Goal: Task Accomplishment & Management: Use online tool/utility

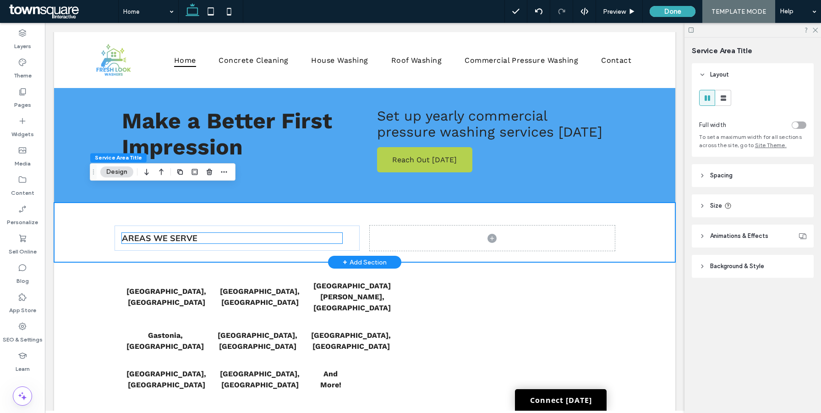
click at [183, 233] on span "Areas We Serve" at bounding box center [160, 238] width 76 height 11
click at [183, 233] on div "Areas We Serve" at bounding box center [232, 238] width 220 height 11
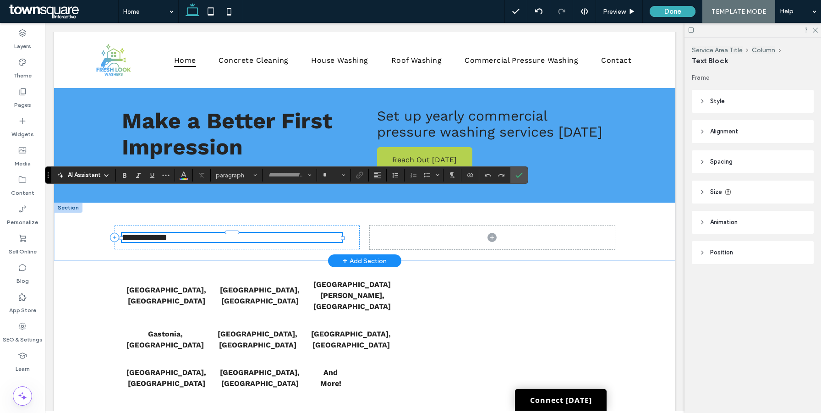
type input "******"
type input "**"
click at [236, 173] on span "Heading 3" at bounding box center [234, 175] width 36 height 7
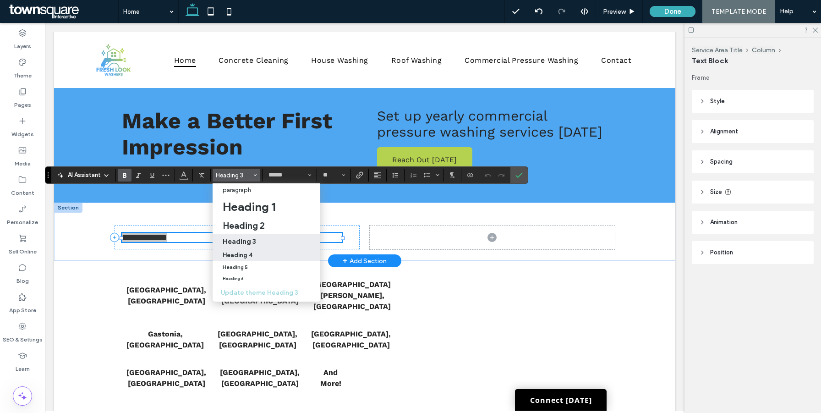
click at [249, 257] on h4 "Heading 4" at bounding box center [238, 255] width 30 height 7
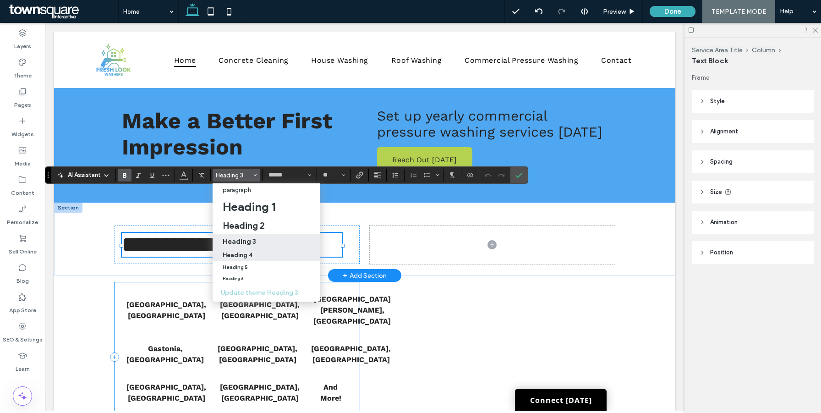
type input "*********"
type input "**"
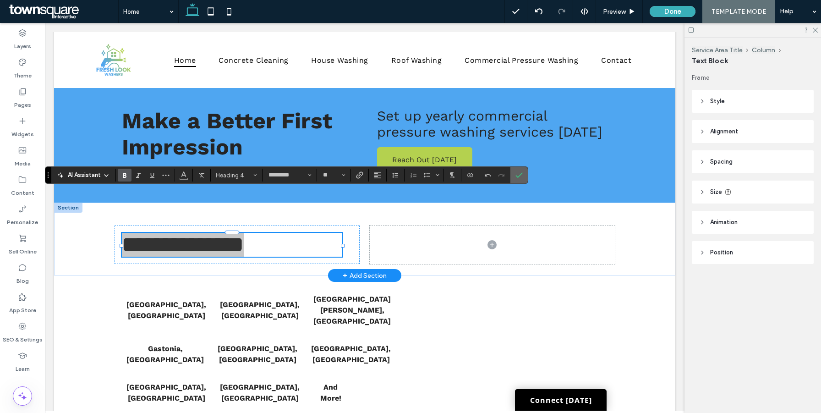
click at [519, 175] on icon "Confirm" at bounding box center [519, 174] width 7 height 7
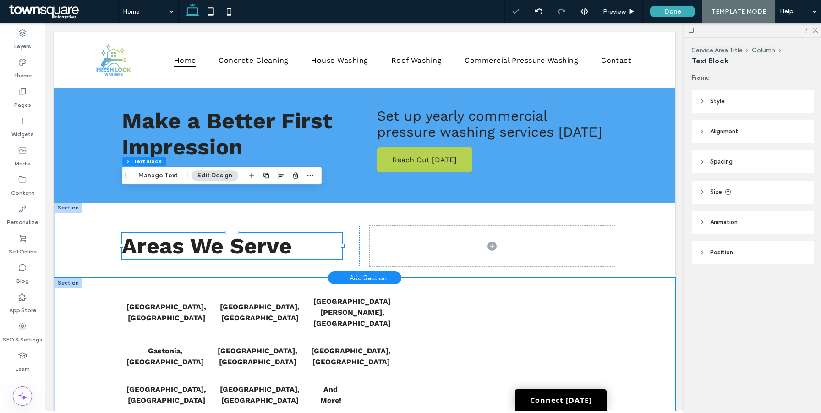
click at [626, 278] on div "Charlotte, NC Belmont, NC Mt Holly, NC Gastonia, NC Monroe, NC Concord, NC Hunt…" at bounding box center [365, 367] width 550 height 179
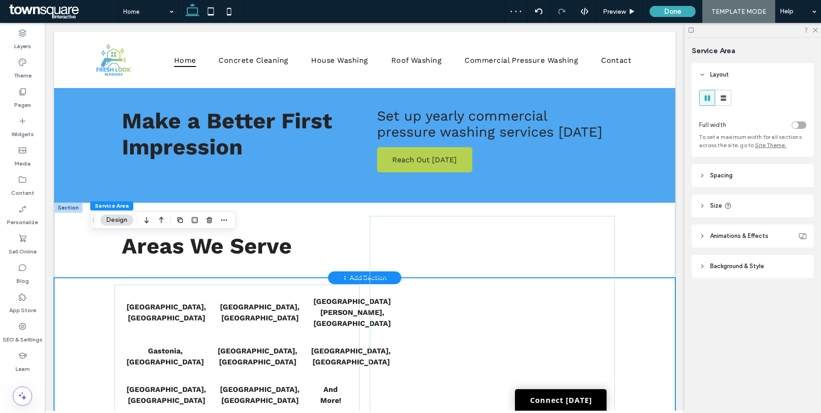
click at [90, 278] on div "Charlotte, NC Belmont, NC Mt Holly, NC Gastonia, NC Monroe, NC Concord, NC Hunt…" at bounding box center [365, 367] width 550 height 179
click at [704, 266] on icon at bounding box center [702, 266] width 6 height 6
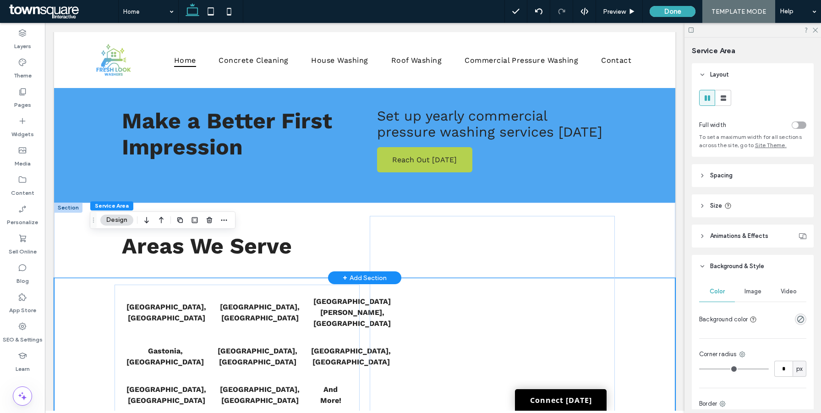
click at [704, 266] on icon at bounding box center [702, 266] width 6 height 6
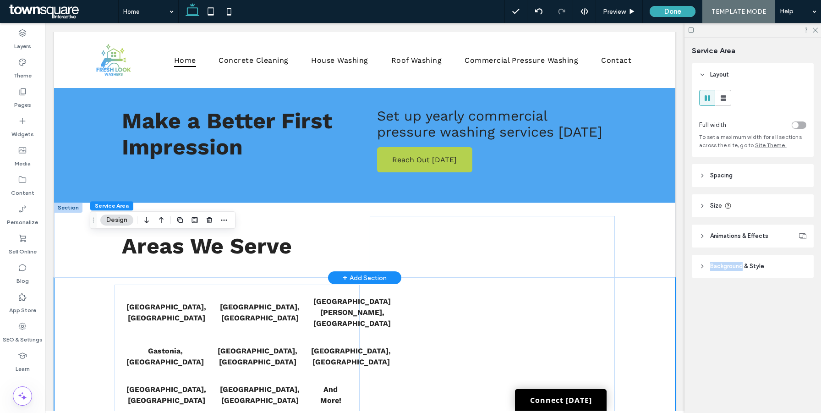
click at [704, 266] on icon at bounding box center [702, 266] width 6 height 6
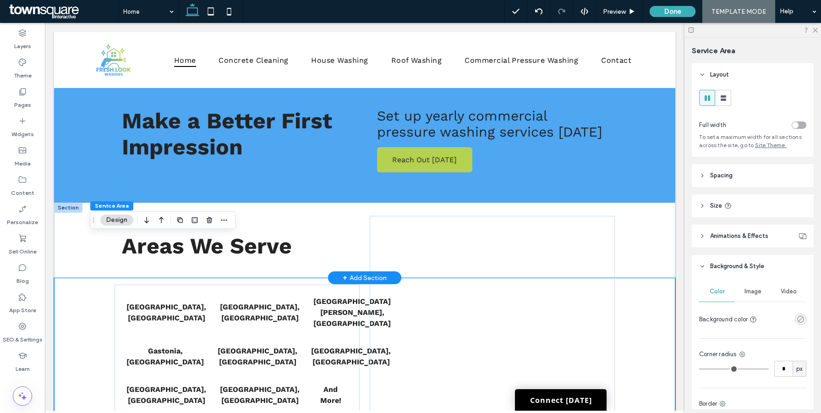
click at [800, 319] on icon "rgba(0, 0, 0, 0)" at bounding box center [801, 319] width 8 height 8
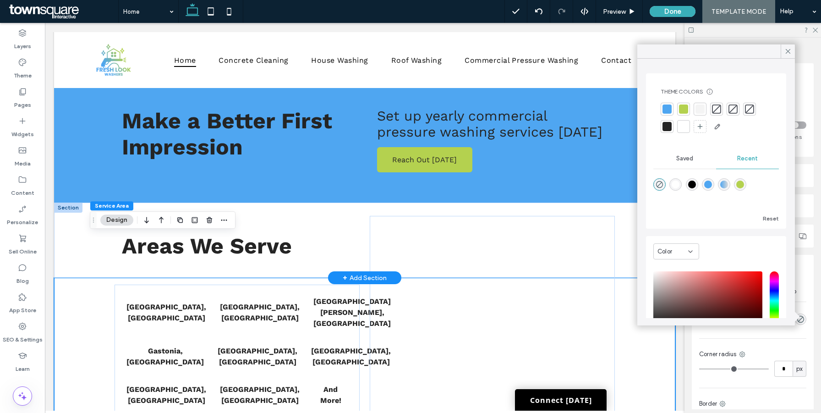
click at [699, 111] on div at bounding box center [700, 108] width 9 height 9
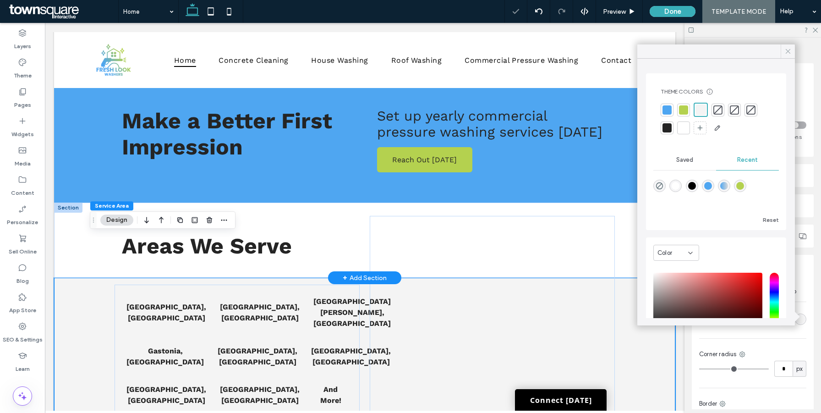
click at [790, 54] on icon at bounding box center [788, 51] width 8 height 8
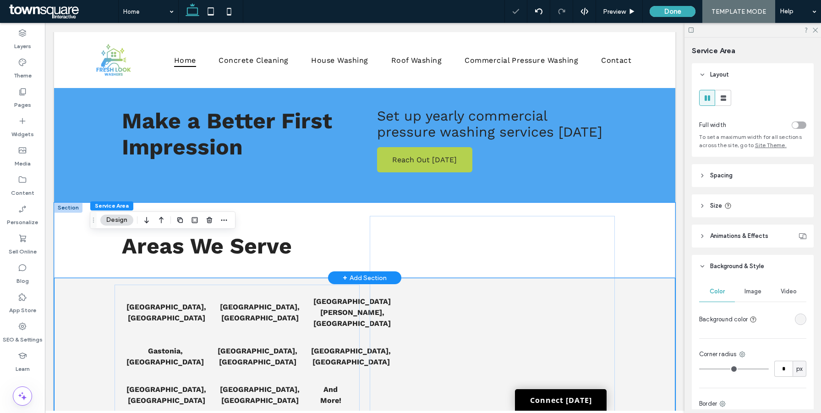
click at [647, 203] on div "Areas We Serve" at bounding box center [364, 240] width 621 height 75
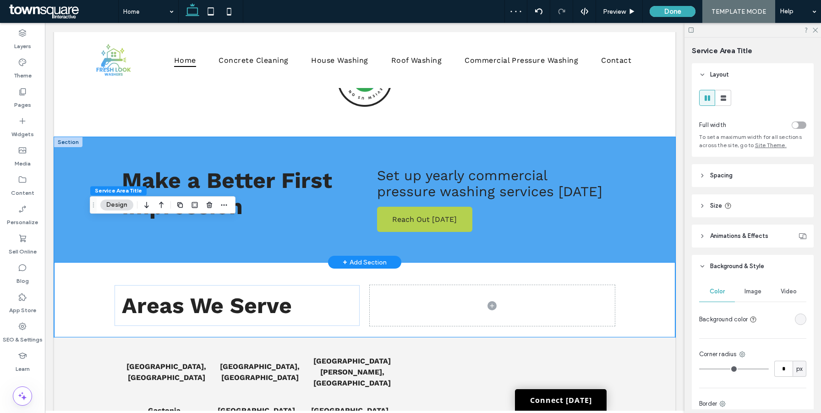
click at [652, 181] on div "Make a Better First Impression Reach Out Today Set up yearly commercial pressur…" at bounding box center [364, 199] width 621 height 125
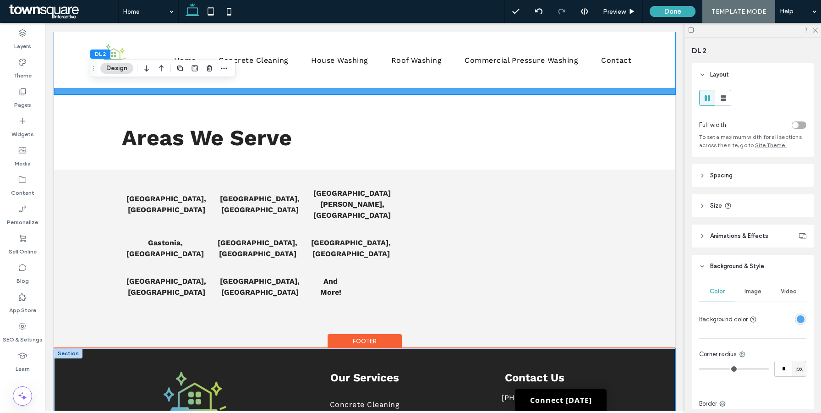
scroll to position [1589, 0]
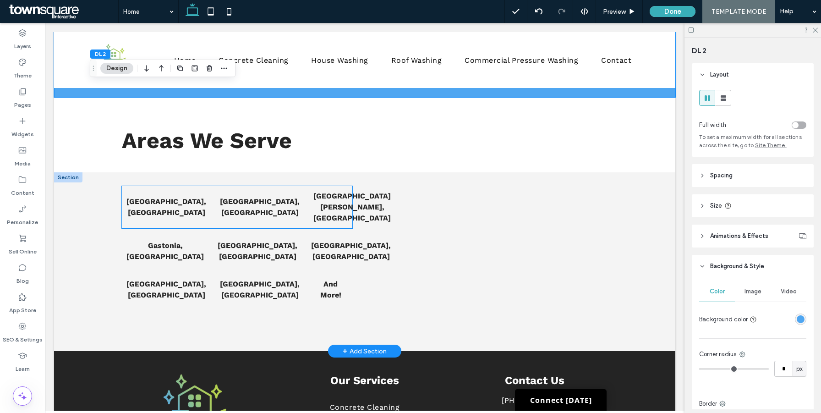
click at [172, 197] on strong "Charlotte, NC" at bounding box center [166, 207] width 80 height 20
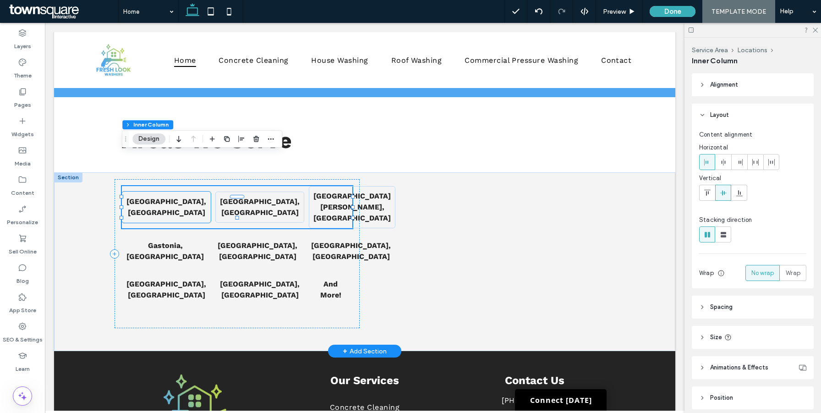
click at [189, 192] on div "Charlotte, NC" at bounding box center [166, 207] width 89 height 31
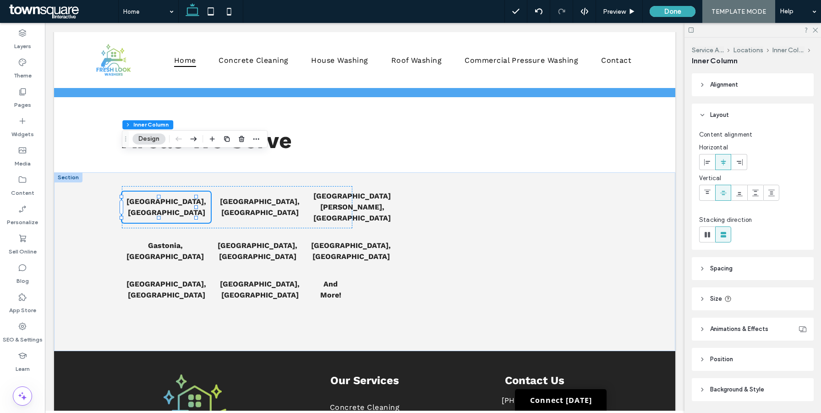
scroll to position [28, 0]
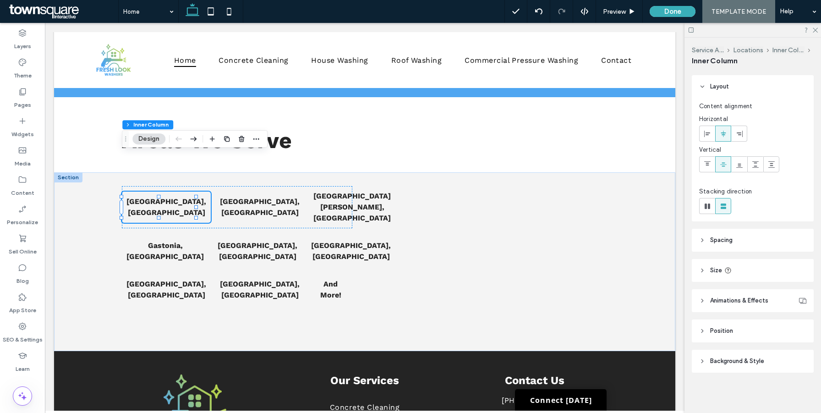
click at [733, 359] on span "Background & Style" at bounding box center [737, 361] width 54 height 9
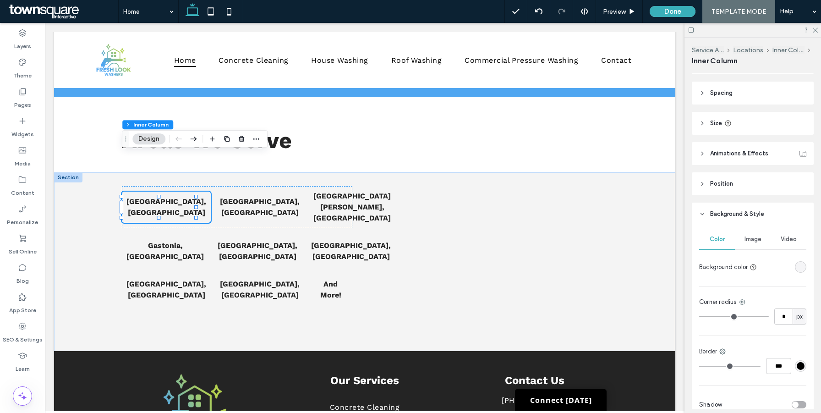
scroll to position [223, 0]
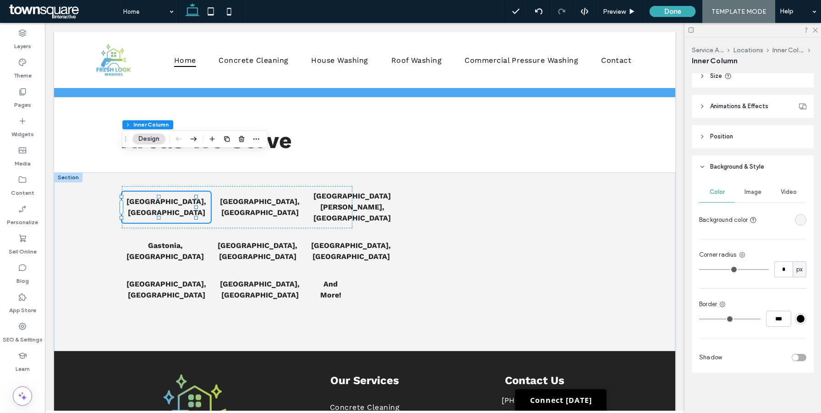
click at [798, 221] on div "rgba(0, 0, 0, 0)" at bounding box center [801, 220] width 8 height 8
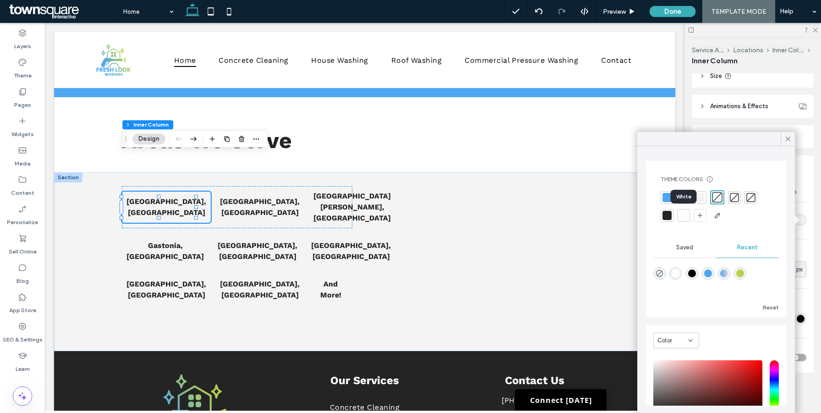
click at [681, 217] on div at bounding box center [683, 215] width 9 height 9
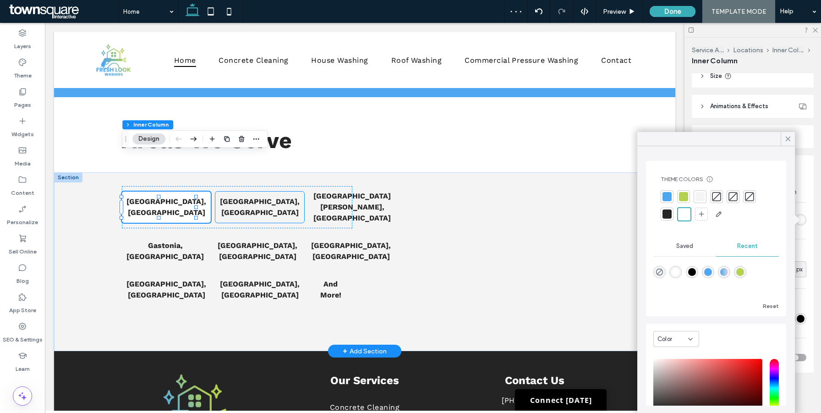
click at [255, 197] on strong "Belmont, NC" at bounding box center [260, 207] width 80 height 20
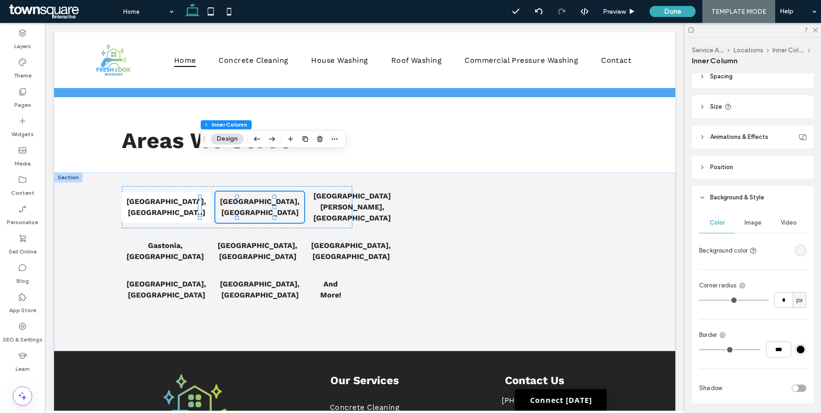
scroll to position [207, 0]
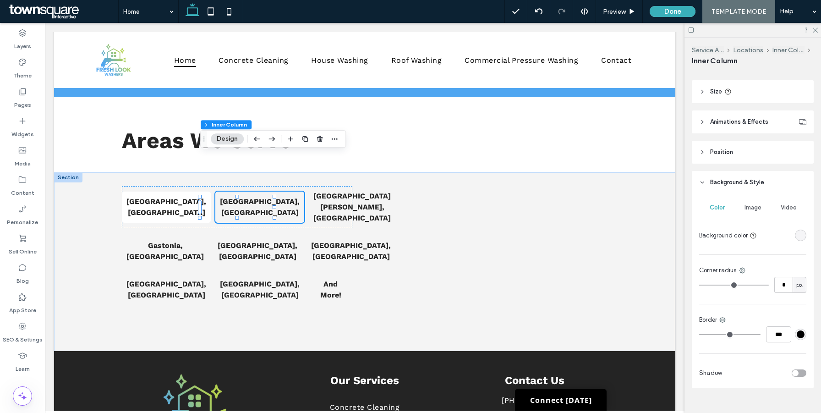
click at [797, 231] on div "rgba(0, 0, 0, 0)" at bounding box center [801, 235] width 8 height 8
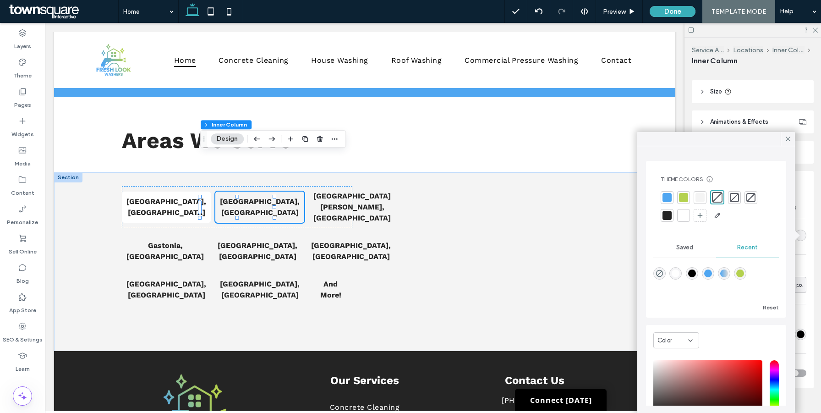
click at [687, 218] on div at bounding box center [683, 215] width 9 height 9
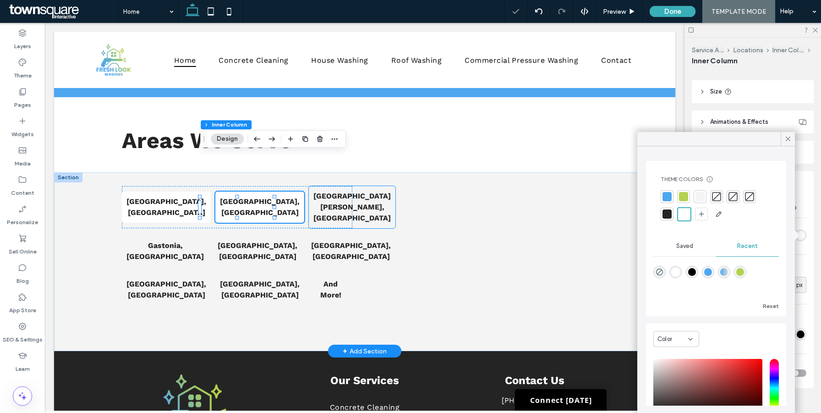
click at [326, 186] on div "Mt Holly, NC" at bounding box center [352, 207] width 87 height 42
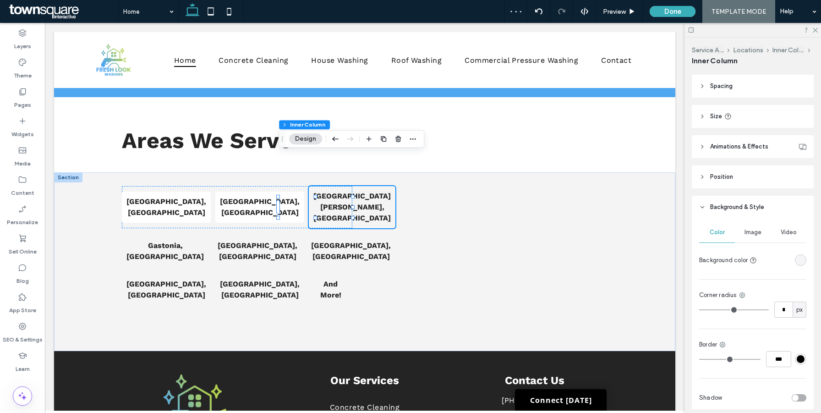
scroll to position [223, 0]
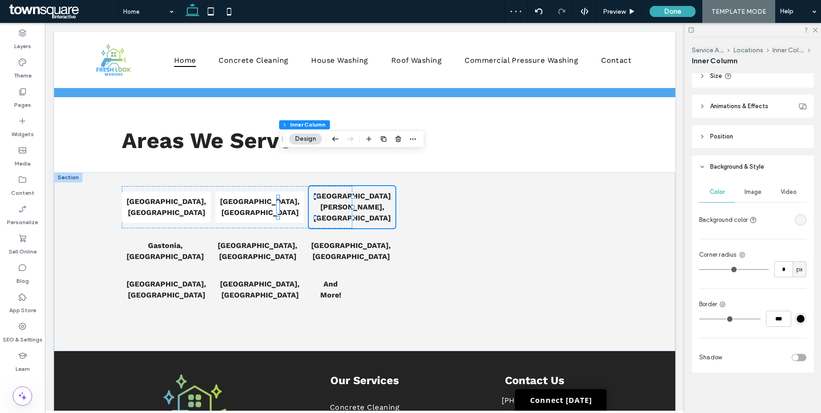
click at [801, 220] on div "rgba(0, 0, 0, 0)" at bounding box center [801, 220] width 8 height 8
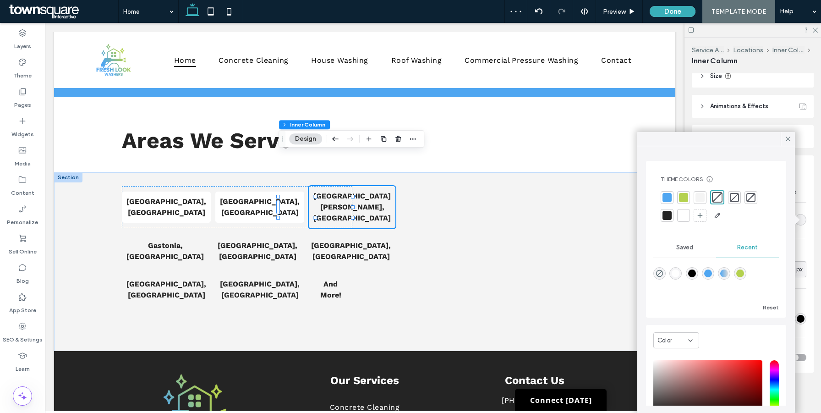
click at [686, 214] on div at bounding box center [683, 215] width 9 height 9
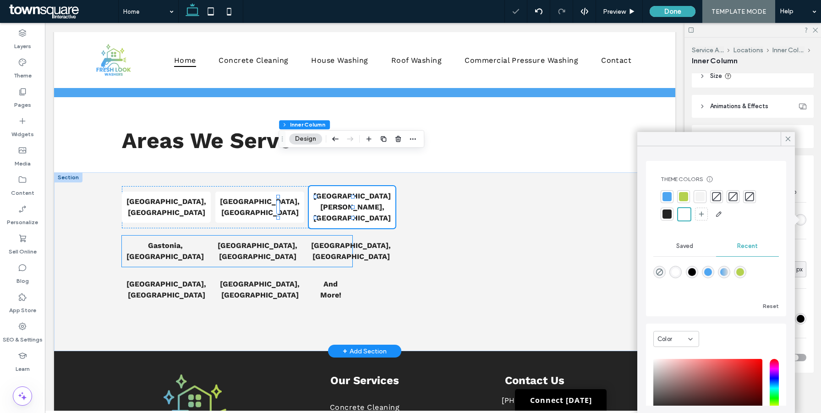
click at [175, 241] on strong "Gastonia, NC" at bounding box center [164, 251] width 77 height 20
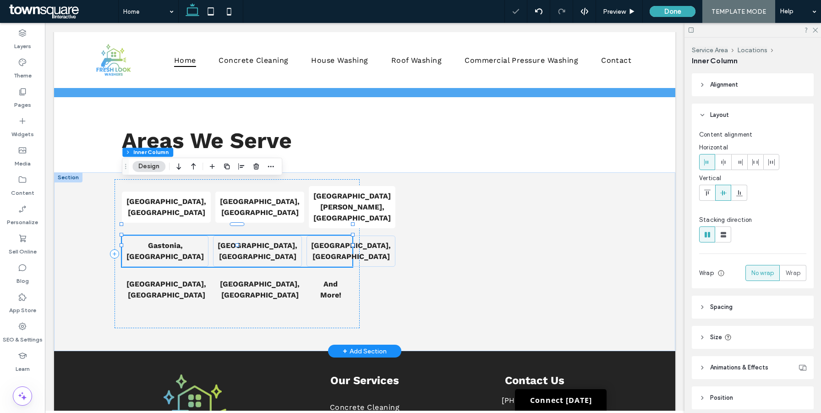
click at [175, 241] on strong "Gastonia, NC" at bounding box center [164, 251] width 77 height 20
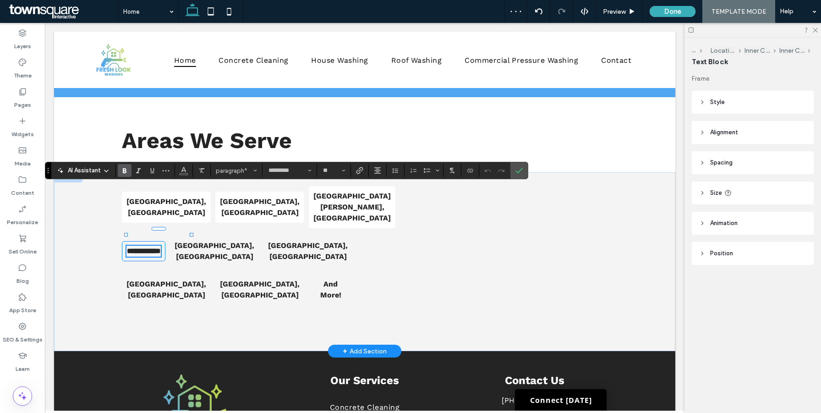
click at [165, 241] on div "**********" at bounding box center [144, 251] width 44 height 20
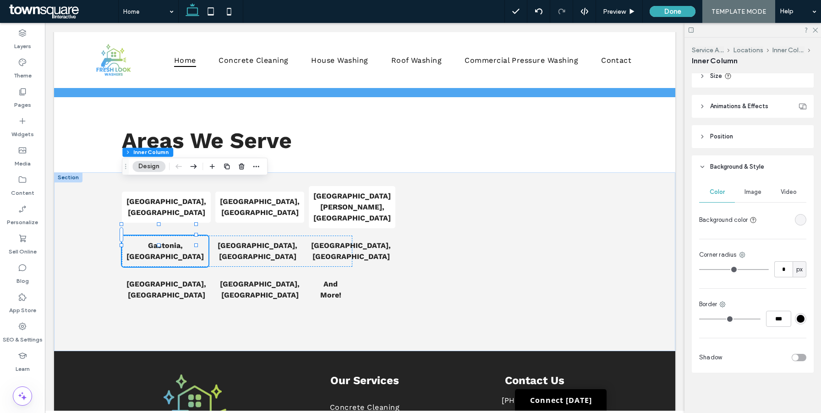
click at [804, 219] on div "rgba(0, 0, 0, 0)" at bounding box center [801, 220] width 8 height 8
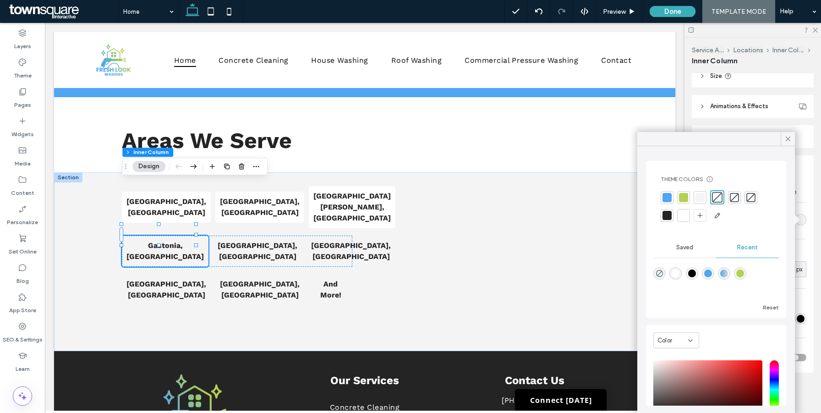
click at [682, 219] on div at bounding box center [683, 215] width 9 height 9
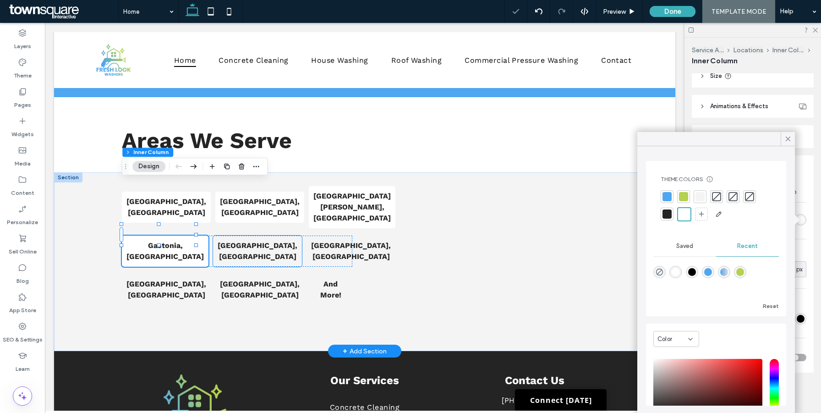
click at [270, 236] on div "Monroe, NC" at bounding box center [257, 251] width 89 height 31
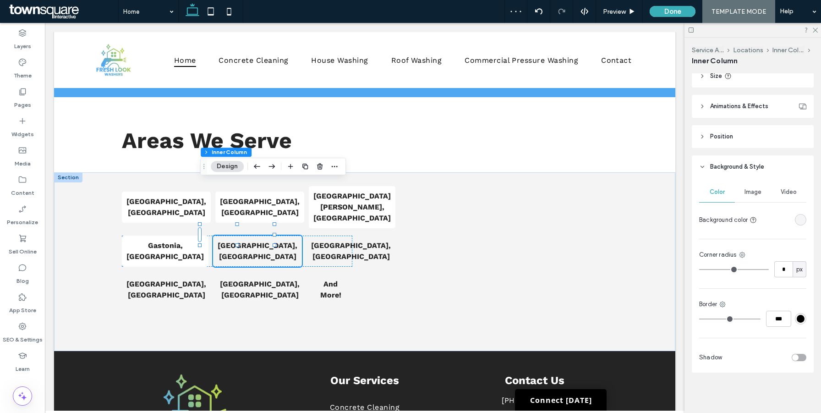
click at [803, 217] on div "rgba(0, 0, 0, 0)" at bounding box center [801, 220] width 8 height 8
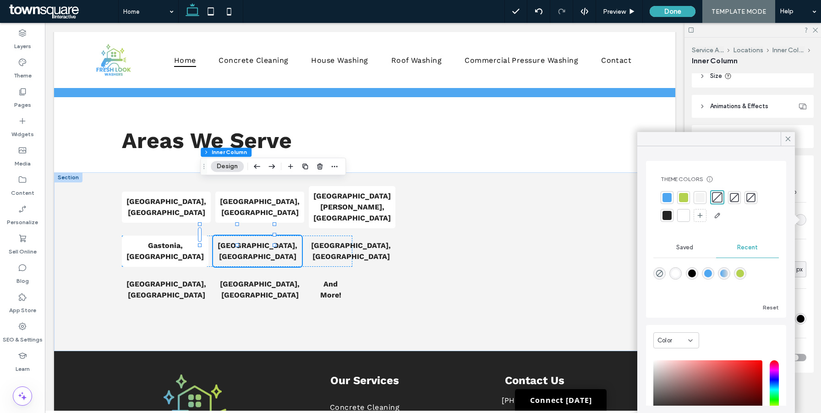
click at [680, 217] on div at bounding box center [683, 215] width 9 height 9
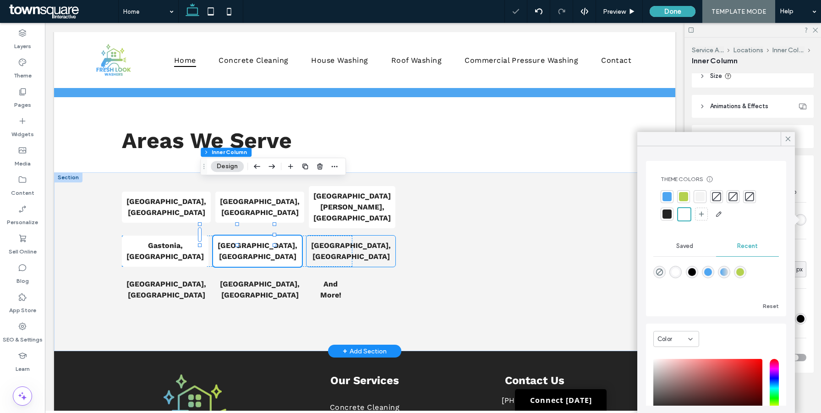
click at [344, 236] on div "Concord, NC" at bounding box center [351, 251] width 89 height 31
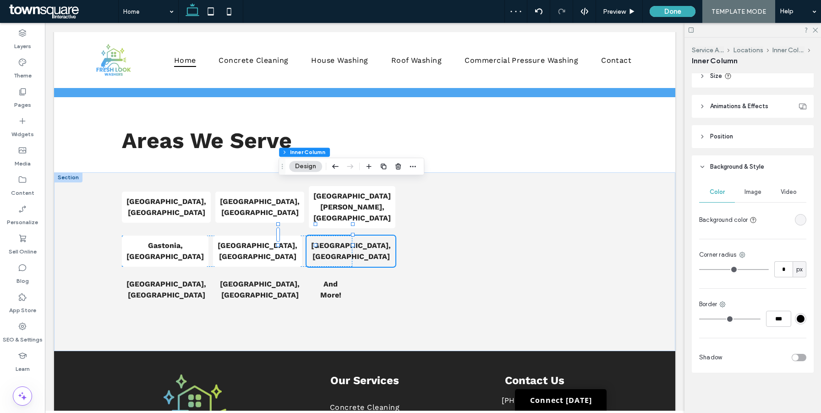
click at [798, 222] on div "rgba(0, 0, 0, 0)" at bounding box center [801, 220] width 8 height 8
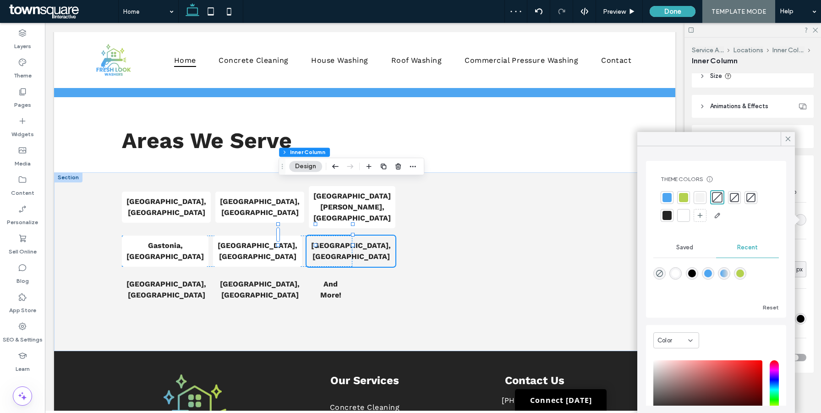
click at [679, 214] on div at bounding box center [683, 215] width 9 height 9
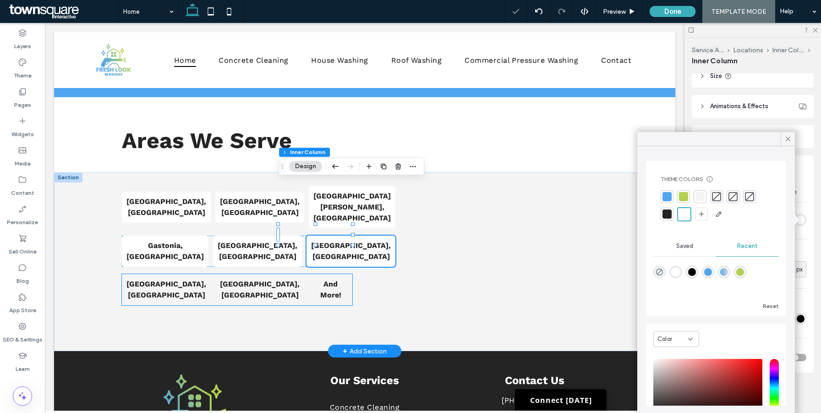
click at [337, 274] on div "And More!" at bounding box center [331, 289] width 44 height 31
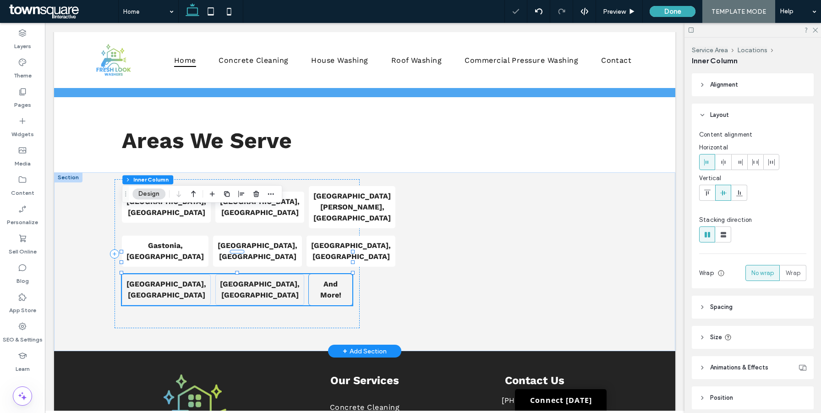
click at [344, 279] on p "And More!" at bounding box center [330, 290] width 34 height 22
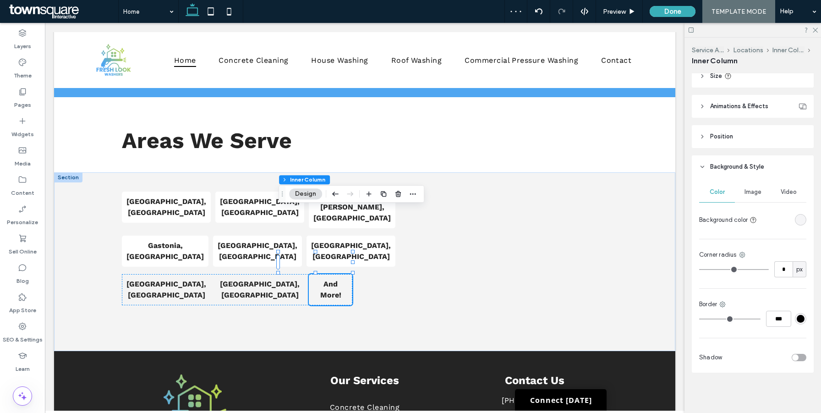
click at [800, 220] on div "rgba(0, 0, 0, 0)" at bounding box center [801, 220] width 8 height 8
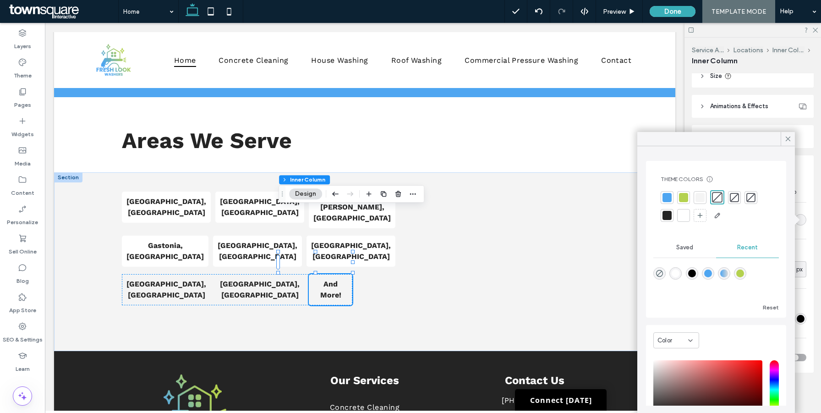
click at [690, 214] on div at bounding box center [683, 215] width 13 height 13
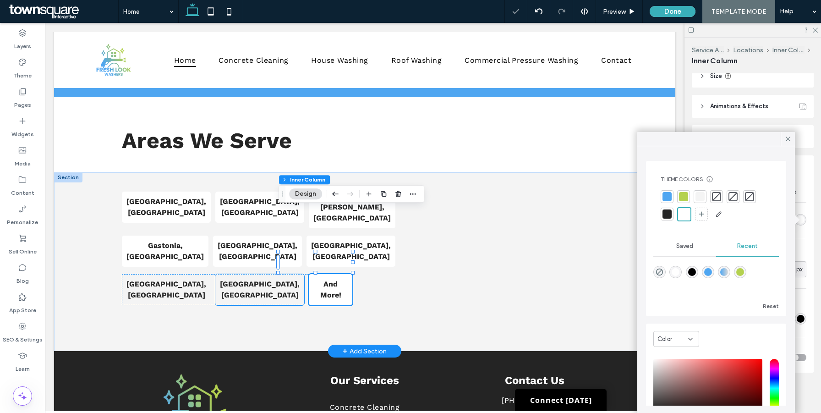
click at [268, 274] on div "Mint Hill, NC" at bounding box center [259, 289] width 89 height 31
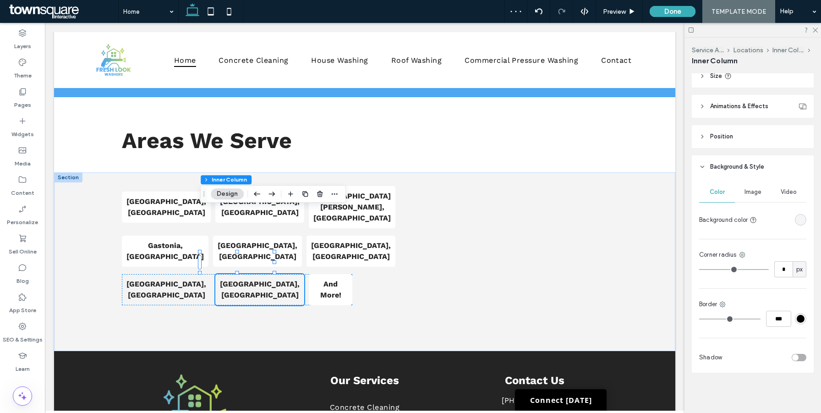
click at [799, 220] on div "rgba(0, 0, 0, 0)" at bounding box center [801, 220] width 8 height 8
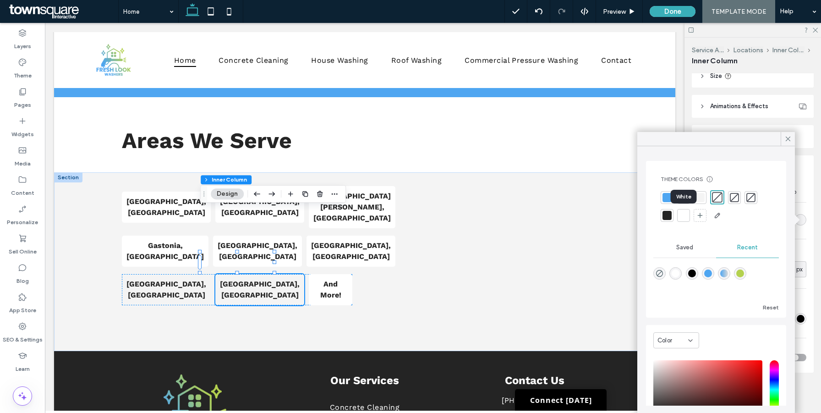
click at [682, 215] on div at bounding box center [683, 215] width 9 height 9
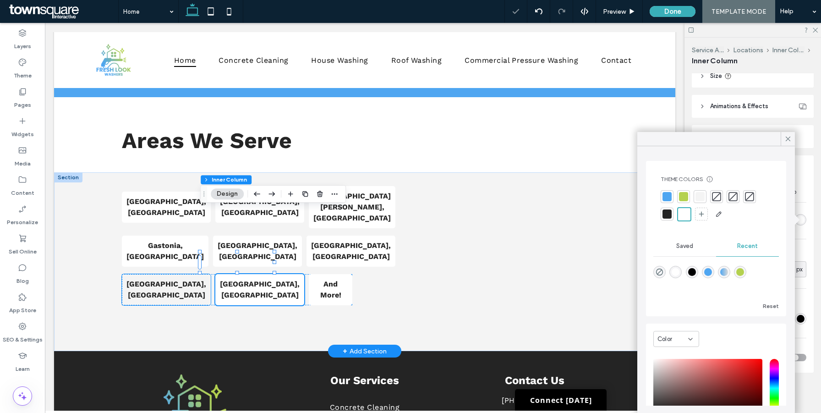
click at [189, 274] on div "Huntersville, NC" at bounding box center [166, 289] width 89 height 31
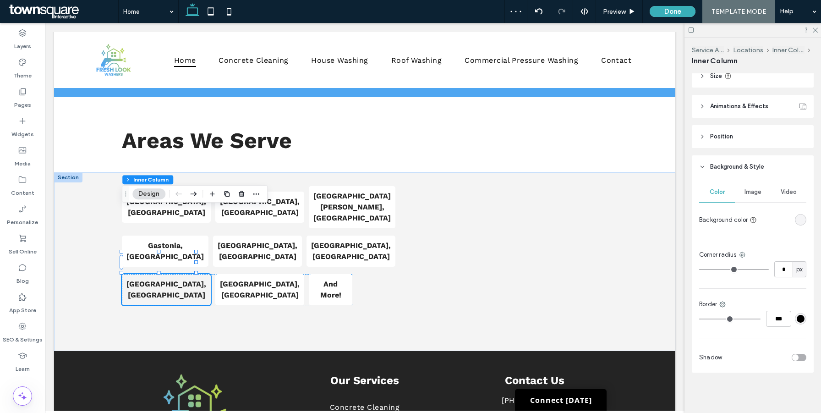
click at [800, 221] on div "rgba(0, 0, 0, 0)" at bounding box center [801, 220] width 8 height 8
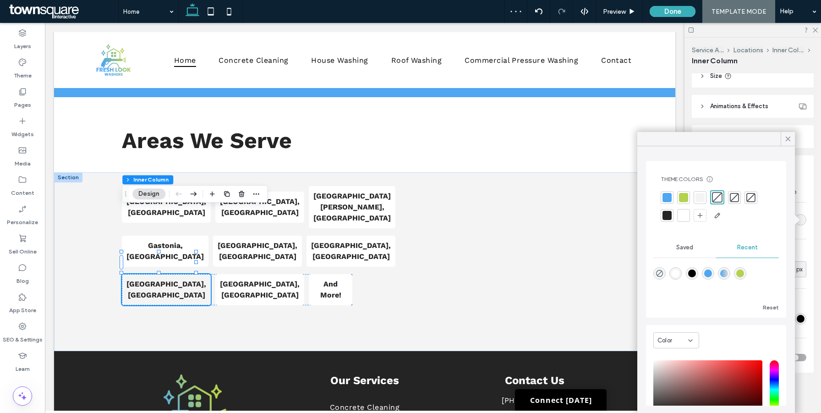
click at [681, 212] on div at bounding box center [683, 215] width 9 height 9
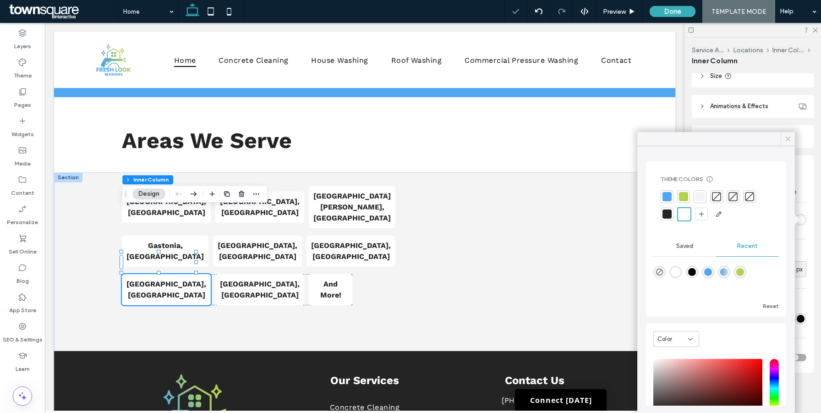
click at [787, 137] on use at bounding box center [788, 139] width 5 height 5
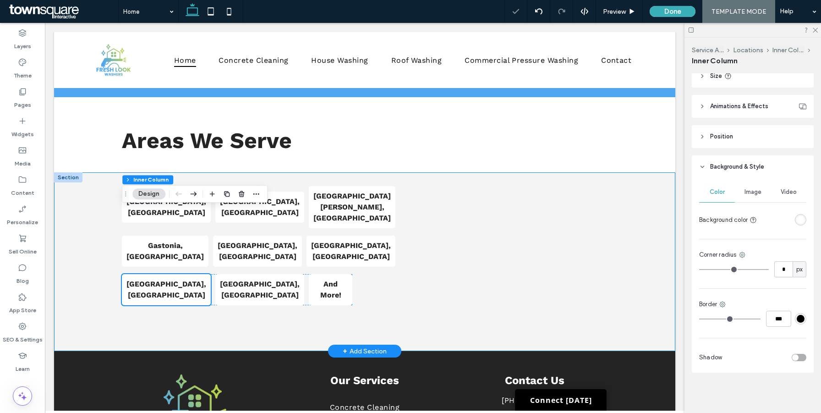
scroll to position [1511, 0]
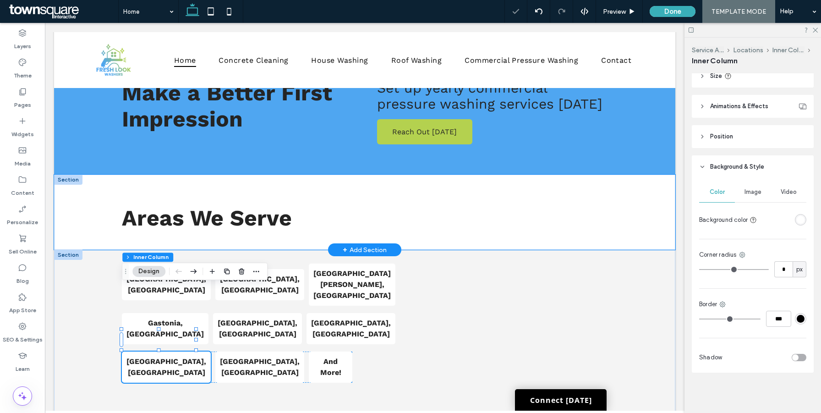
click at [654, 175] on div "Areas We Serve" at bounding box center [364, 212] width 621 height 75
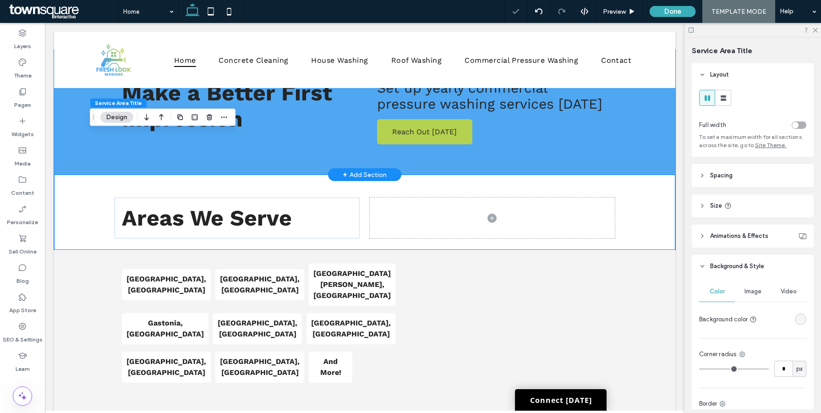
click at [651, 106] on div "Make a Better First Impression Reach Out Today Set up yearly commercial pressur…" at bounding box center [364, 111] width 621 height 125
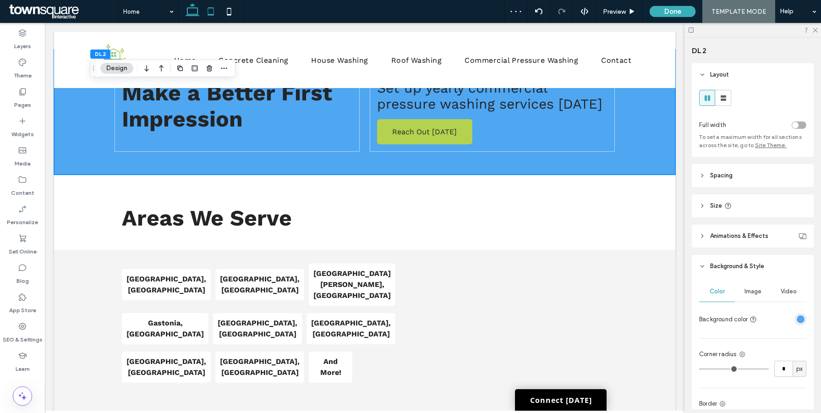
click at [211, 9] on icon at bounding box center [211, 11] width 18 height 18
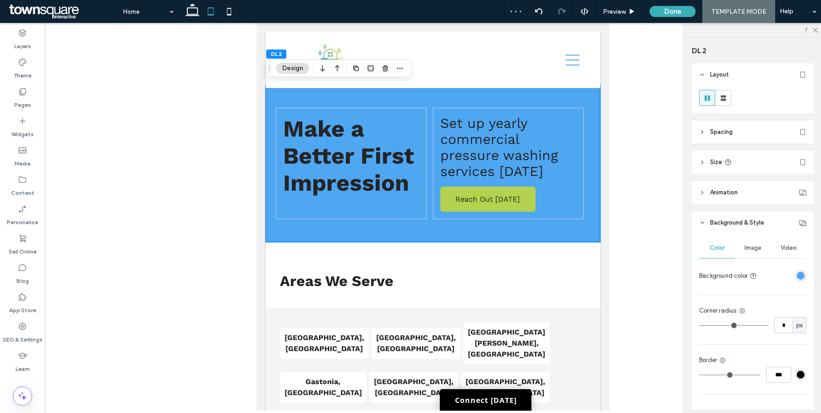
scroll to position [1906, 0]
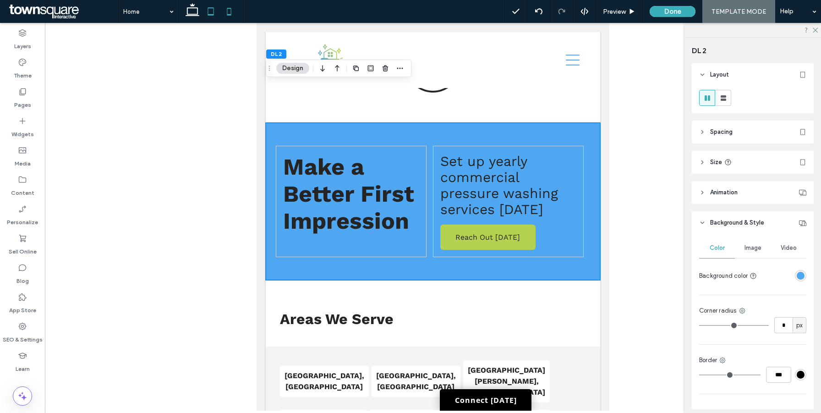
click at [234, 17] on icon at bounding box center [229, 11] width 18 height 18
type input "**"
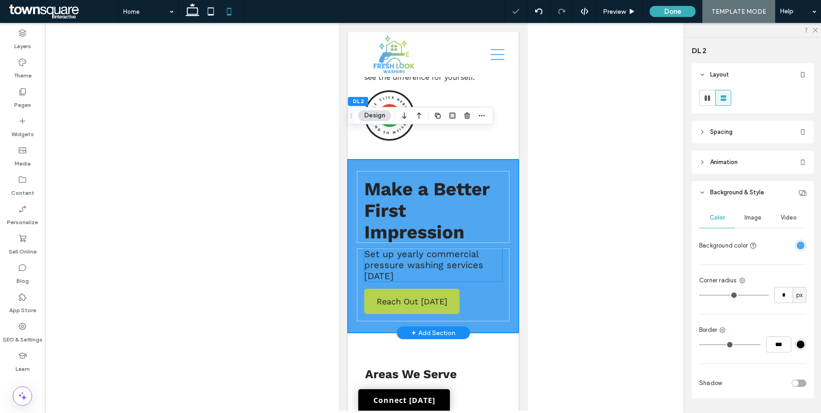
scroll to position [2825, 0]
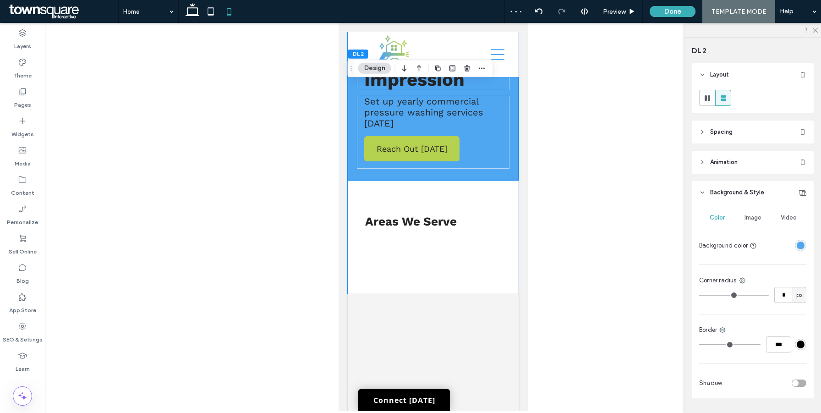
click at [500, 180] on div "Areas We Serve" at bounding box center [432, 236] width 171 height 113
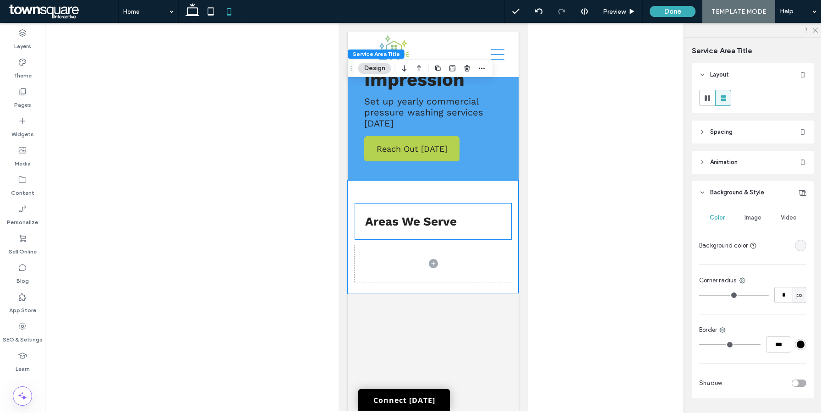
click at [499, 203] on div "Areas We Serve" at bounding box center [432, 221] width 157 height 37
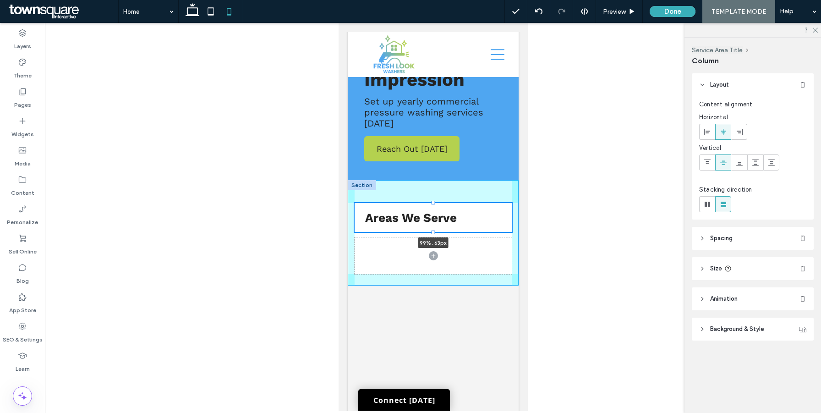
drag, startPoint x: 431, startPoint y: 102, endPoint x: 439, endPoint y: 161, distance: 59.6
click at [439, 180] on div "Areas We Serve 99% , 63px" at bounding box center [432, 232] width 171 height 105
type input "**"
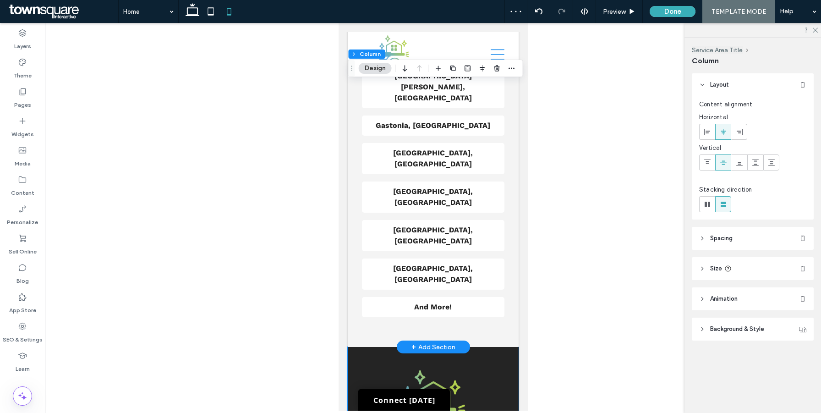
scroll to position [3332, 0]
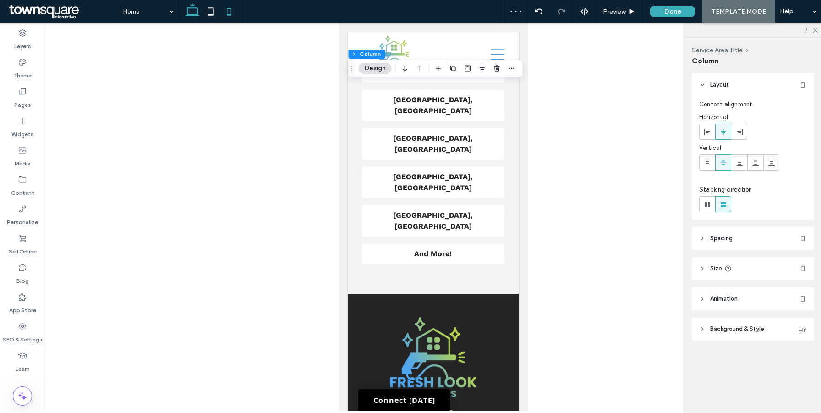
click at [193, 13] on icon at bounding box center [192, 11] width 18 height 18
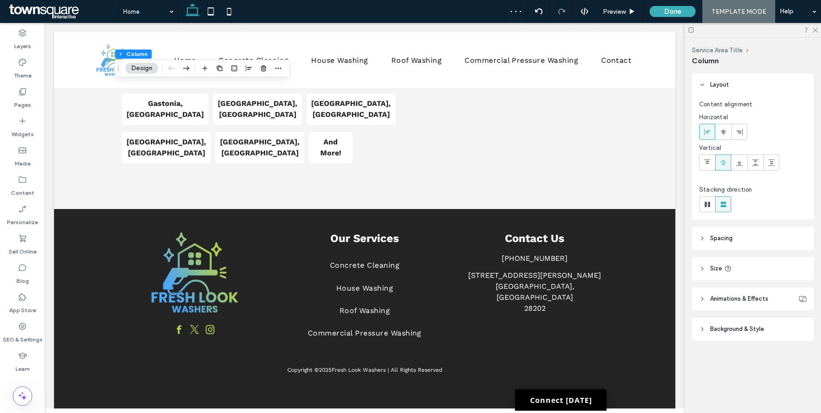
type input "**"
type input "***"
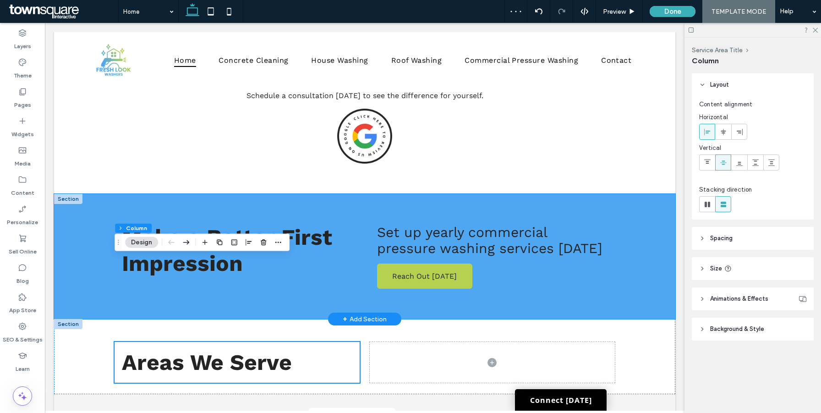
scroll to position [1350, 0]
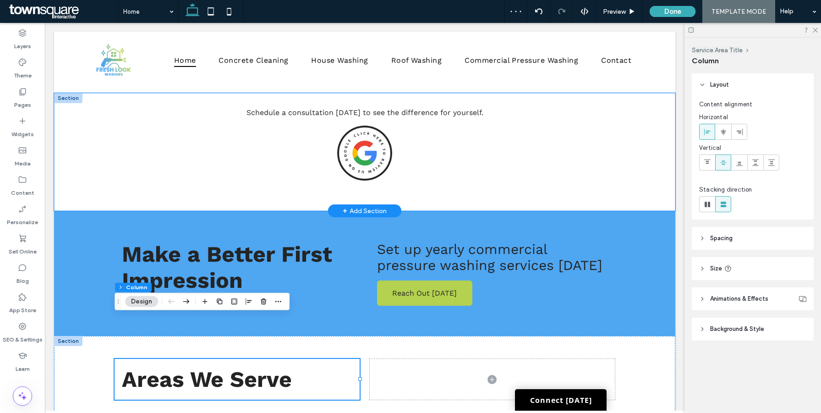
click at [105, 125] on div "Schedule a consultation today to see the difference for yourself." at bounding box center [365, 152] width 550 height 118
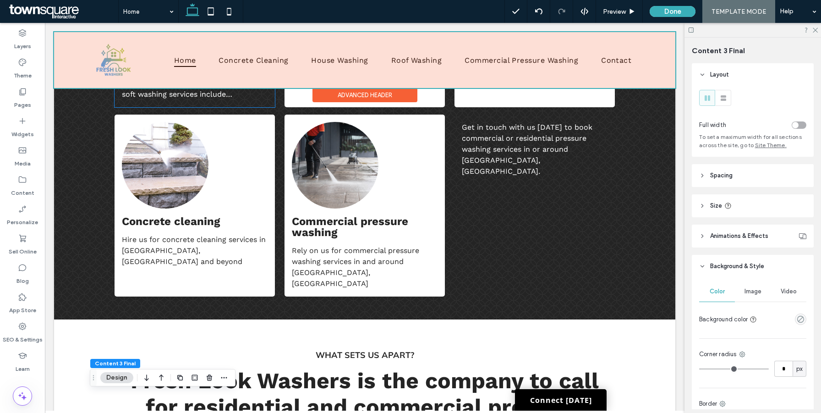
scroll to position [824, 0]
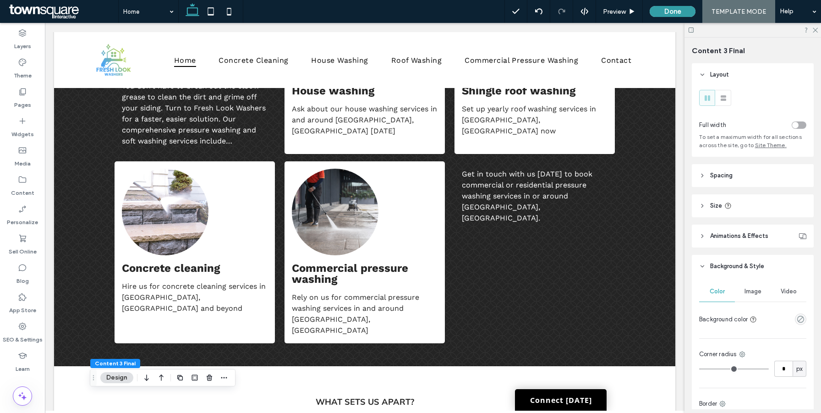
click at [668, 11] on button "Done" at bounding box center [673, 11] width 46 height 11
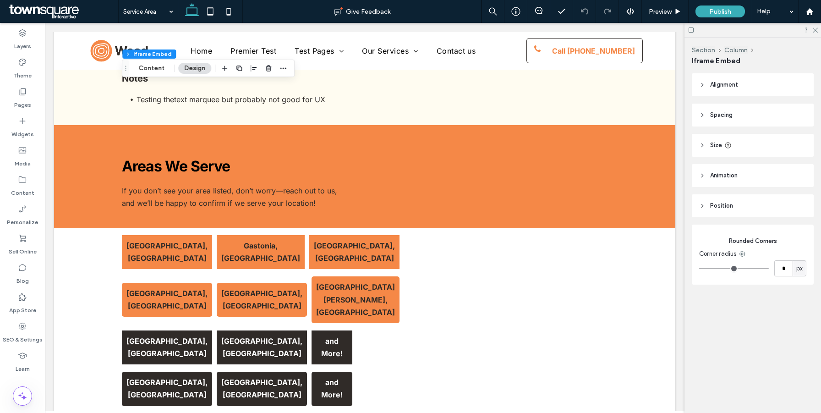
scroll to position [1715, 0]
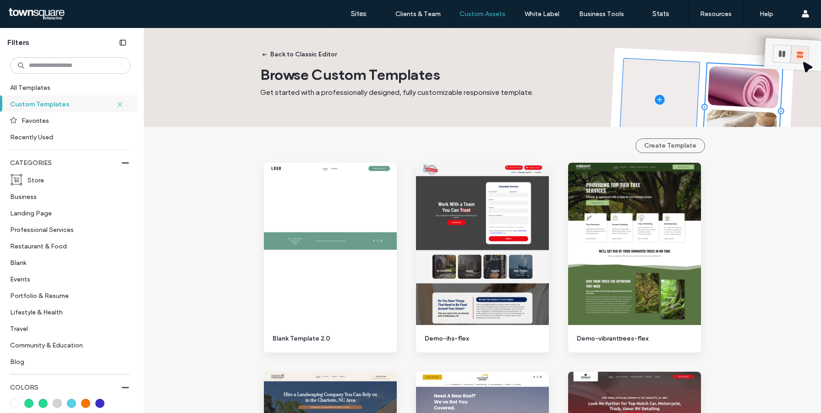
scroll to position [704, 0]
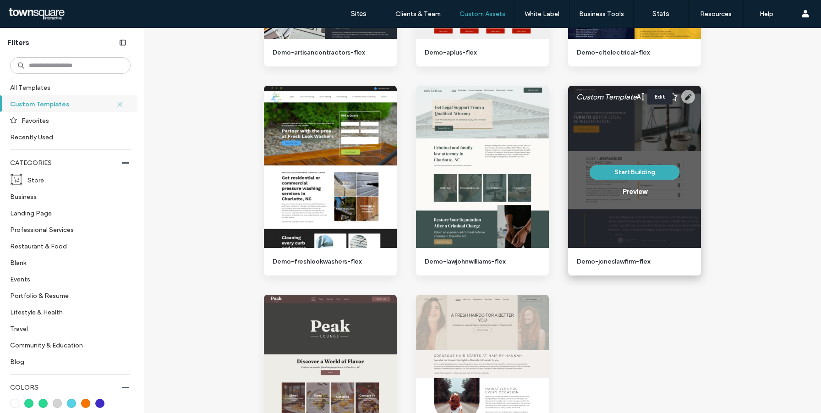
click at [686, 96] on icon at bounding box center [688, 97] width 14 height 14
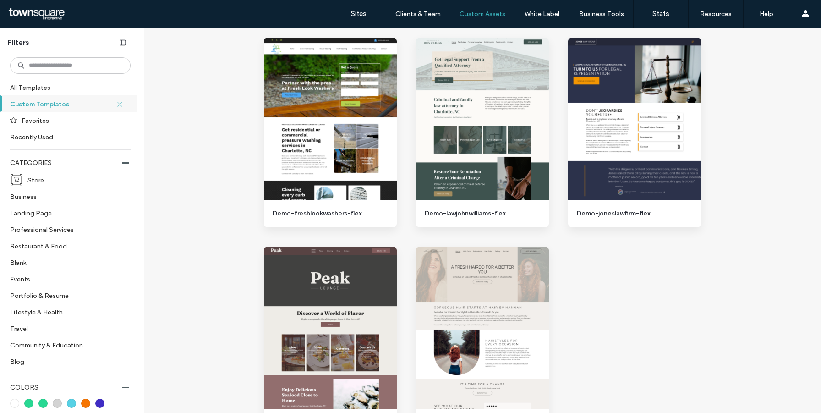
scroll to position [831, 0]
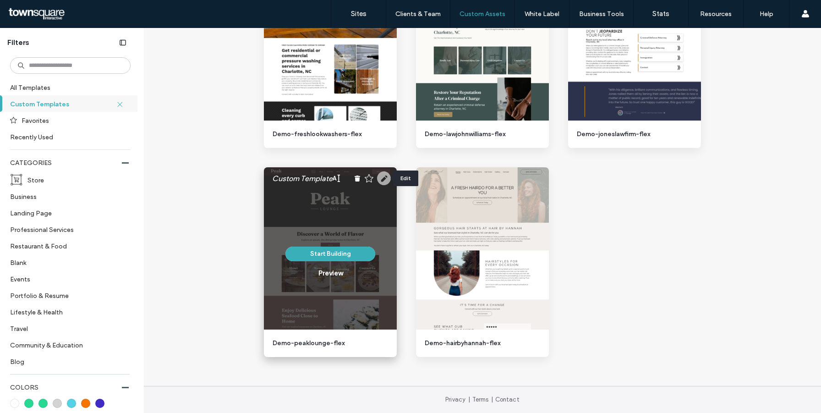
click at [384, 180] on use at bounding box center [384, 178] width 14 height 14
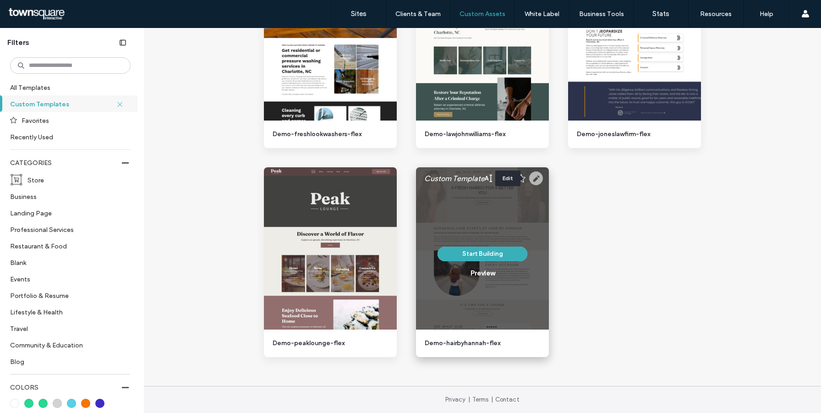
click at [537, 181] on use at bounding box center [536, 178] width 14 height 14
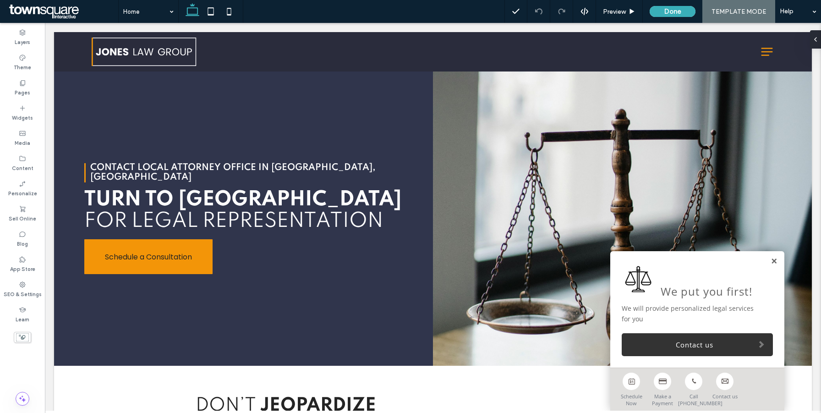
click at [774, 261] on link at bounding box center [774, 262] width 7 height 8
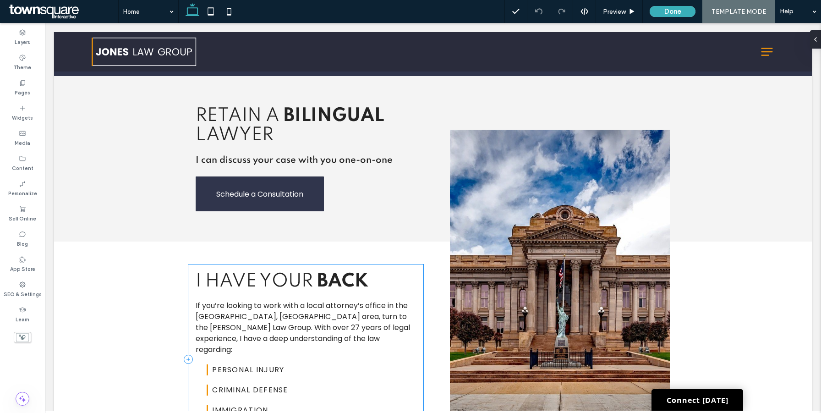
scroll to position [1180, 0]
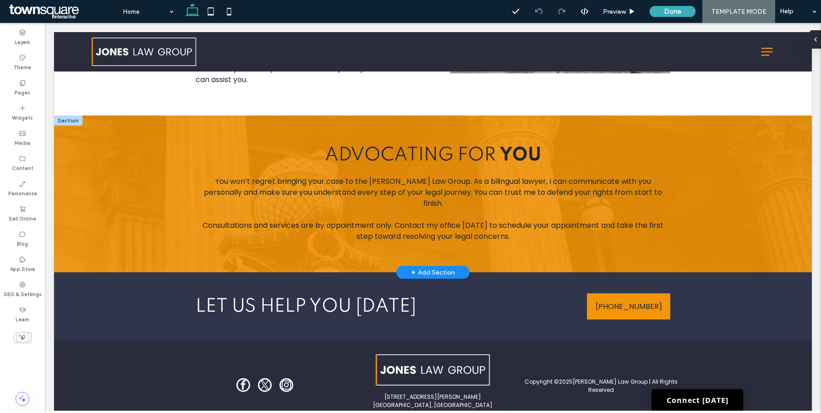
click at [437, 267] on div "+ Add Section" at bounding box center [433, 272] width 44 height 10
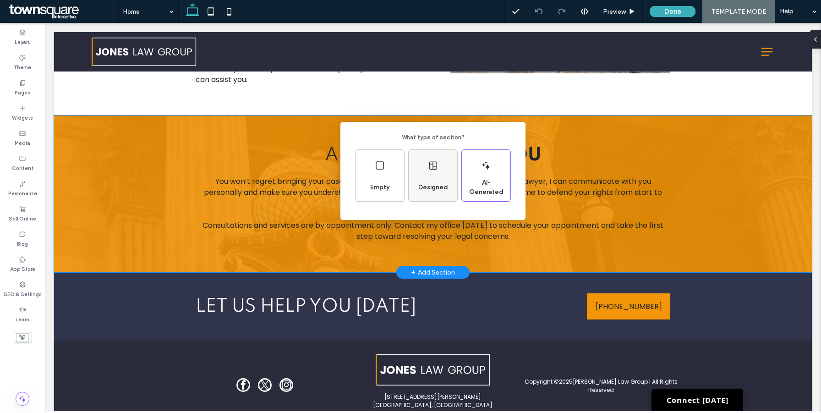
click at [430, 162] on use at bounding box center [433, 166] width 8 height 8
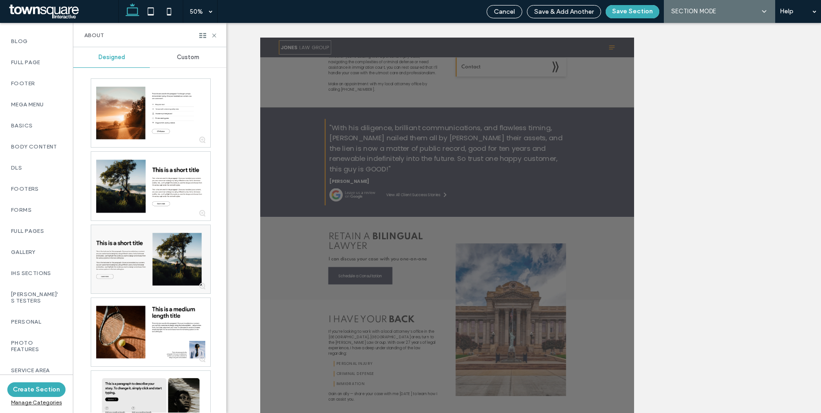
scroll to position [574, 0]
click at [38, 360] on div "Service Area" at bounding box center [36, 370] width 73 height 21
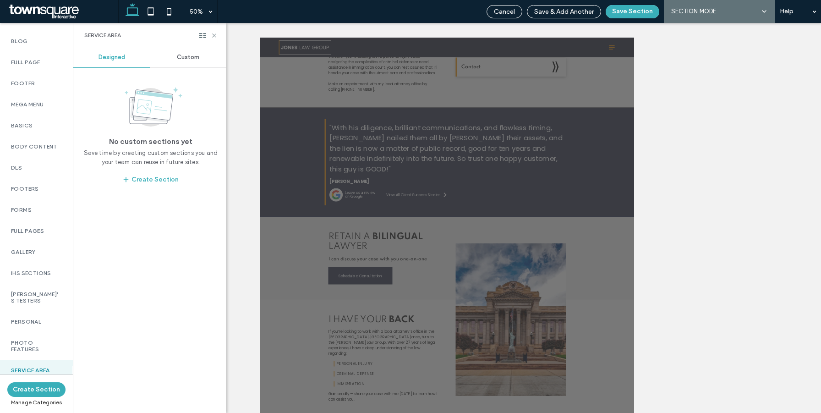
click at [181, 55] on span "Custom" at bounding box center [188, 57] width 22 height 7
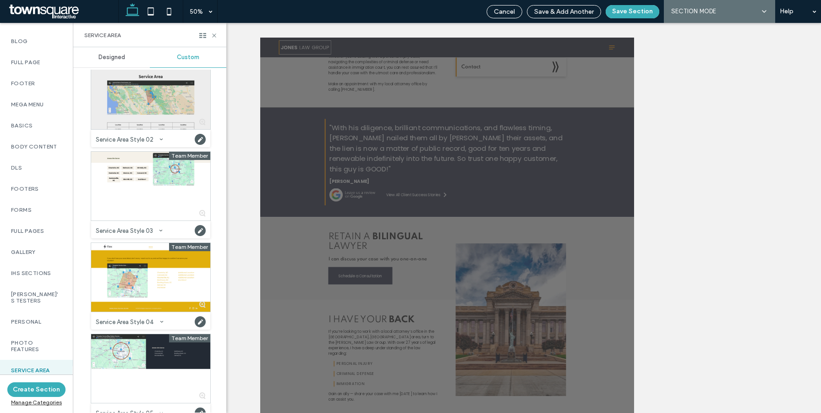
scroll to position [124, 0]
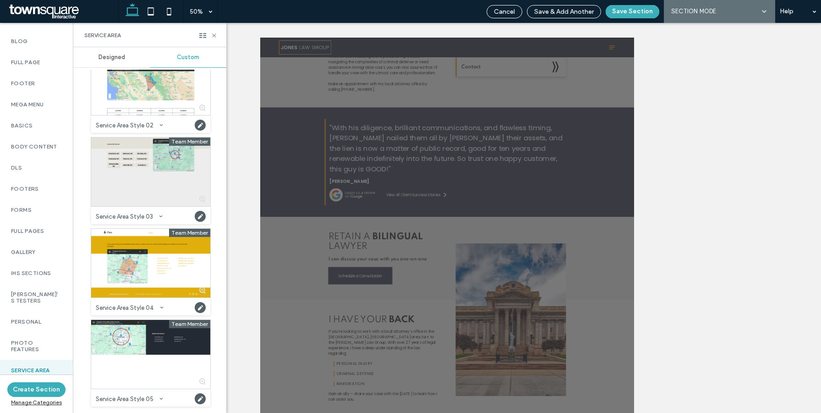
click at [159, 168] on div at bounding box center [150, 171] width 119 height 69
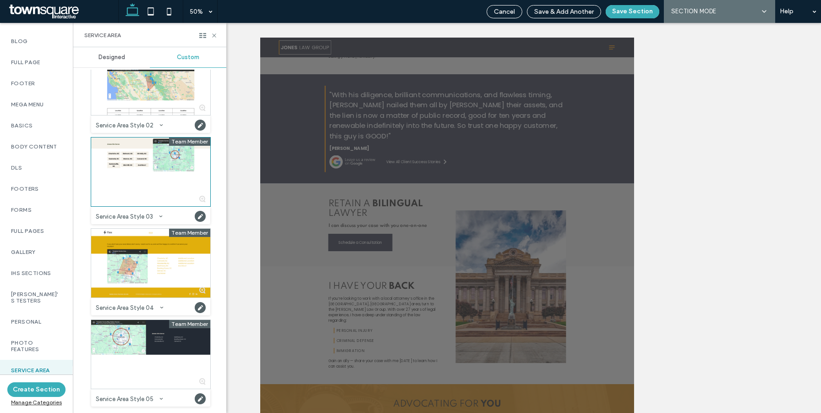
scroll to position [594, 0]
click at [627, 13] on button "Save Section" at bounding box center [633, 11] width 54 height 13
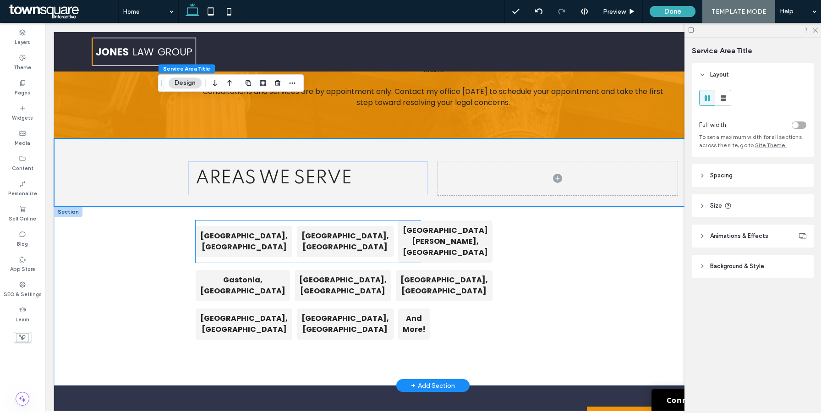
scroll to position [1312, 0]
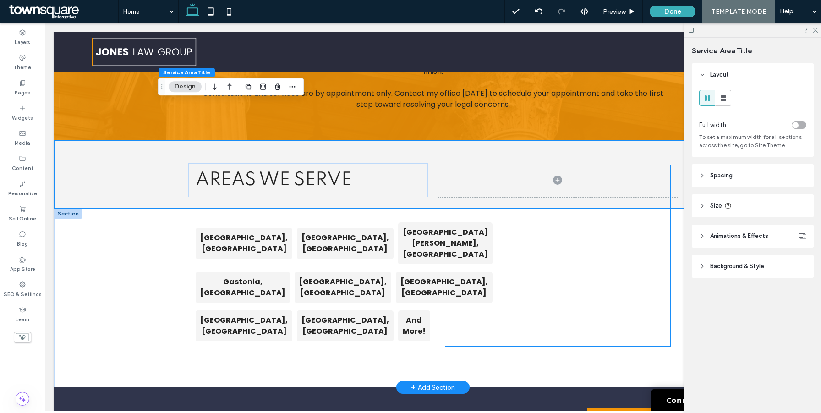
click at [485, 222] on div at bounding box center [557, 255] width 225 height 181
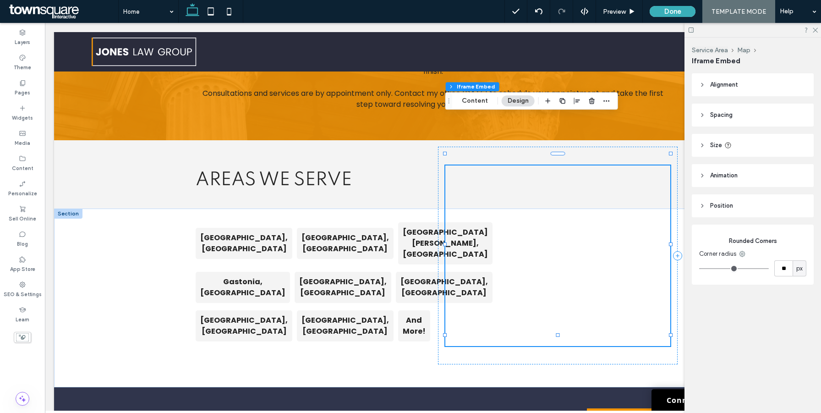
type input "*"
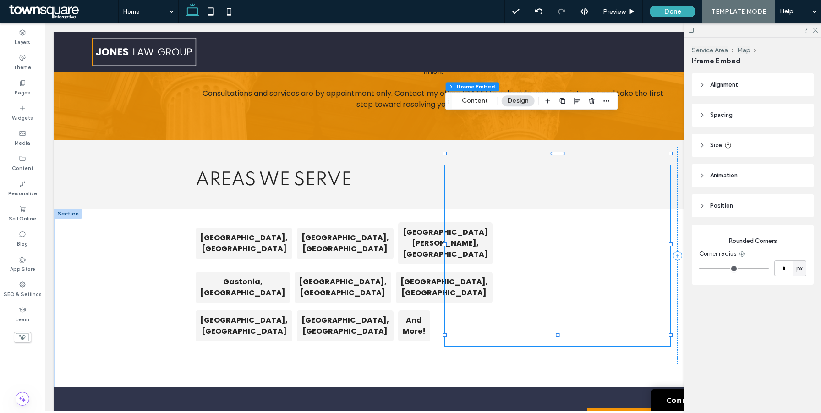
type input "*"
drag, startPoint x: 752, startPoint y: 292, endPoint x: 628, endPoint y: 307, distance: 125.1
click at [137, 213] on div "Charlotte, NC Belmont, NC Mt Holly, NC Gastonia, NC Monroe, NC Concord, NC Hunt…" at bounding box center [433, 298] width 758 height 179
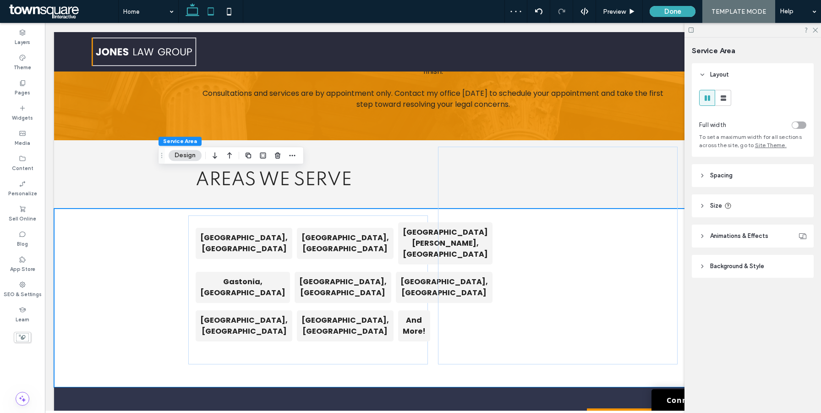
click at [212, 13] on icon at bounding box center [211, 11] width 18 height 18
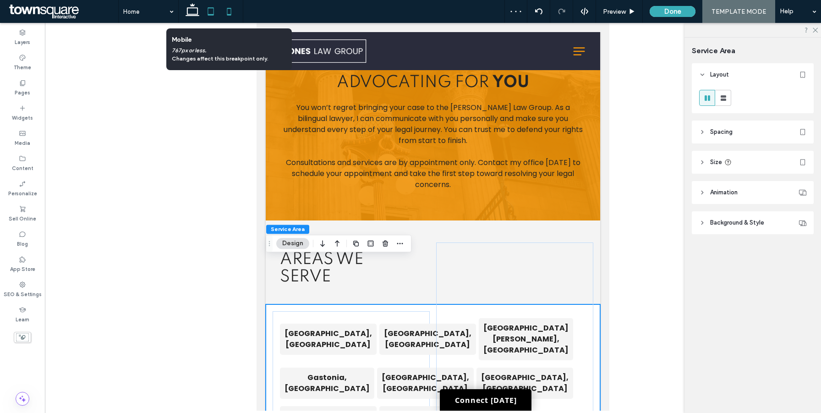
click at [230, 11] on icon at bounding box center [229, 11] width 18 height 18
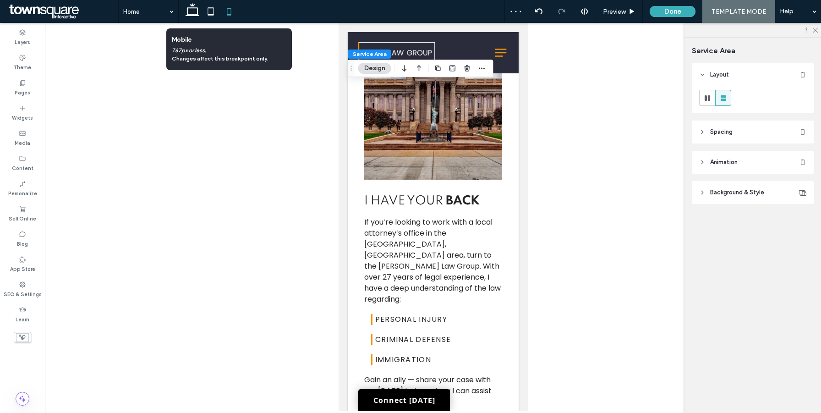
scroll to position [2134, 0]
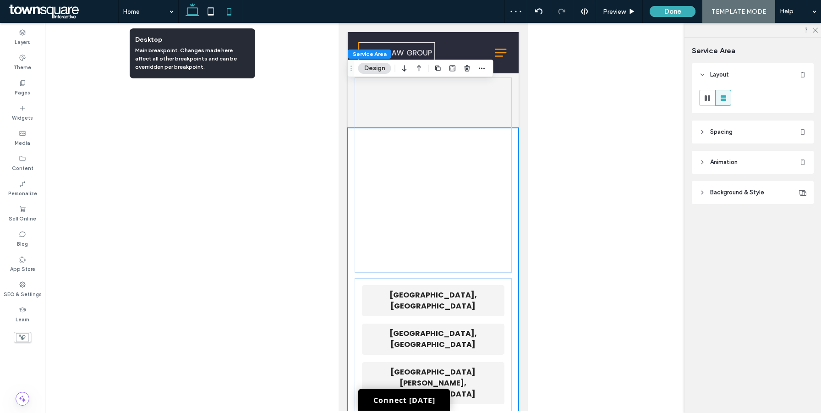
click at [192, 16] on icon at bounding box center [192, 11] width 18 height 18
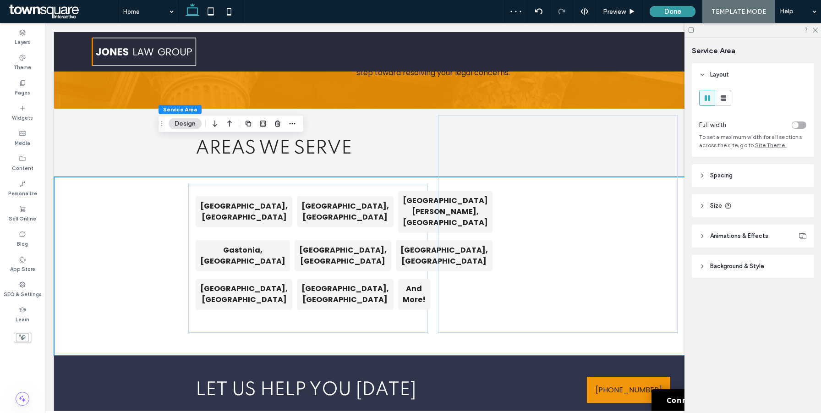
click at [669, 9] on button "Done" at bounding box center [673, 11] width 46 height 11
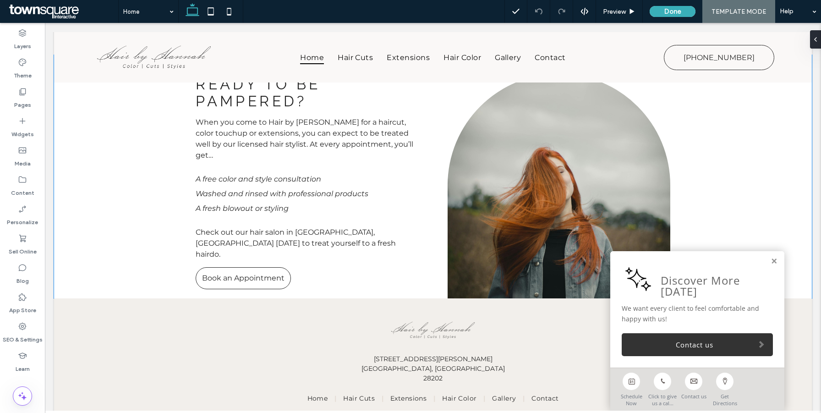
scroll to position [1584, 0]
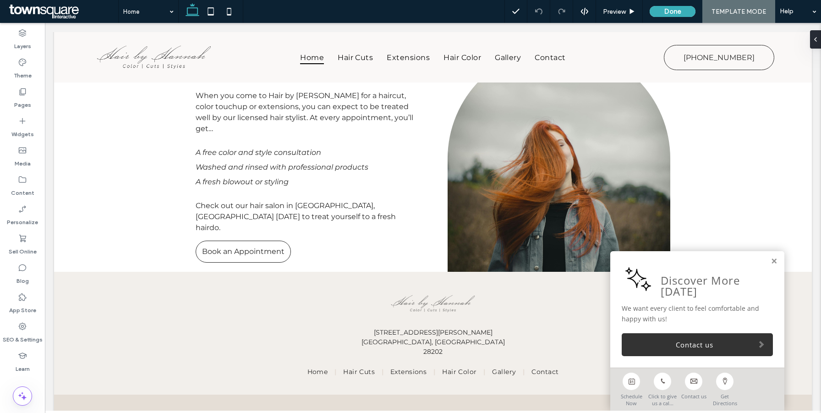
click at [778, 259] on div "Discover More Today We want every client to feel comfortable and happy with us!…" at bounding box center [697, 309] width 174 height 116
click at [776, 259] on link at bounding box center [774, 262] width 7 height 8
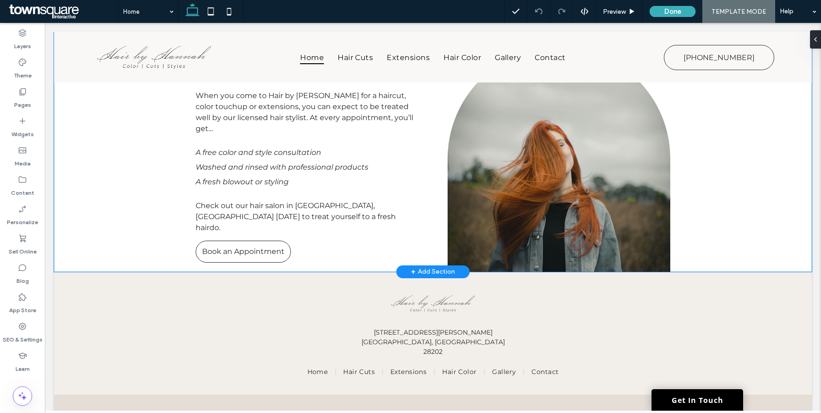
click at [124, 181] on div "Ready to be pampered? When you come to Hair by Hannah for a haircut, color touc…" at bounding box center [433, 149] width 758 height 243
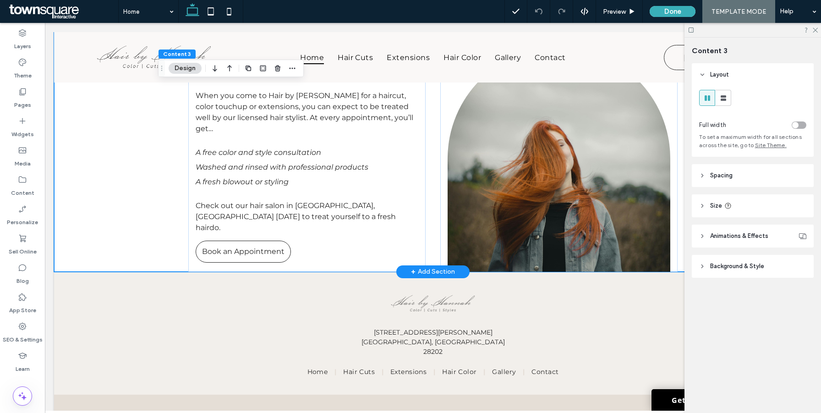
click at [417, 267] on div "+ Add Section" at bounding box center [433, 272] width 44 height 10
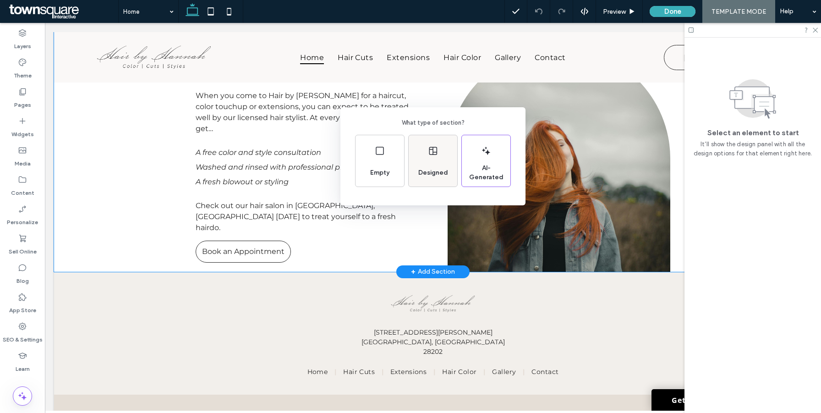
click at [428, 173] on span "Designed" at bounding box center [433, 172] width 37 height 9
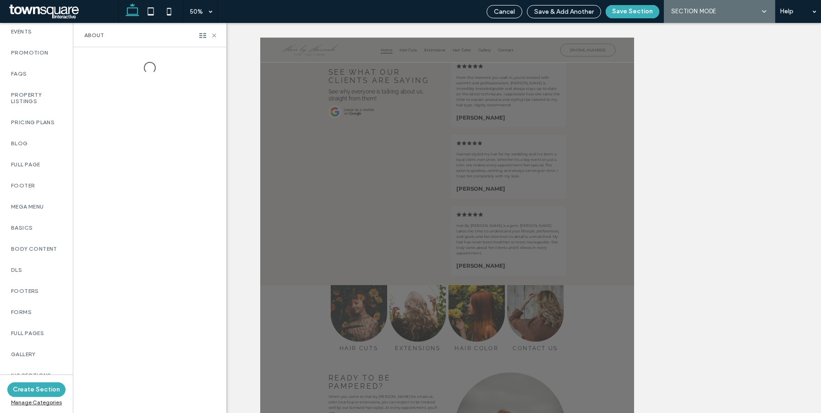
scroll to position [574, 0]
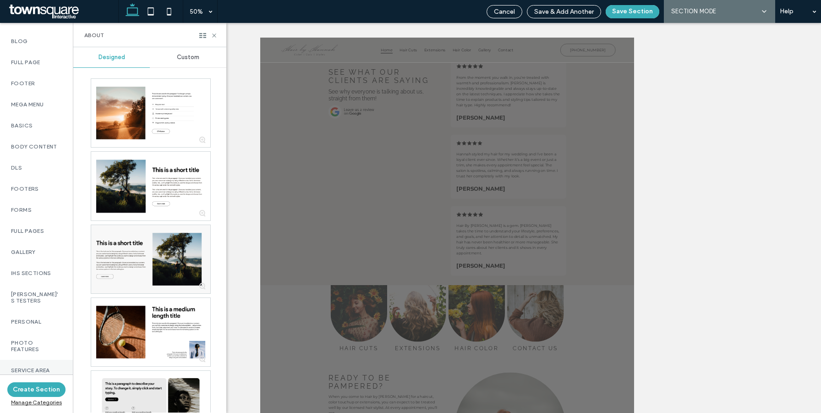
click at [43, 367] on label "Service Area" at bounding box center [36, 370] width 51 height 6
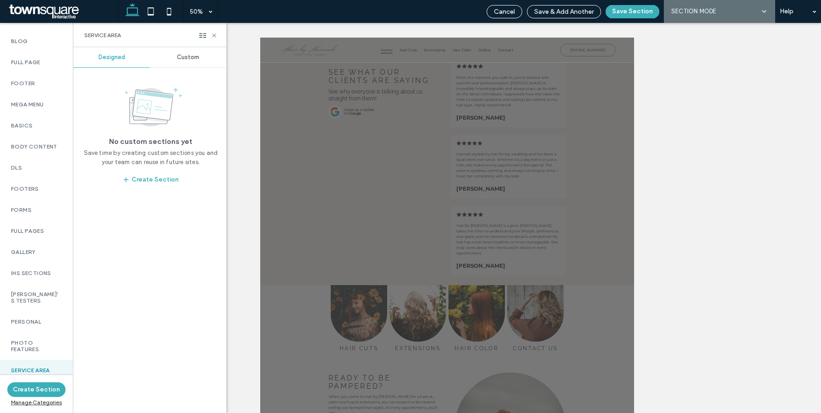
click at [185, 55] on span "Custom" at bounding box center [188, 57] width 22 height 7
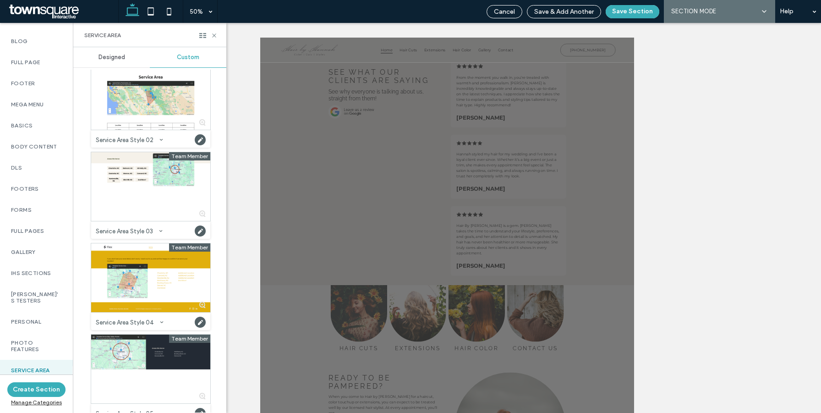
scroll to position [124, 0]
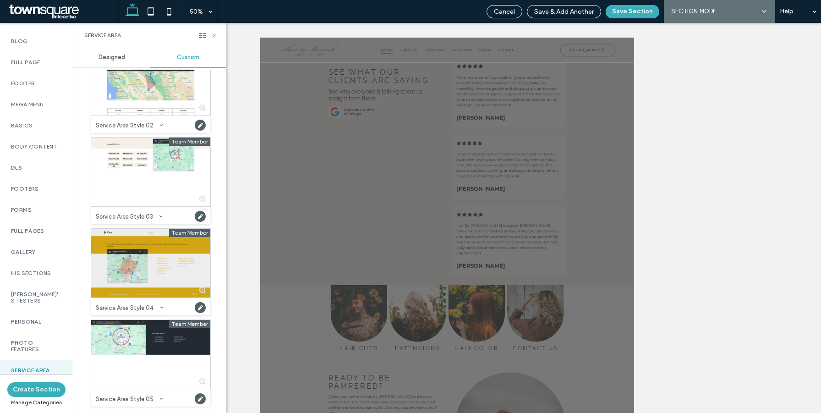
click at [178, 265] on div at bounding box center [150, 263] width 119 height 69
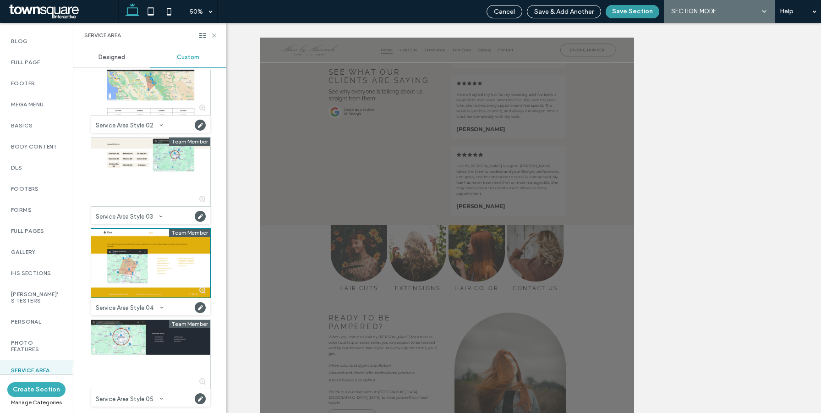
scroll to position [1049, 0]
click at [628, 11] on button "Save Section" at bounding box center [633, 11] width 54 height 13
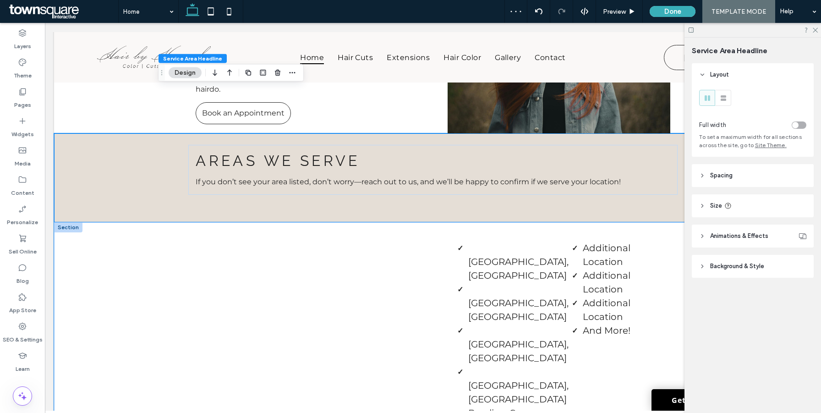
scroll to position [1729, 0]
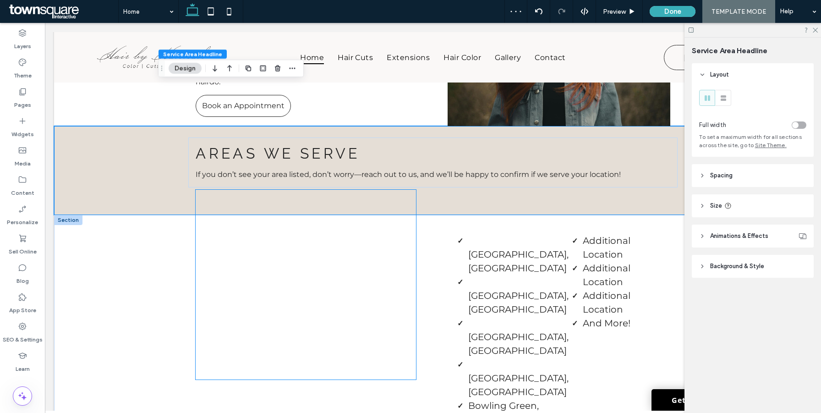
click at [348, 217] on div at bounding box center [306, 285] width 220 height 190
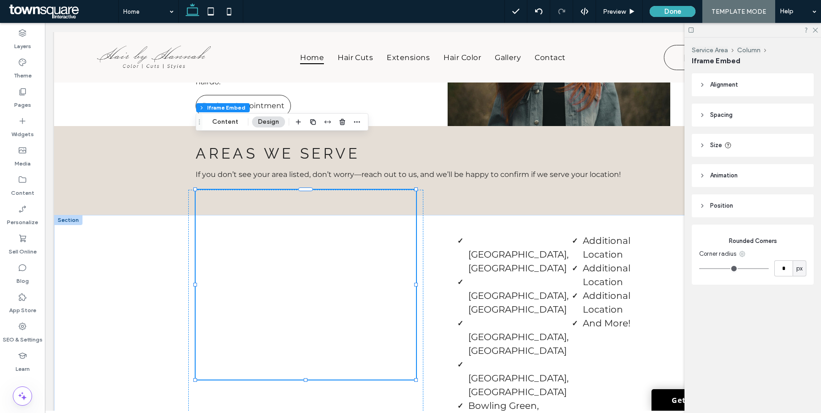
click at [743, 255] on use at bounding box center [742, 254] width 6 height 6
click at [705, 325] on span "Bottom right" at bounding box center [699, 326] width 35 height 9
click at [799, 265] on span "px" at bounding box center [799, 268] width 6 height 9
click at [801, 295] on div "%" at bounding box center [799, 300] width 13 height 16
type input "*"
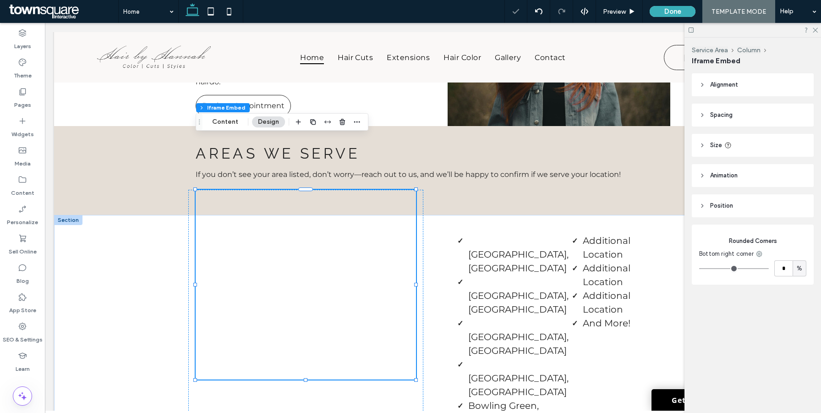
type input "*"
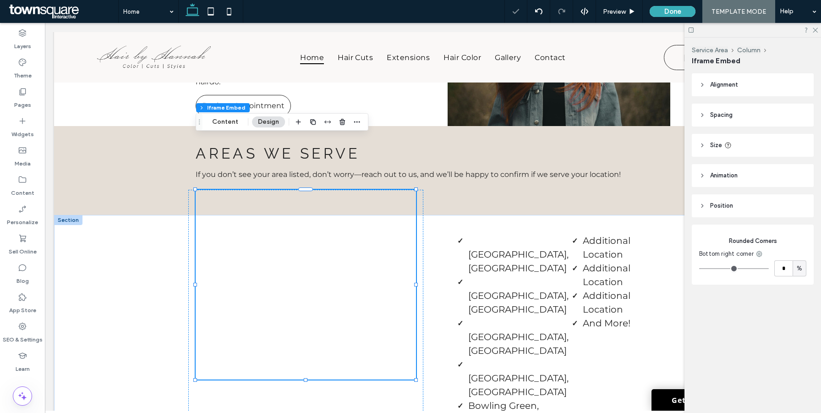
type input "**"
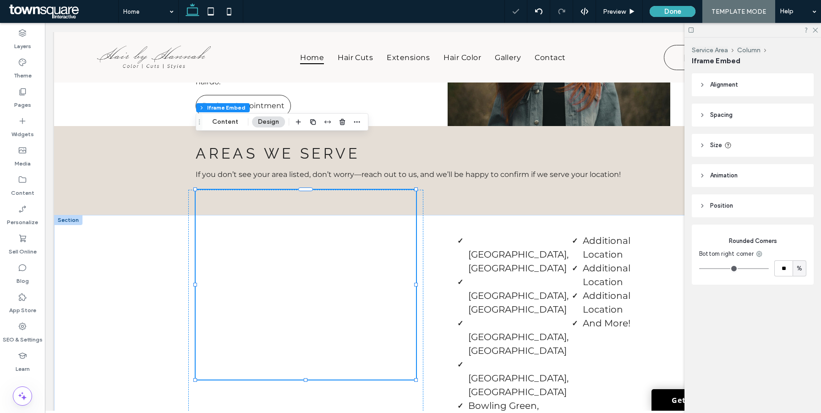
type input "**"
type input "***"
drag, startPoint x: 703, startPoint y: 267, endPoint x: 821, endPoint y: 267, distance: 117.3
click at [769, 268] on input "range" at bounding box center [734, 268] width 70 height 1
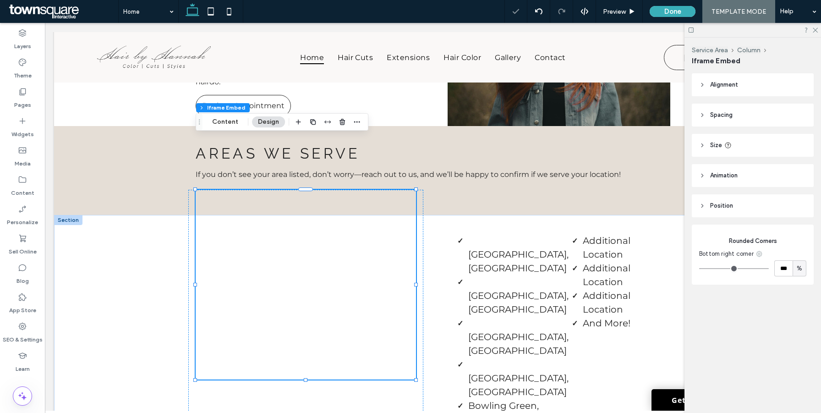
click at [757, 257] on icon at bounding box center [759, 253] width 7 height 7
click at [719, 346] on span "Bottom left" at bounding box center [715, 343] width 33 height 9
type input "*"
click at [801, 265] on span "px" at bounding box center [799, 268] width 6 height 9
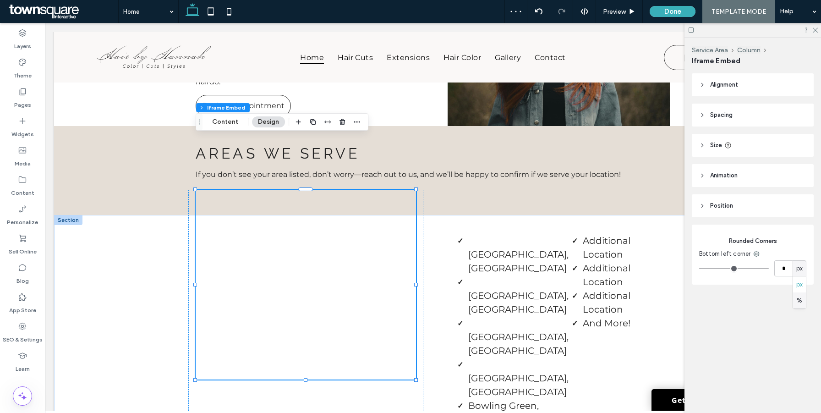
click at [801, 299] on span "%" at bounding box center [799, 300] width 5 height 9
type input "*"
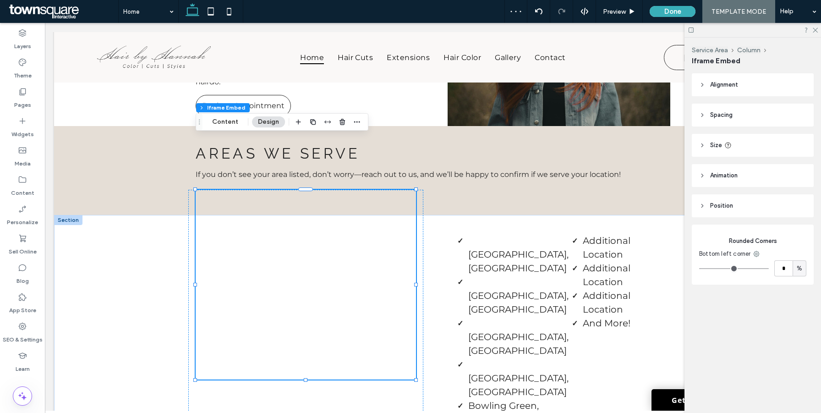
type input "**"
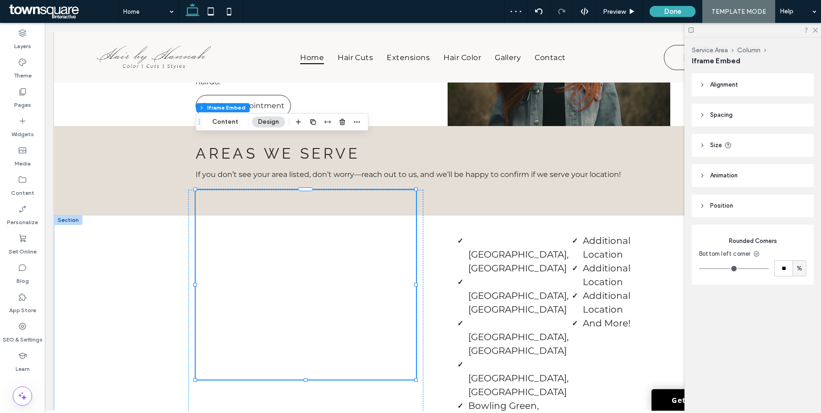
type input "**"
type input "***"
drag, startPoint x: 705, startPoint y: 268, endPoint x: 821, endPoint y: 268, distance: 115.5
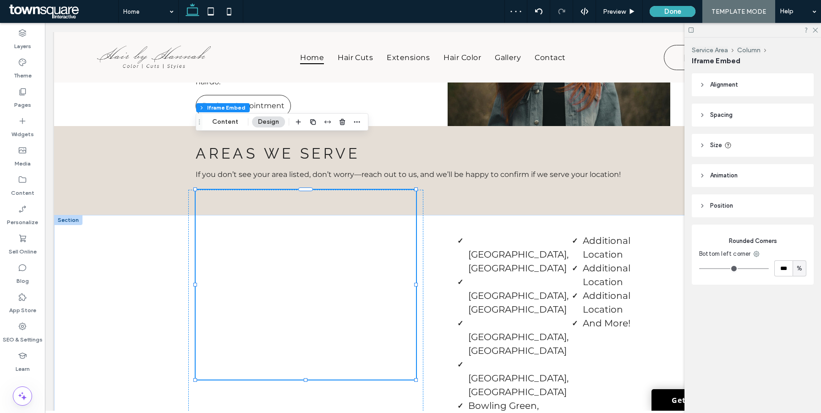
click at [821, 268] on div "Service Area Column Iframe Embed Alignment Spacing Set margins and padding 0px …" at bounding box center [753, 225] width 137 height 375
click at [421, 190] on div at bounding box center [305, 339] width 235 height 299
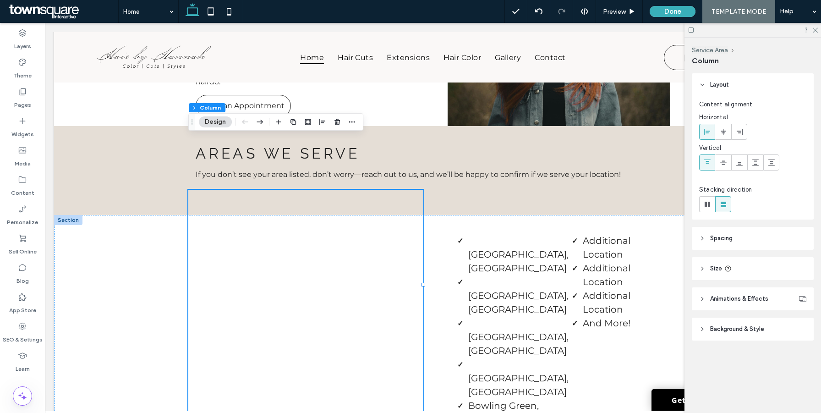
click at [702, 238] on icon at bounding box center [702, 238] width 6 height 6
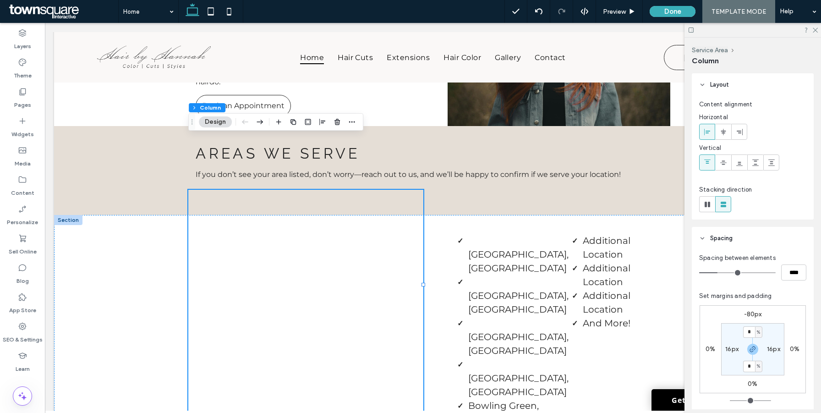
click at [749, 315] on label "-80px" at bounding box center [753, 314] width 18 height 8
type input "*"
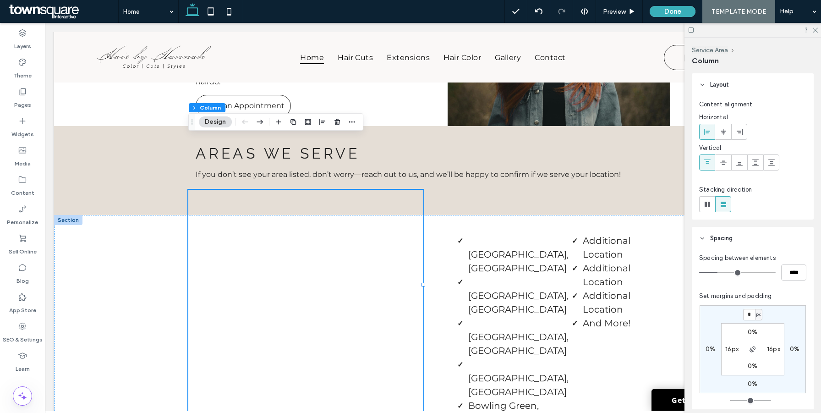
type input "*"
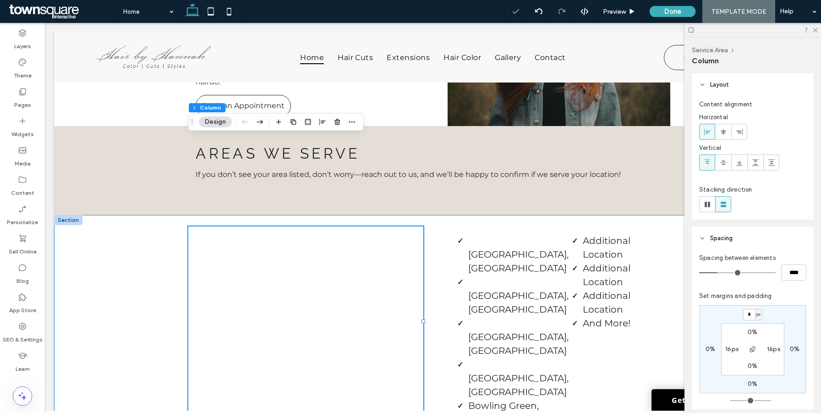
click at [675, 215] on div "Charlotte, NC Concord, NC Mooresville, NC Matthews, NC Bowling Green, SC Denver…" at bounding box center [433, 363] width 550 height 296
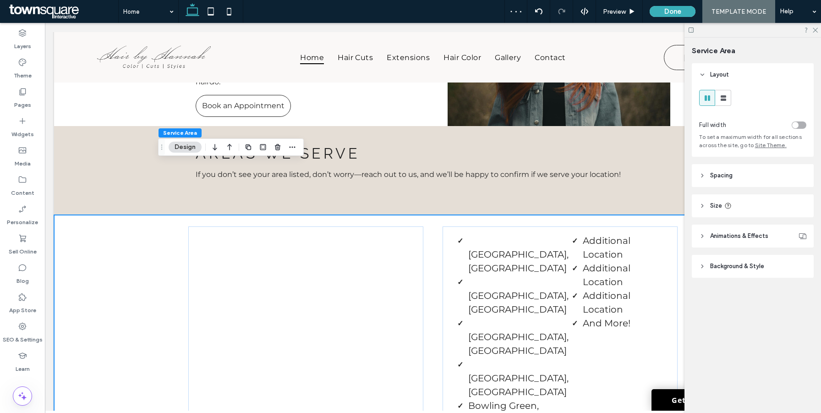
click at [705, 173] on icon at bounding box center [702, 175] width 6 height 6
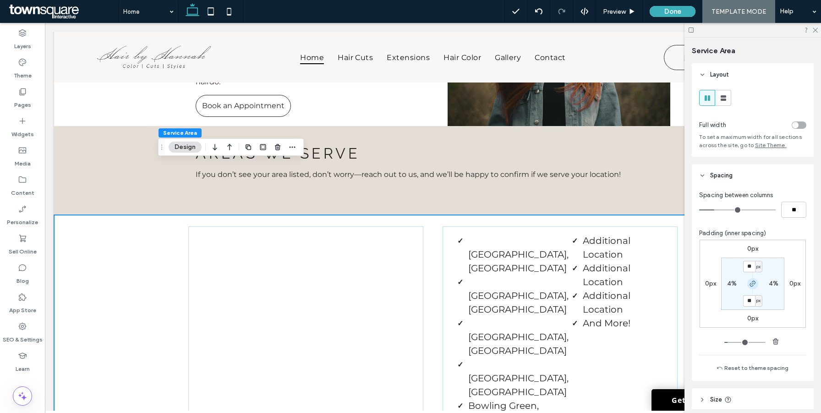
click at [755, 284] on use "button" at bounding box center [752, 283] width 5 height 5
click at [752, 267] on input "**" at bounding box center [749, 266] width 12 height 11
type input "*"
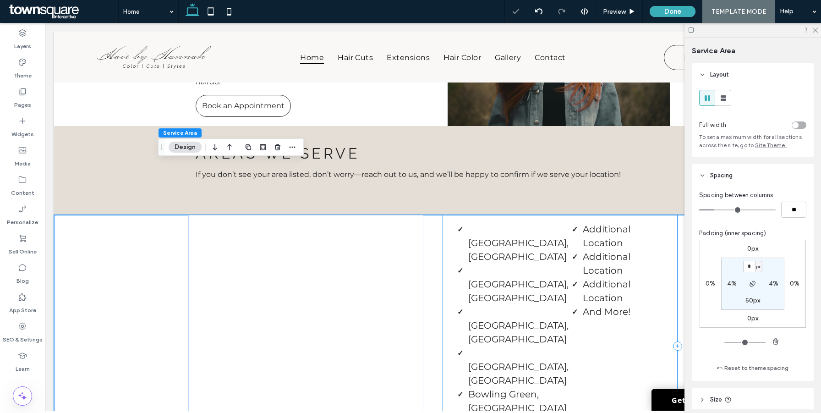
click at [665, 215] on div "Charlotte, NC Concord, NC Mooresville, NC Matthews, NC Bowling Green, SC Denver…" at bounding box center [560, 346] width 235 height 262
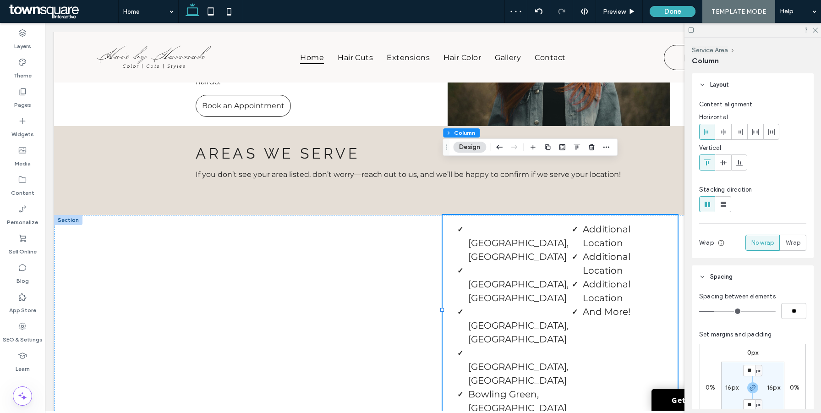
scroll to position [77, 0]
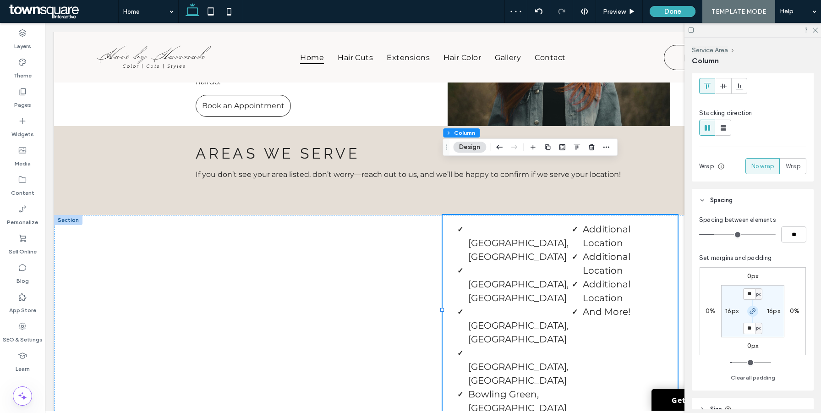
click at [755, 310] on icon "button" at bounding box center [752, 310] width 7 height 7
click at [752, 315] on span "button" at bounding box center [752, 311] width 11 height 11
click at [752, 277] on label "0px" at bounding box center [752, 276] width 11 height 8
type input "*"
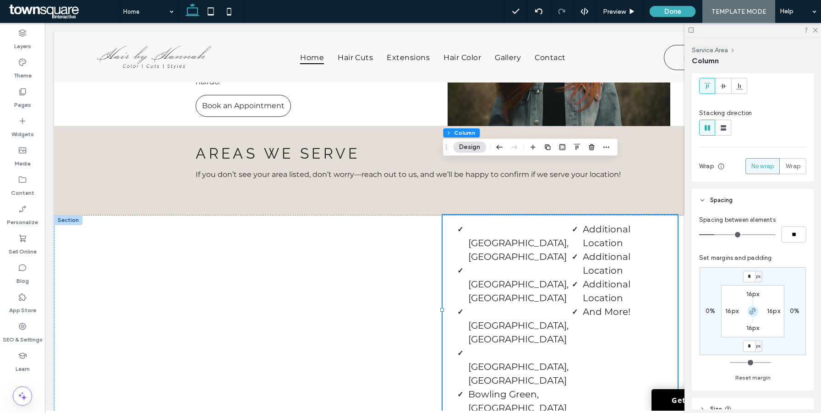
click at [753, 314] on icon "button" at bounding box center [752, 310] width 7 height 7
click at [753, 275] on input "*" at bounding box center [749, 276] width 12 height 11
type input "**"
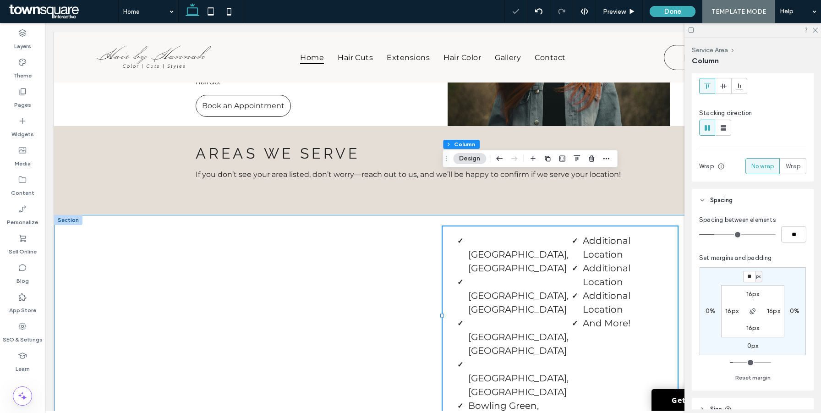
click at [125, 300] on div "Charlotte, NC Concord, NC Mooresville, NC Matthews, NC Bowling Green, SC Denver…" at bounding box center [433, 363] width 758 height 296
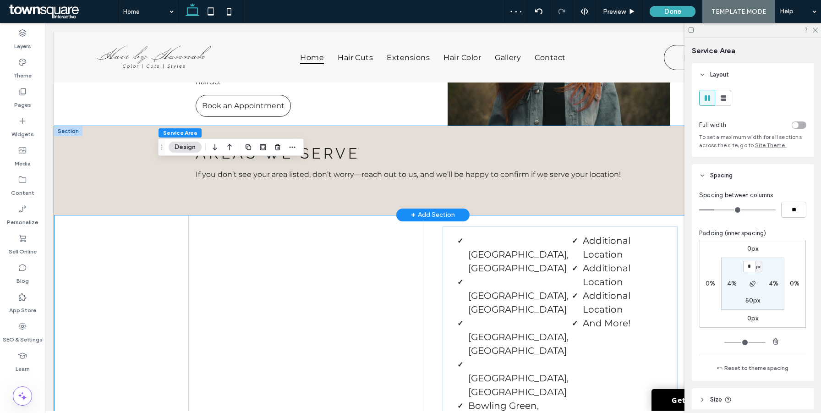
click at [97, 126] on div "Areas We Serve If you don’t see your area listed, don’t worry—reach out to us, …" at bounding box center [433, 170] width 758 height 89
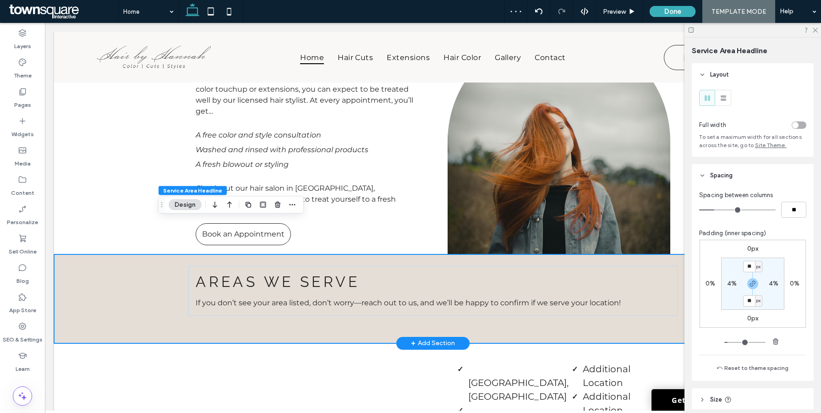
scroll to position [1573, 0]
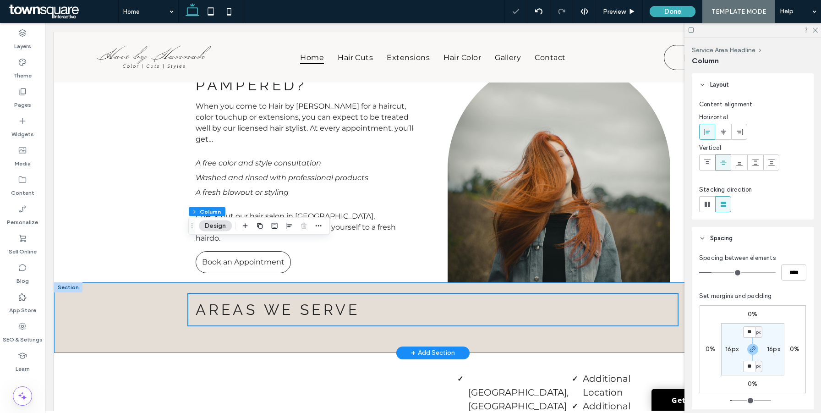
click at [124, 282] on div "Areas We Serve" at bounding box center [433, 317] width 758 height 71
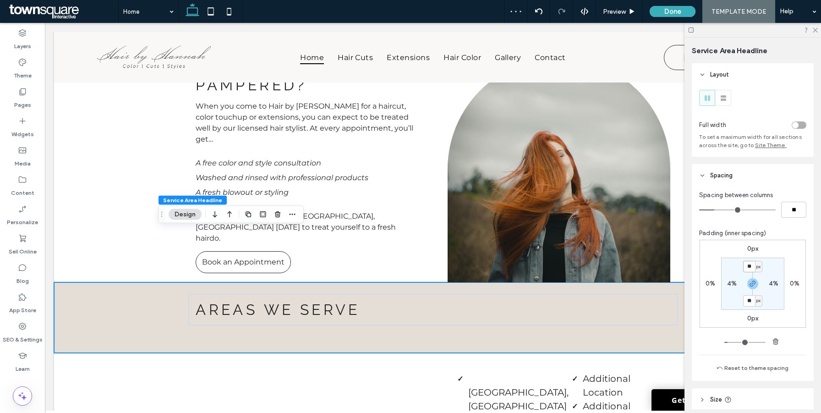
click at [752, 267] on input "**" at bounding box center [749, 266] width 12 height 11
type input "**"
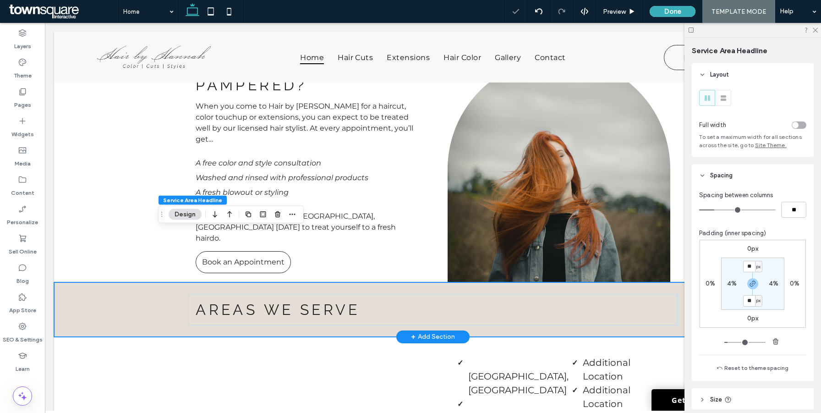
click at [75, 282] on div "Areas We Serve" at bounding box center [433, 309] width 758 height 55
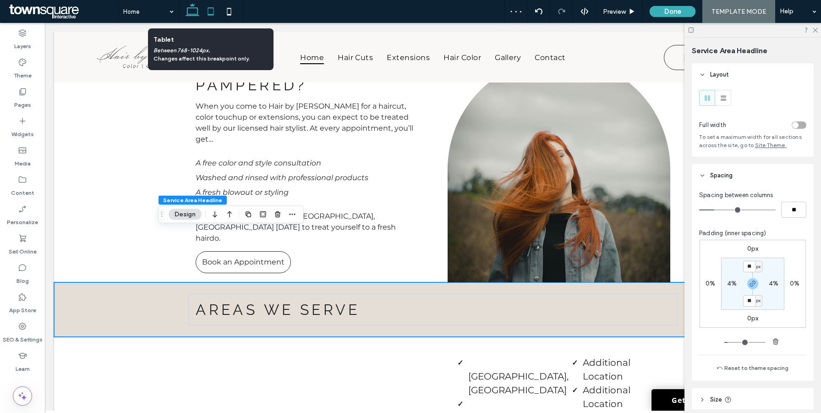
click at [212, 17] on icon at bounding box center [211, 11] width 18 height 18
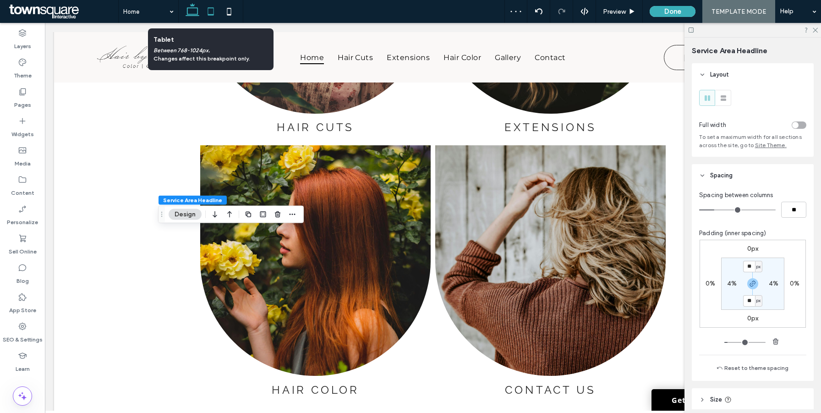
type input "***"
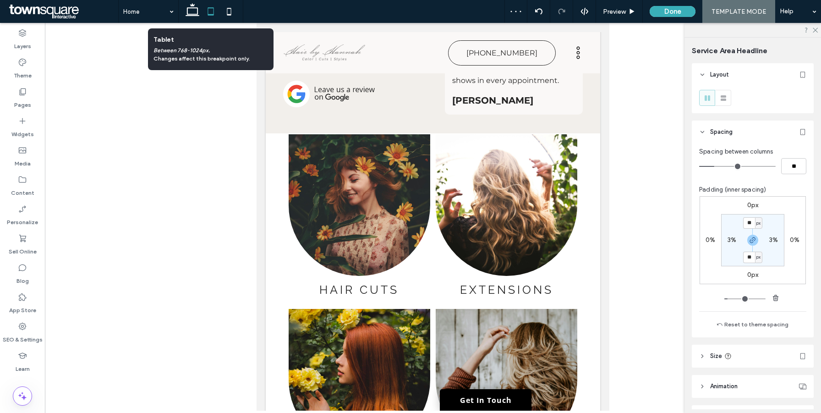
scroll to position [2112, 0]
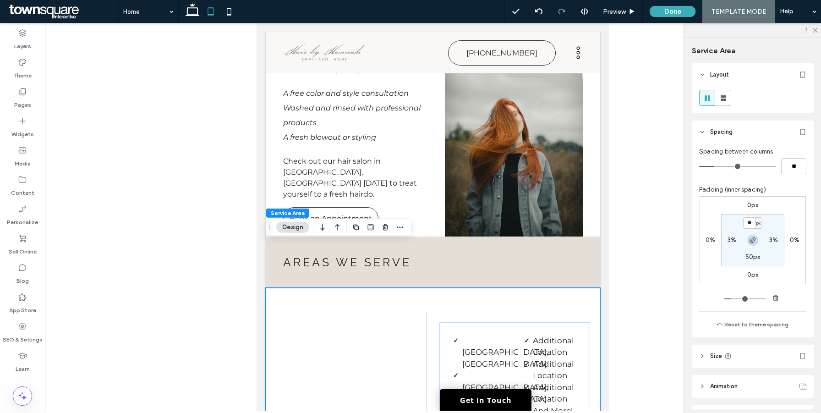
click at [754, 243] on icon "button" at bounding box center [752, 239] width 7 height 7
click at [751, 222] on input "**" at bounding box center [749, 222] width 12 height 11
click at [752, 240] on icon "button" at bounding box center [752, 239] width 7 height 7
click at [752, 222] on input "**" at bounding box center [749, 222] width 12 height 11
type input "*"
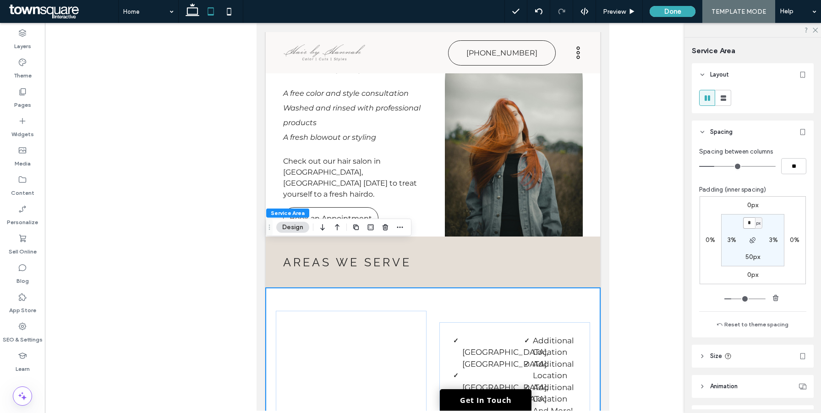
type input "*"
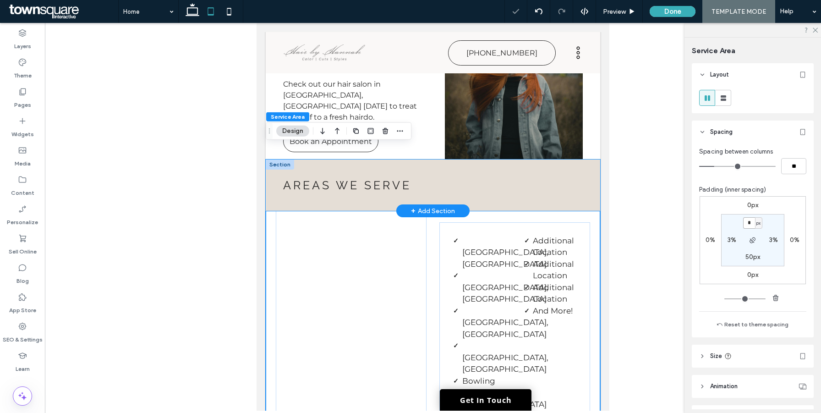
scroll to position [2217, 0]
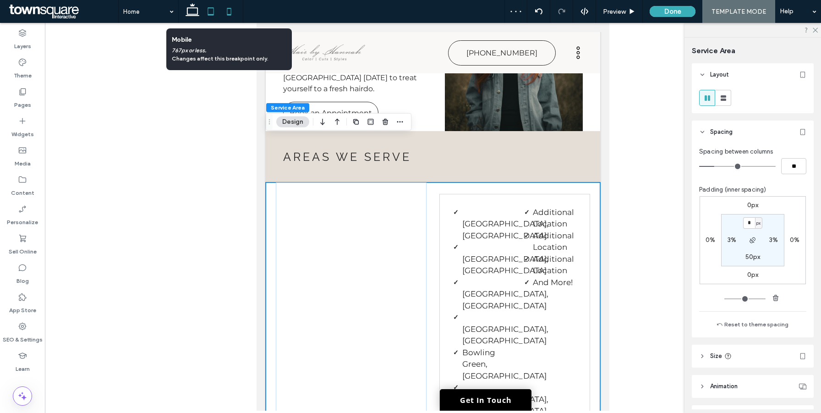
click at [229, 9] on icon at bounding box center [229, 11] width 18 height 18
type input "**"
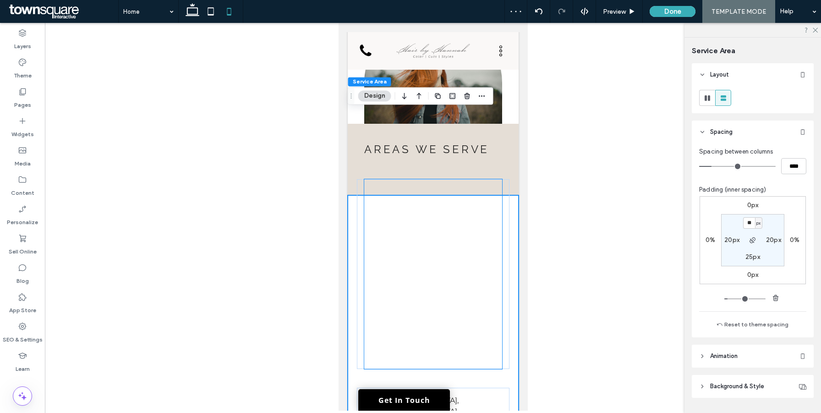
scroll to position [2799, 0]
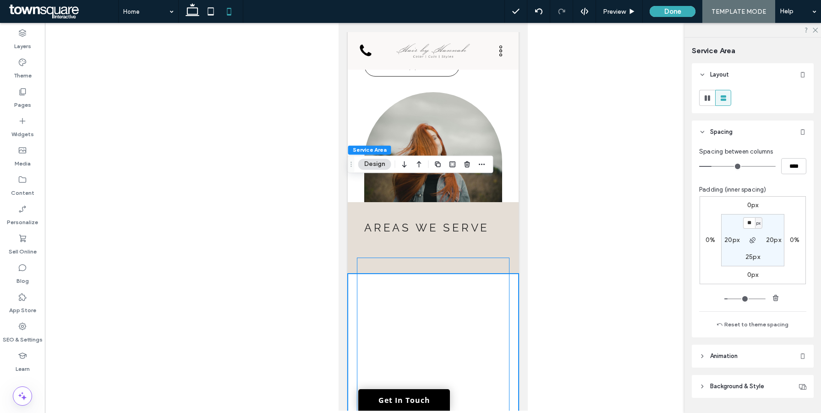
click at [506, 258] on div at bounding box center [433, 353] width 153 height 190
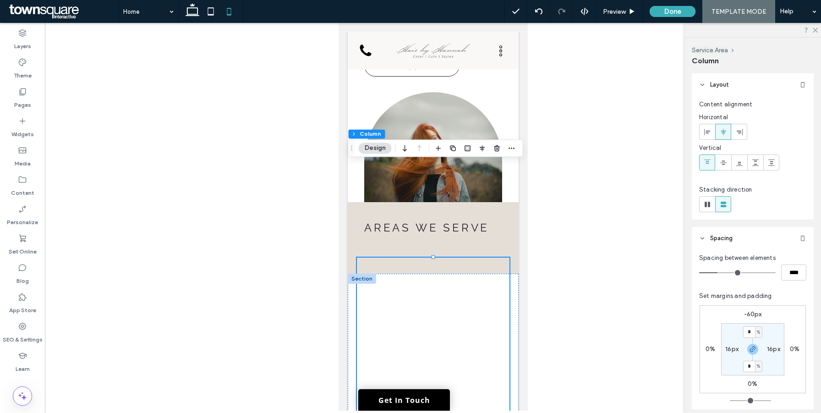
click at [749, 316] on label "-60px" at bounding box center [753, 314] width 18 height 8
type input "*"
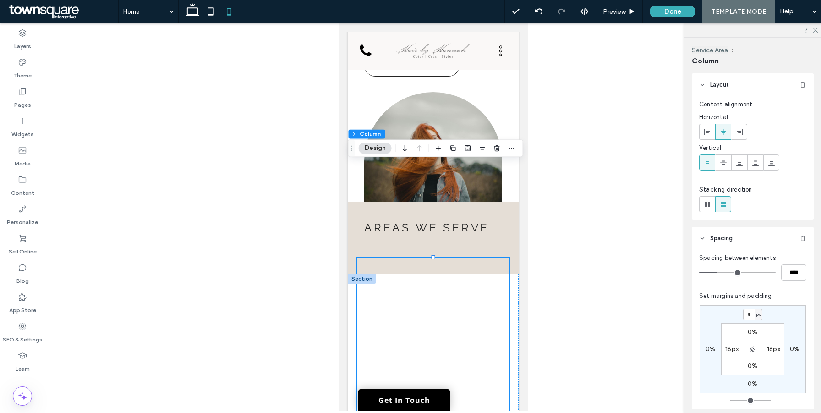
type input "*"
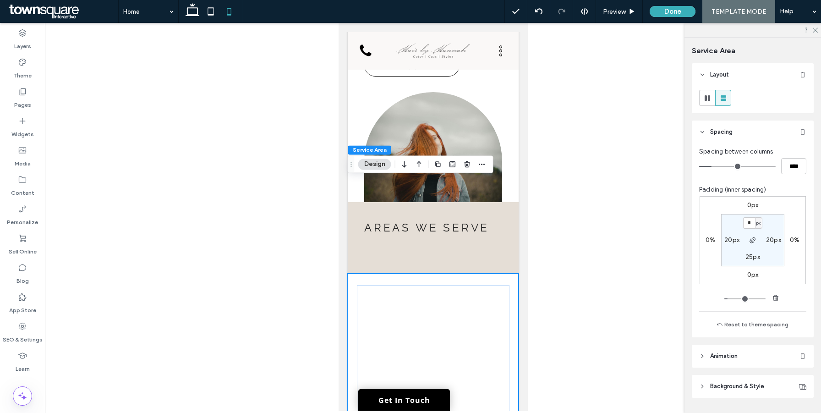
type input "*"
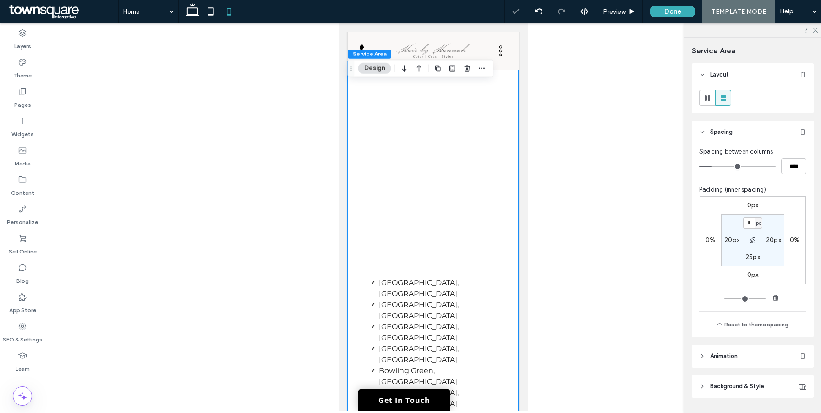
scroll to position [2996, 0]
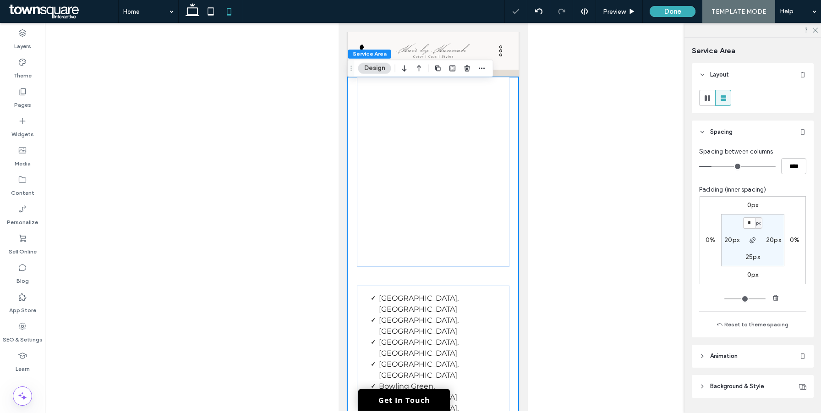
click at [495, 183] on div "Charlotte, NC Concord, NC Mooresville, NC Matthews, NC Bowling Green, SC Denver…" at bounding box center [432, 291] width 171 height 429
click at [516, 174] on div "Charlotte, NC Concord, NC Mooresville, NC Matthews, NC Bowling Green, SC Denver…" at bounding box center [432, 291] width 171 height 429
click at [793, 165] on input "****" at bounding box center [793, 166] width 25 height 16
click at [473, 285] on div "Charlotte, NC Concord, NC Mooresville, NC Matthews, NC Bowling Green, SC Denver…" at bounding box center [433, 389] width 153 height 209
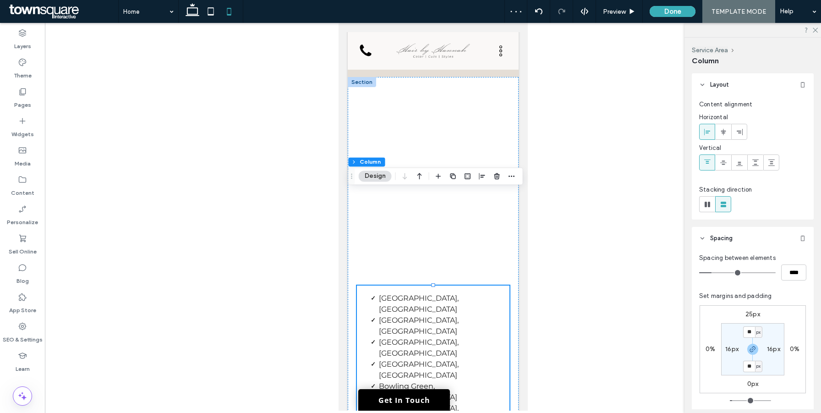
click at [747, 316] on label "25px" at bounding box center [753, 314] width 15 height 8
type input "**"
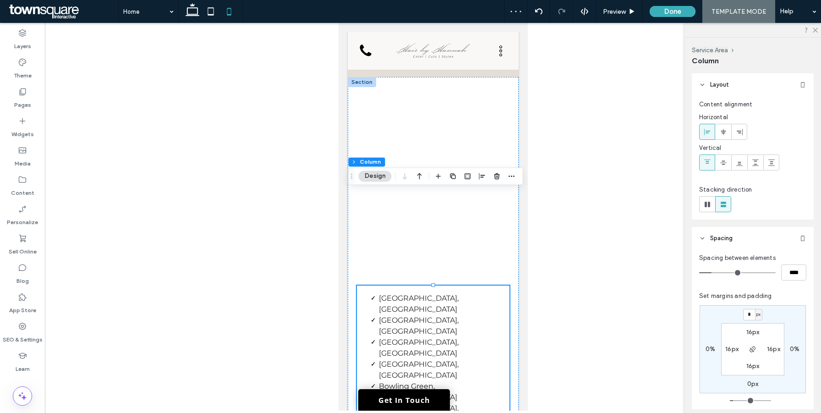
type input "*"
click at [510, 98] on div "Charlotte, NC Concord, NC Mooresville, NC Matthews, NC Bowling Green, SC Denver…" at bounding box center [432, 285] width 171 height 417
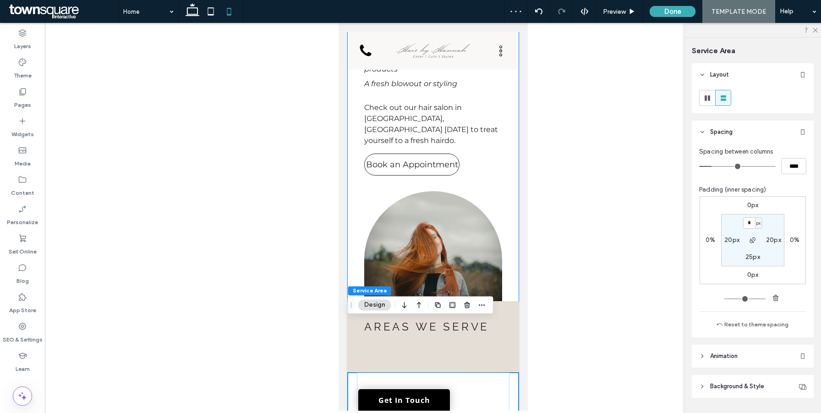
scroll to position [2853, 0]
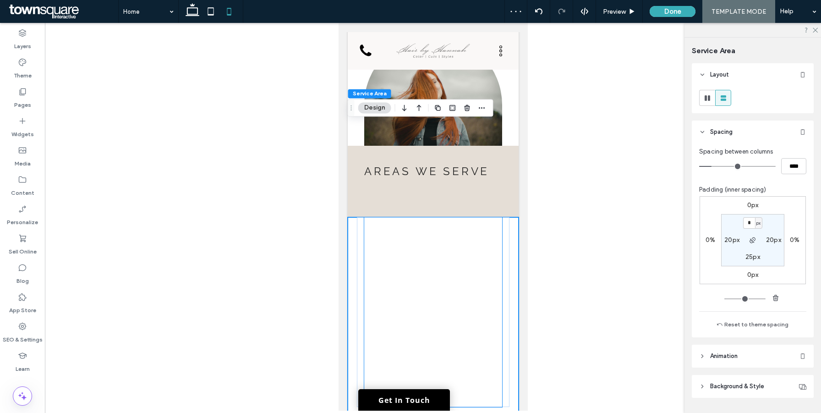
click at [445, 263] on div at bounding box center [433, 312] width 138 height 190
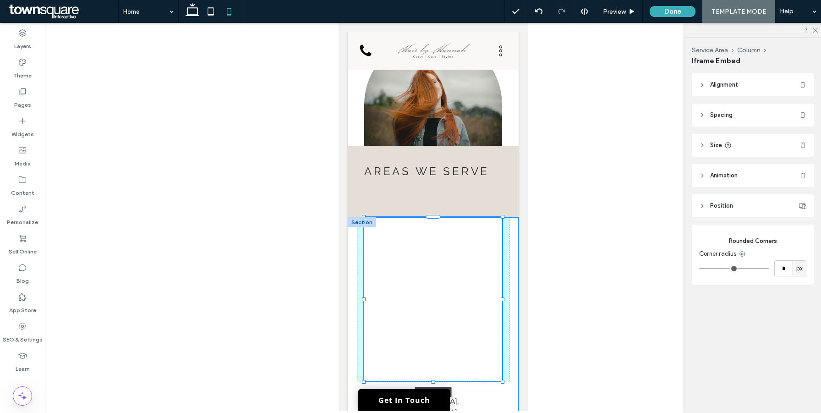
drag, startPoint x: 434, startPoint y: 313, endPoint x: 437, endPoint y: 287, distance: 25.9
click at [364, 218] on div at bounding box center [364, 217] width 0 height 0
type input "***"
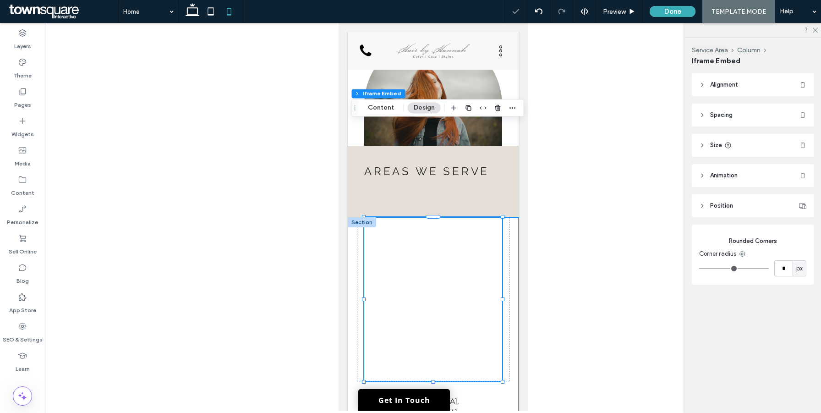
click at [512, 217] on div "100% , 358px Charlotte, NC Concord, NC Mooresville, NC Matthews, NC Bowling Gre…" at bounding box center [432, 413] width 171 height 392
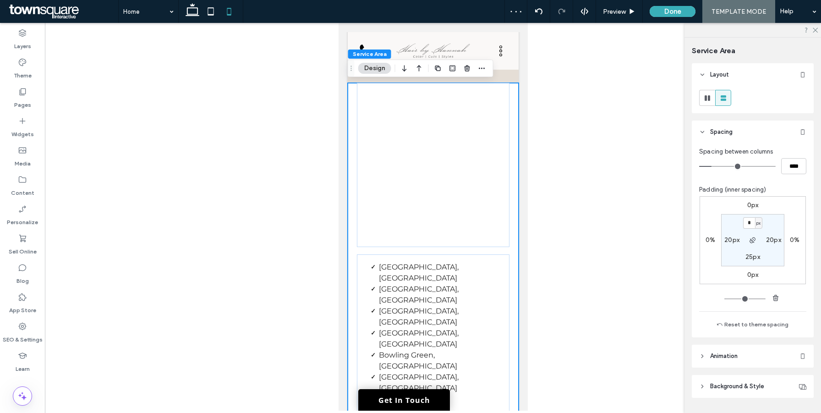
scroll to position [2972, 0]
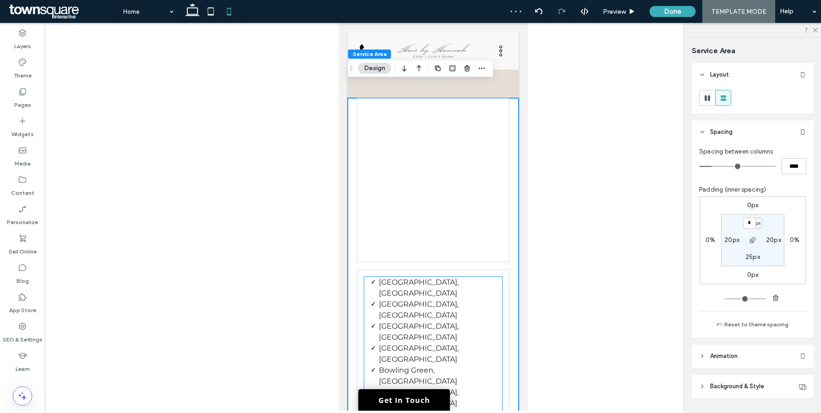
click at [481, 343] on li "Matthews, NC" at bounding box center [440, 354] width 123 height 22
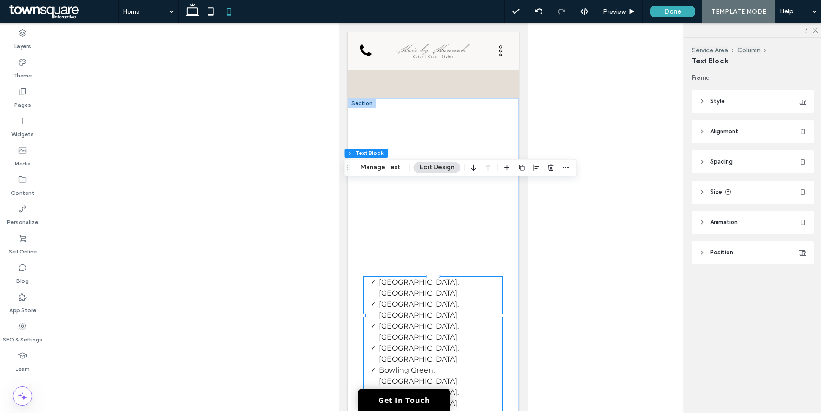
click at [503, 269] on div "Charlotte, NC Concord, NC Mooresville, NC Matthews, NC Bowling Green, SC Denver…" at bounding box center [433, 373] width 153 height 209
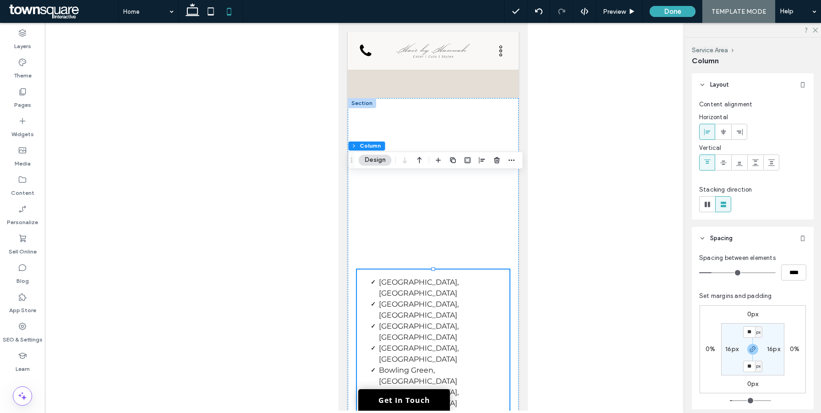
type input "**"
type input "****"
type input "*"
type input "***"
type input "*"
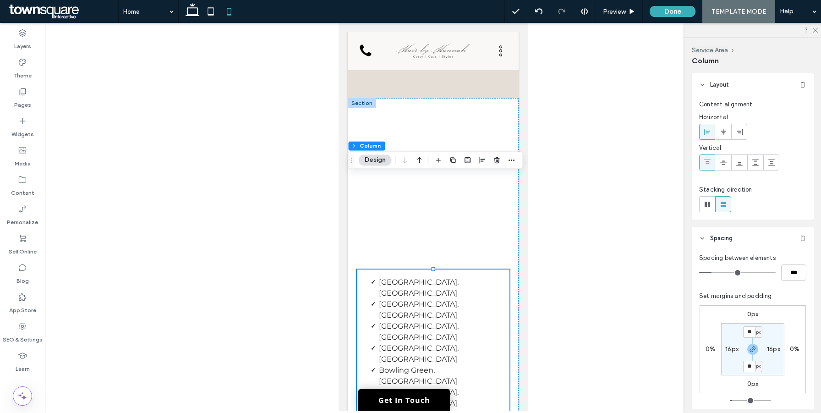
type input "***"
drag, startPoint x: 1050, startPoint y: 295, endPoint x: 829, endPoint y: 362, distance: 231.7
click at [212, 9] on icon at bounding box center [211, 11] width 18 height 18
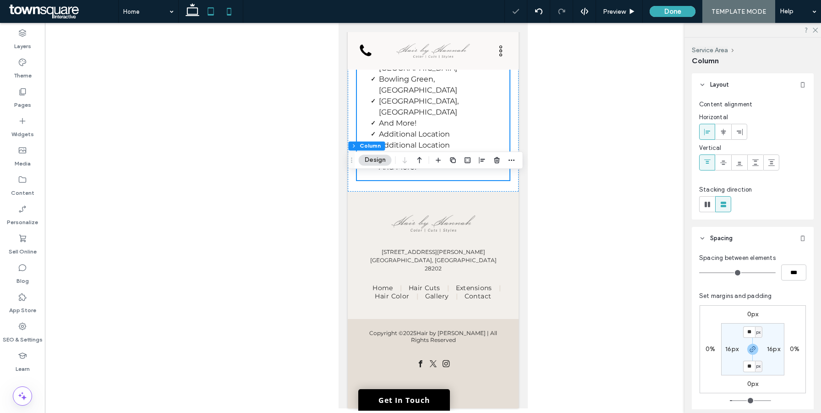
type input "*"
type input "**"
type input "*"
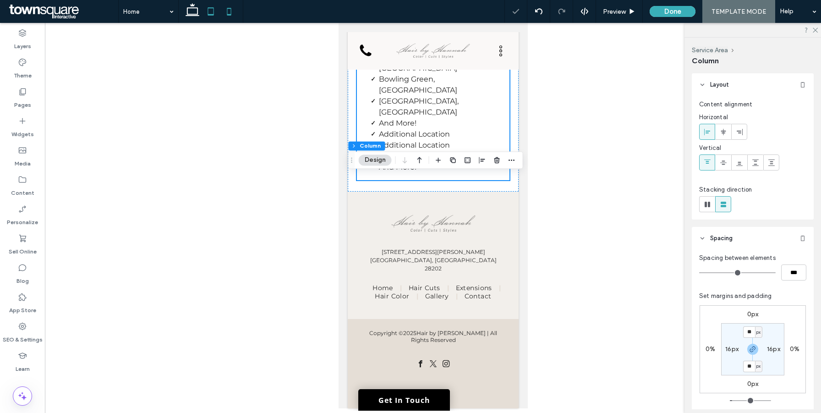
type input "**"
type input "***"
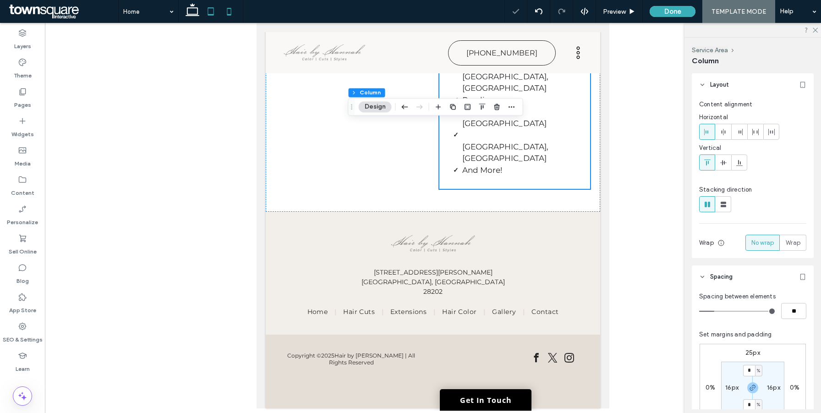
scroll to position [2243, 0]
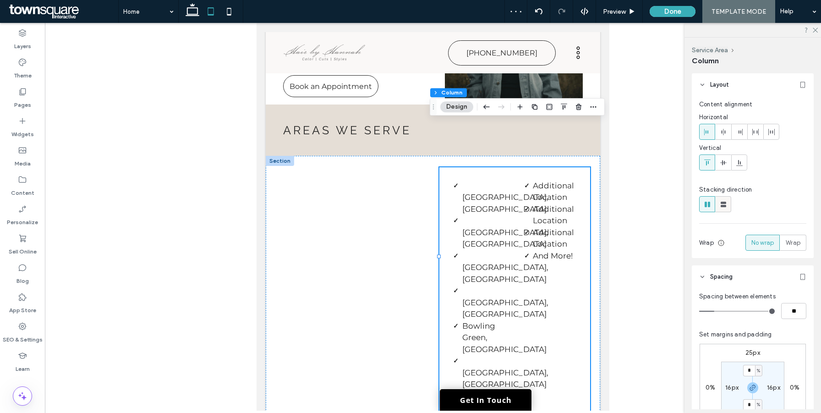
click at [726, 203] on icon at bounding box center [723, 204] width 9 height 9
type input "**"
type input "****"
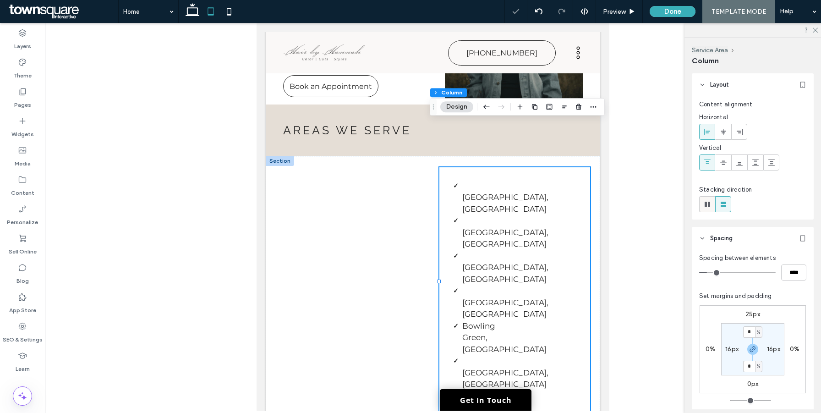
click at [713, 203] on div at bounding box center [707, 204] width 15 height 15
type input "*"
type input "**"
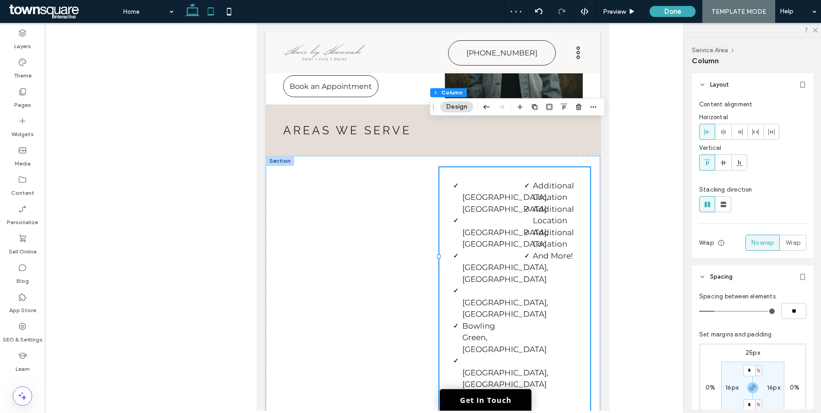
click at [193, 9] on icon at bounding box center [192, 11] width 18 height 18
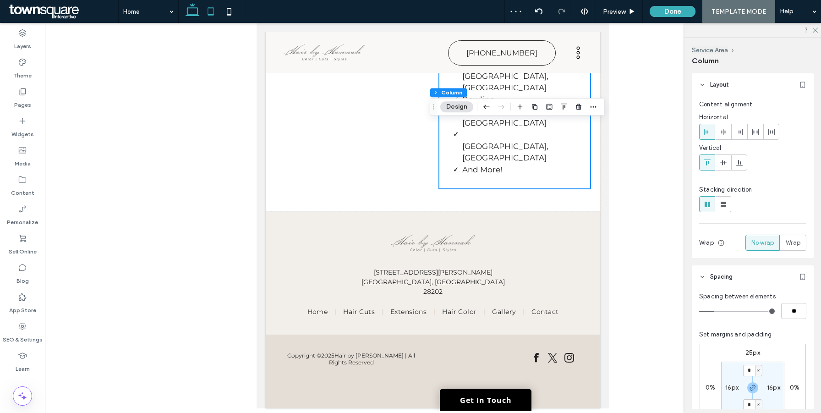
type input "**"
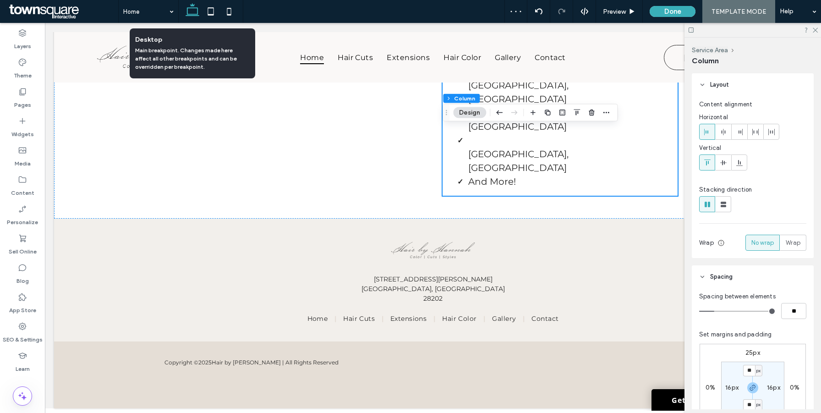
scroll to position [1741, 0]
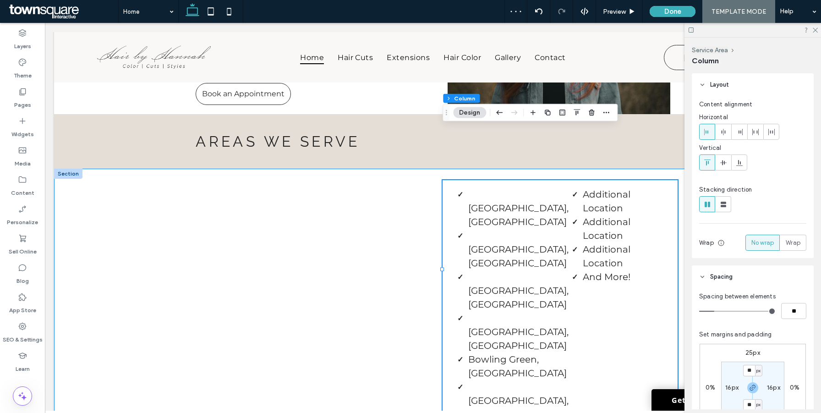
click at [81, 237] on div "Charlotte, NC Concord, NC Mooresville, NC Matthews, NC Bowling Green, SC Denver…" at bounding box center [433, 317] width 758 height 296
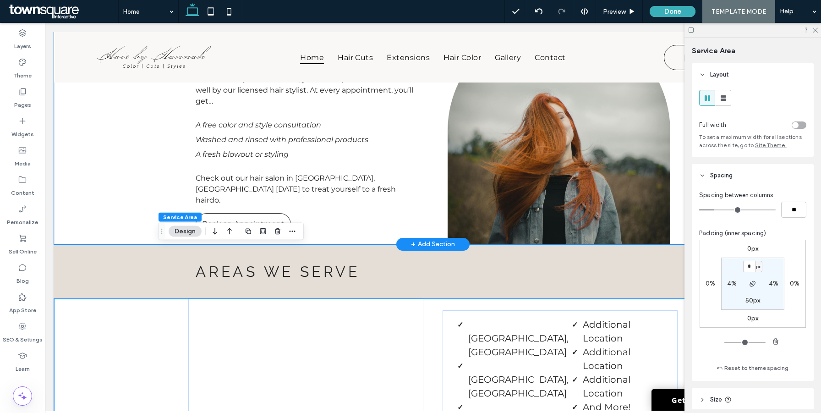
click at [75, 134] on div "Ready to be pampered? When you come to Hair by Hannah for a haircut, color touc…" at bounding box center [433, 122] width 758 height 243
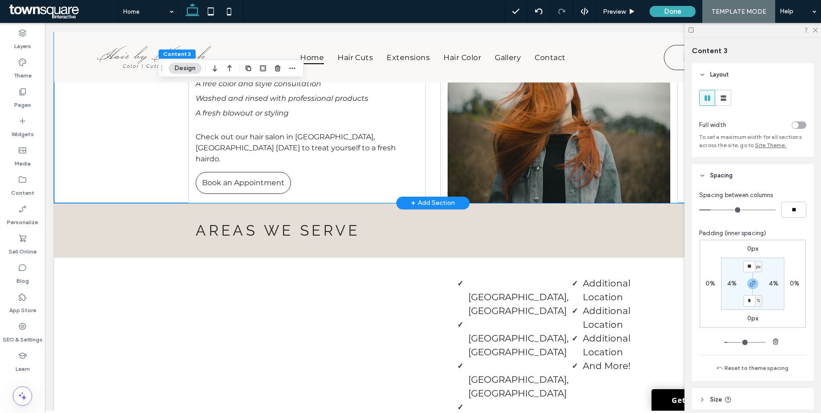
scroll to position [1851, 0]
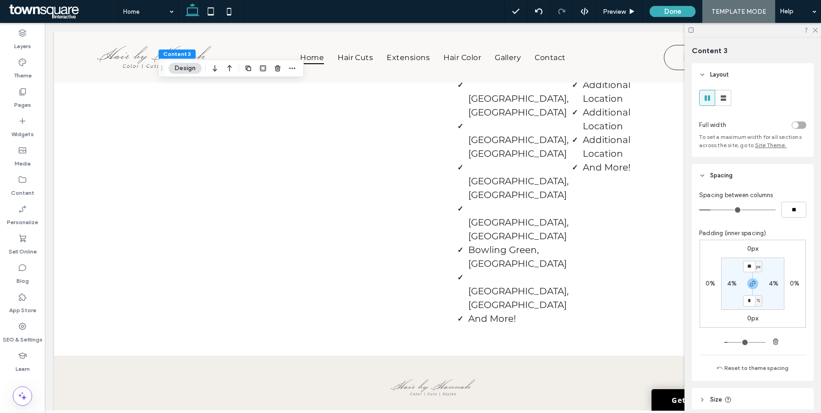
click at [692, 29] on use at bounding box center [691, 29] width 5 height 5
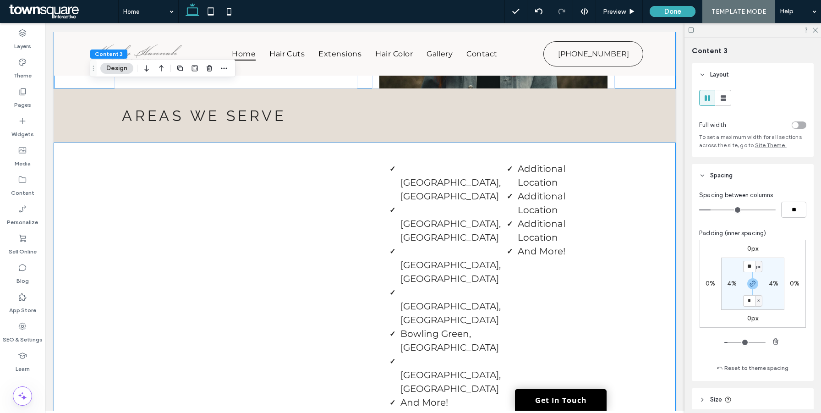
scroll to position [1854, 0]
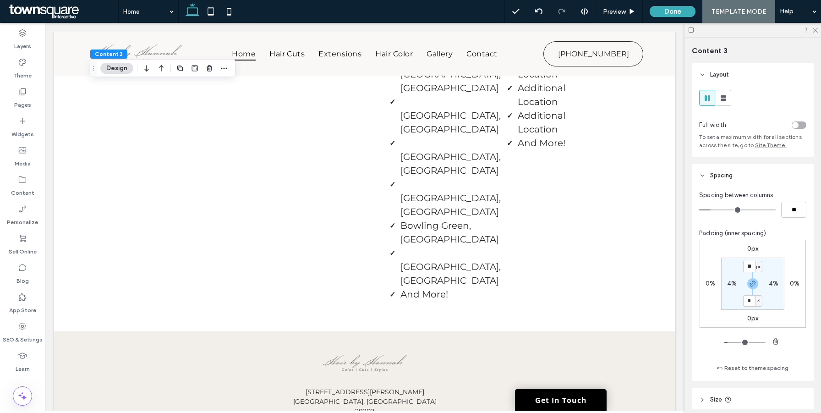
click at [677, 17] on div "Preview Done TEMPLATE MODE Help" at bounding box center [663, 11] width 317 height 23
click at [678, 11] on button "Done" at bounding box center [673, 11] width 46 height 11
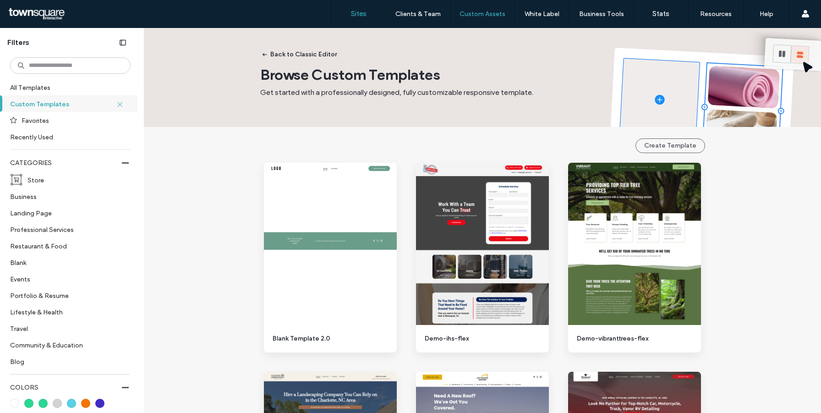
click at [357, 20] on link "Sites" at bounding box center [358, 13] width 55 height 27
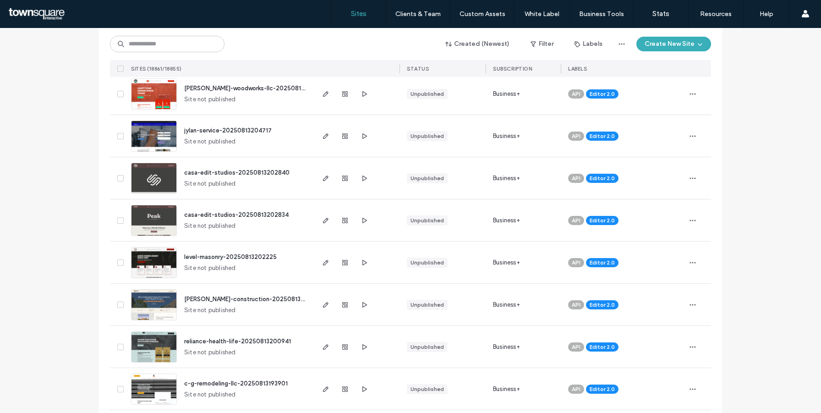
scroll to position [2247, 0]
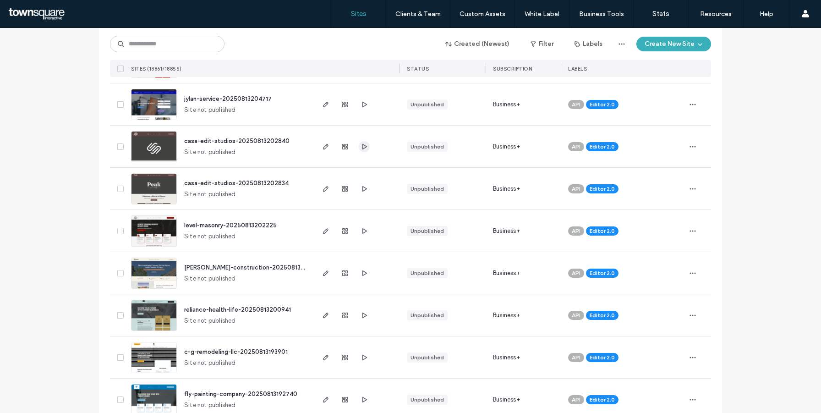
click at [362, 143] on icon "button" at bounding box center [364, 146] width 7 height 7
click at [150, 45] on input at bounding box center [167, 44] width 115 height 16
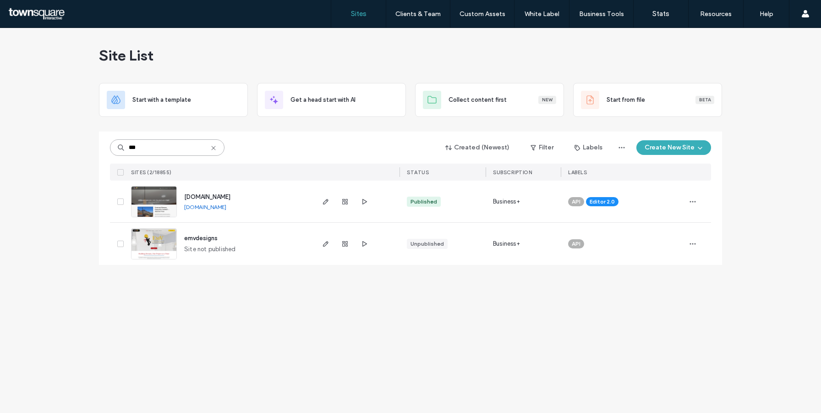
scroll to position [0, 0]
type input "***"
click at [226, 207] on link "[DOMAIN_NAME]" at bounding box center [205, 206] width 42 height 7
click at [363, 12] on label "Sites" at bounding box center [359, 14] width 16 height 8
click at [214, 147] on use at bounding box center [213, 148] width 4 height 4
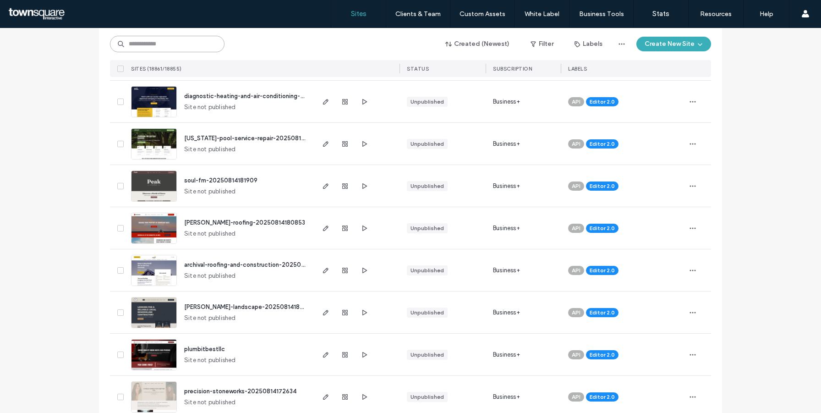
scroll to position [402, 0]
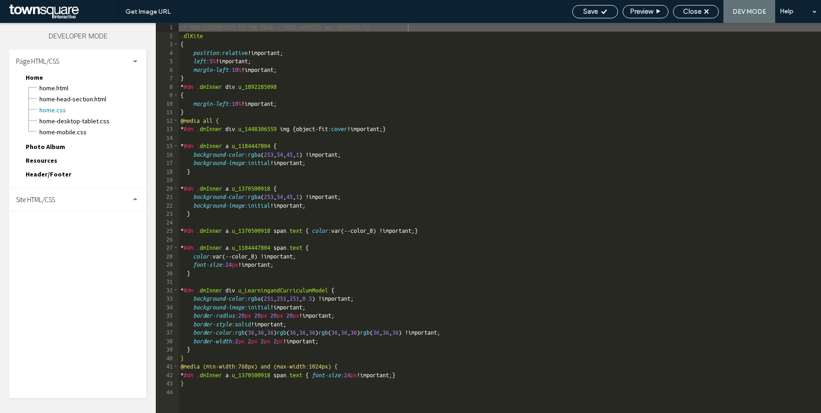
click at [87, 194] on div "Site HTML/CSS" at bounding box center [77, 199] width 137 height 23
click at [74, 230] on span "body-end.html" at bounding box center [95, 228] width 104 height 9
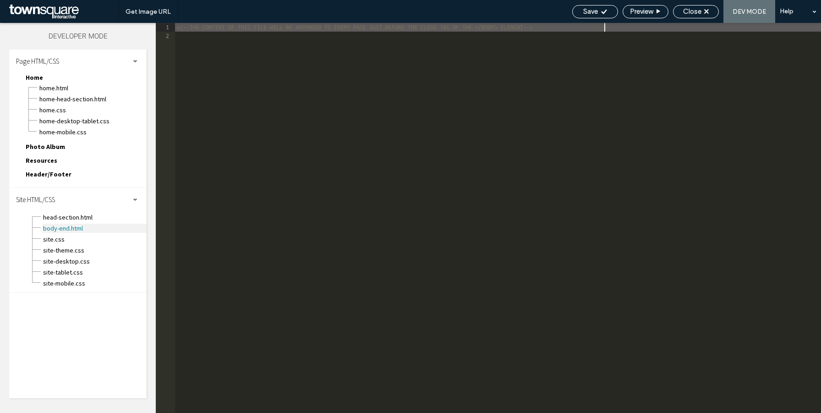
scroll to position [0, 0]
click at [75, 213] on span "head-section.html" at bounding box center [95, 217] width 104 height 9
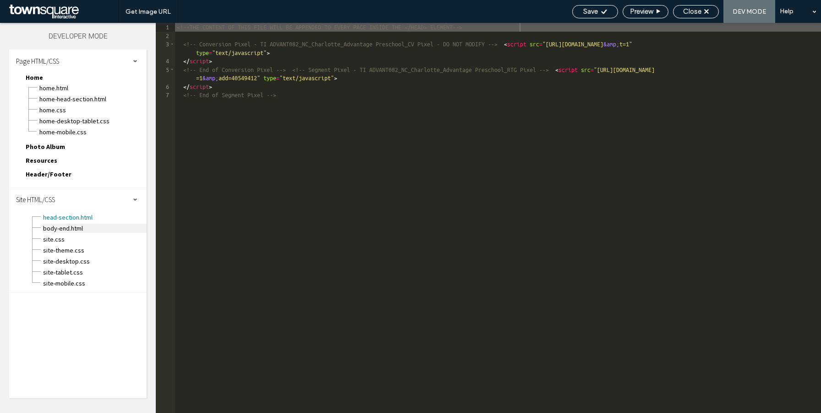
click at [71, 228] on span "body-end.html" at bounding box center [95, 228] width 104 height 9
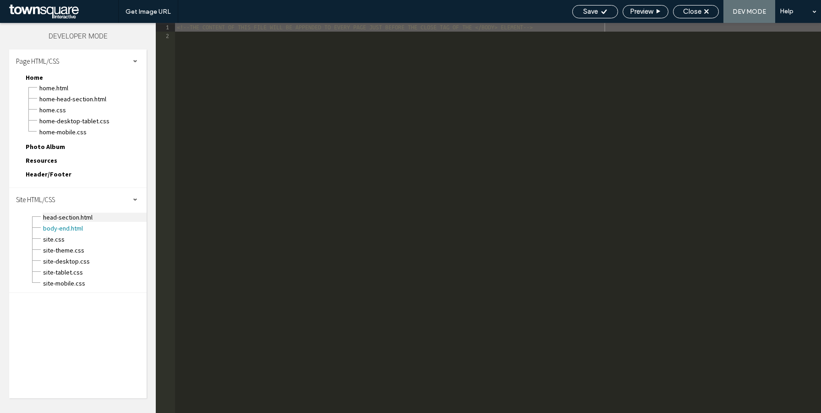
click at [93, 216] on span "head-section.html" at bounding box center [95, 217] width 104 height 9
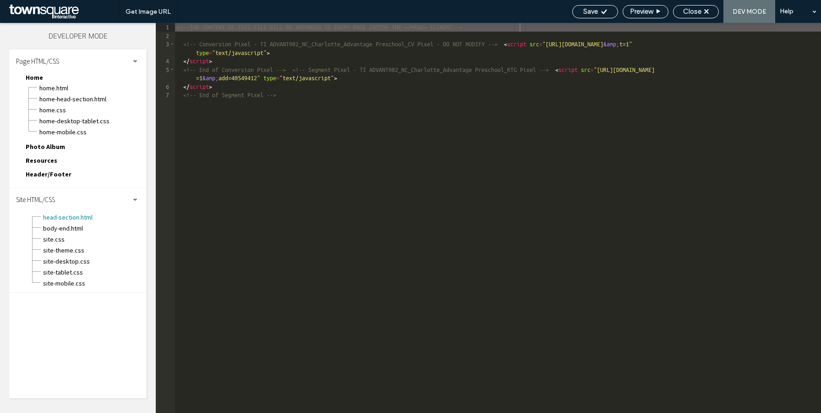
click at [69, 176] on div "Header/Footer header.html footer.html header-footer.css header-footer-desktop-t…" at bounding box center [82, 176] width 128 height 14
click at [47, 175] on span "Header/Footer" at bounding box center [49, 174] width 46 height 8
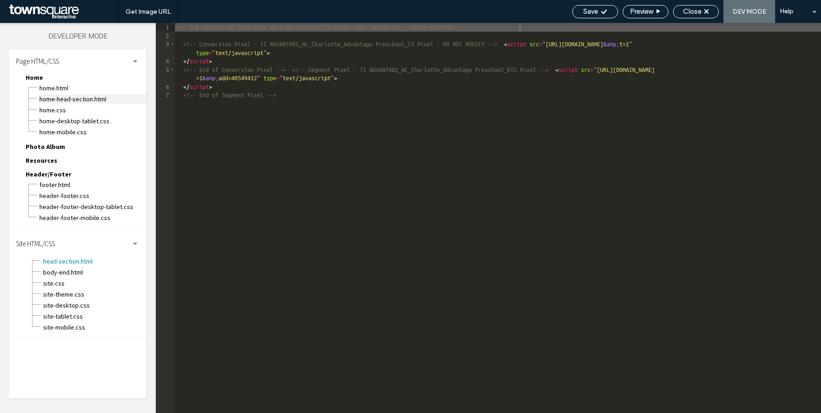
click at [126, 94] on span "Home-head-section.html" at bounding box center [93, 98] width 108 height 9
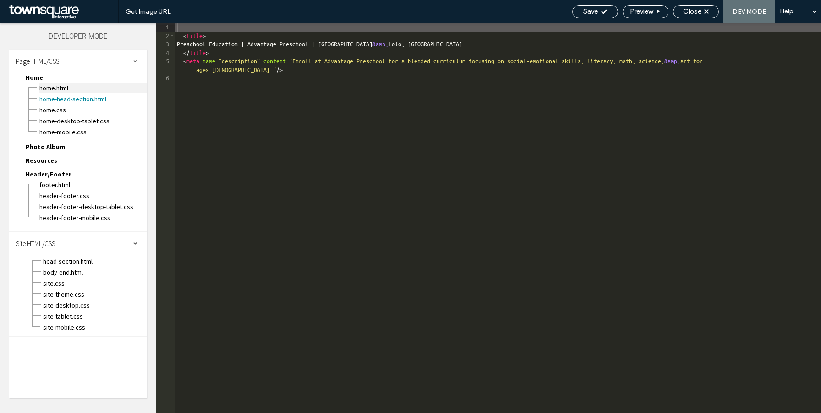
click at [103, 84] on span "Home.html" at bounding box center [93, 87] width 108 height 9
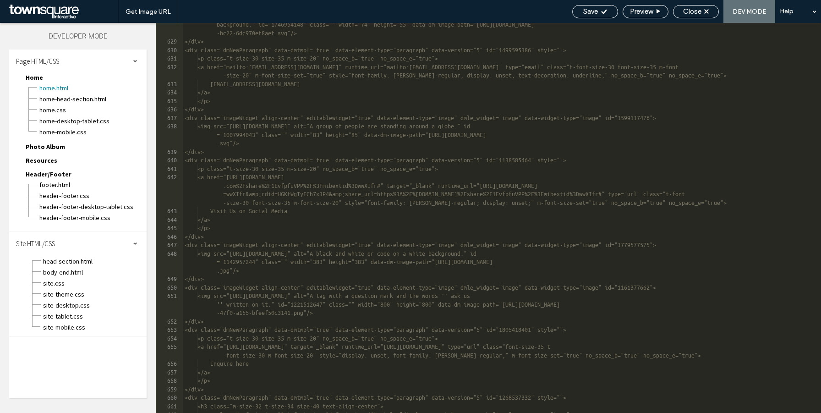
scroll to position [5841, 0]
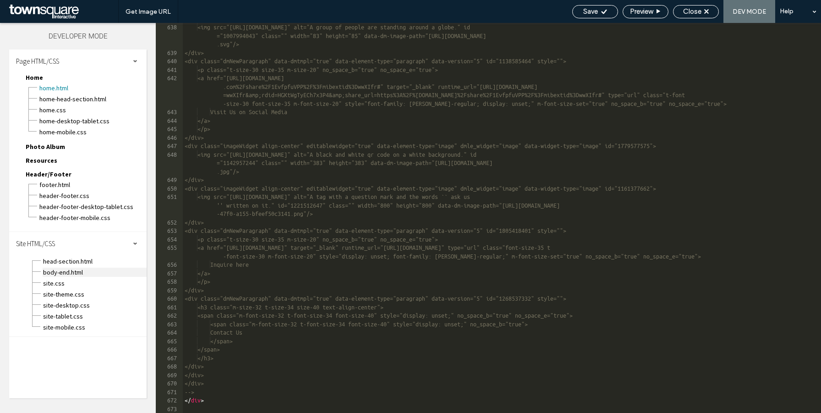
click at [75, 273] on span "body-end.html" at bounding box center [95, 272] width 104 height 9
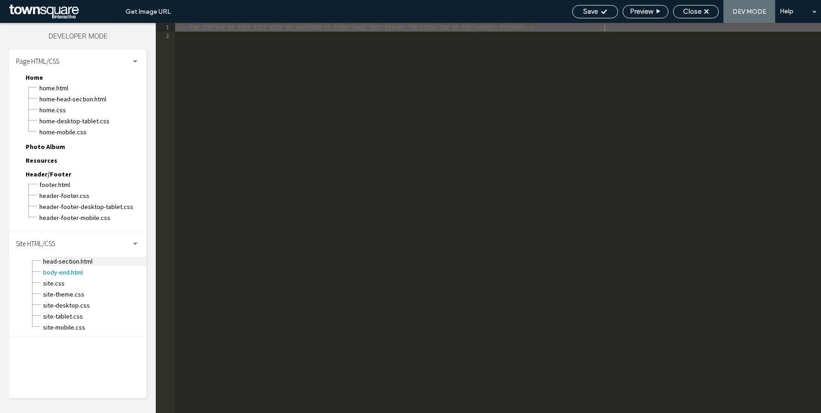
click at [79, 258] on span "head-section.html" at bounding box center [95, 261] width 104 height 9
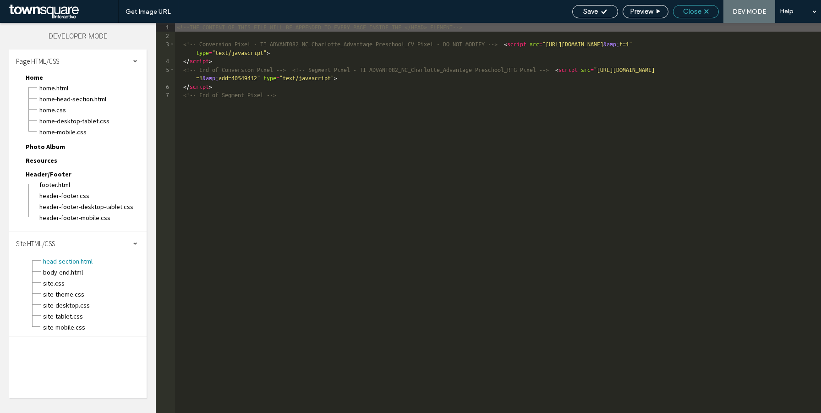
click at [687, 13] on span "Close" at bounding box center [692, 11] width 18 height 8
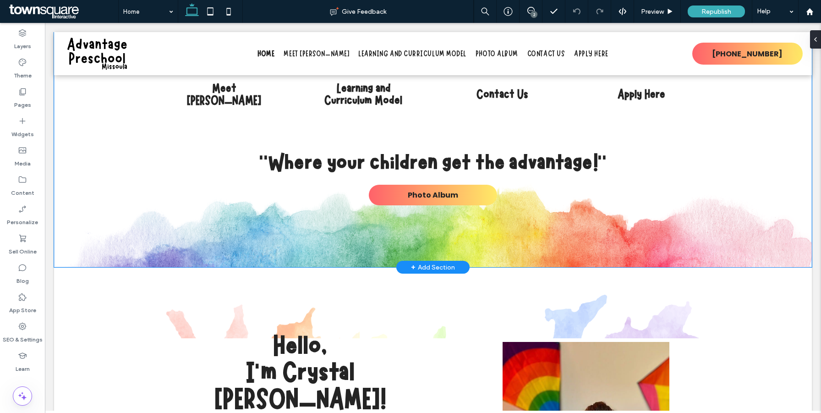
scroll to position [257, 0]
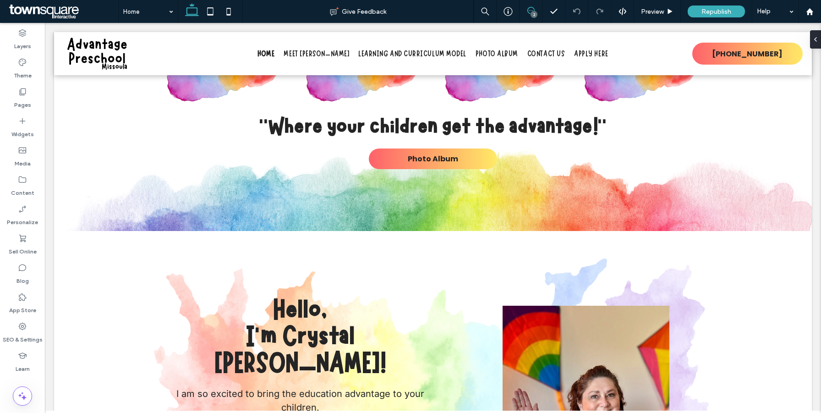
click at [534, 10] on use at bounding box center [530, 10] width 7 height 7
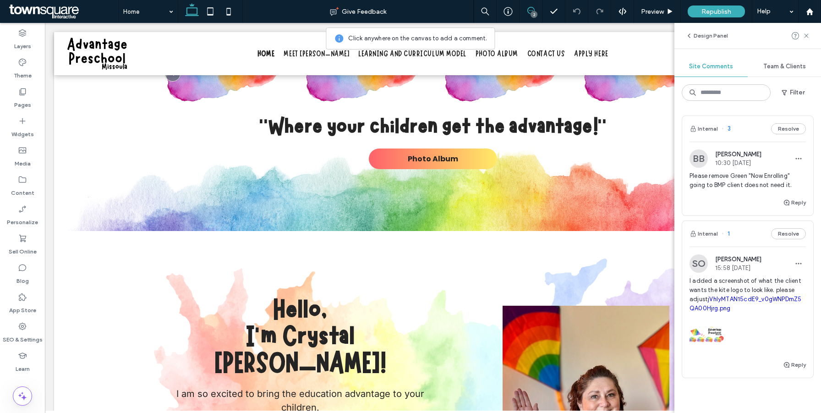
click at [534, 10] on use at bounding box center [530, 10] width 7 height 7
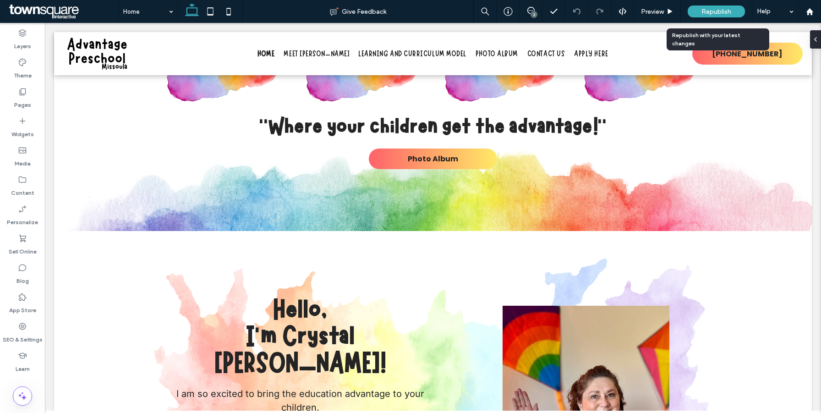
click at [712, 13] on span "Republish" at bounding box center [717, 12] width 30 height 8
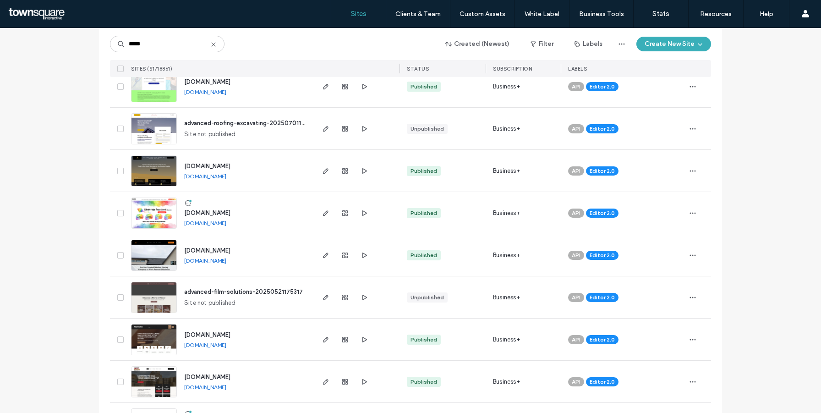
scroll to position [212, 0]
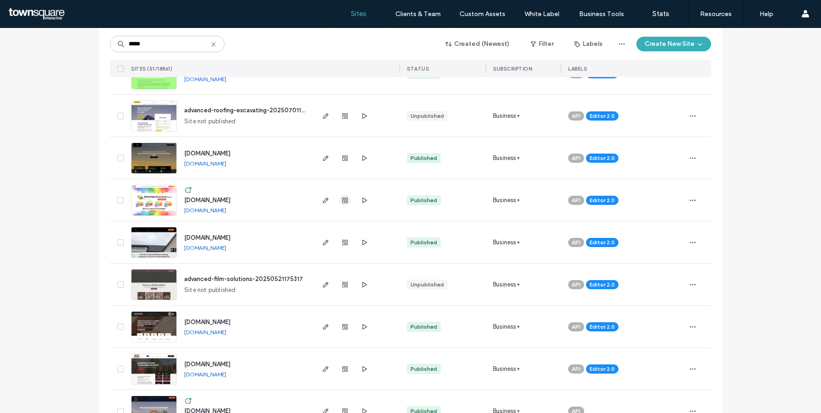
type input "*****"
click at [344, 201] on use "button" at bounding box center [344, 200] width 5 height 5
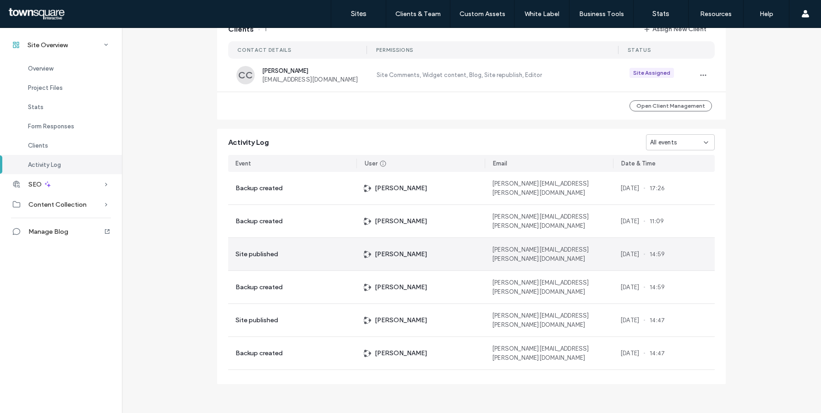
scroll to position [267, 0]
